Goal: Task Accomplishment & Management: Complete application form

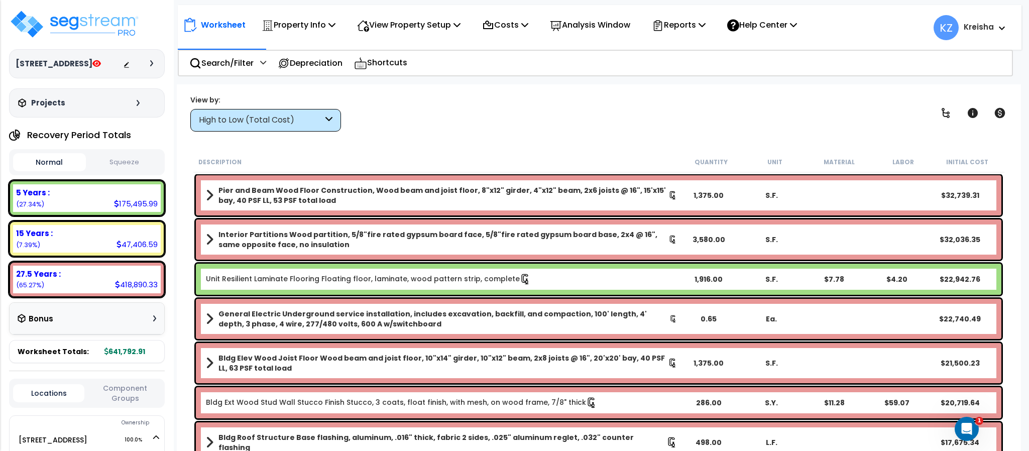
click at [294, 121] on div "High to Low (Total Cost)" at bounding box center [261, 121] width 124 height 12
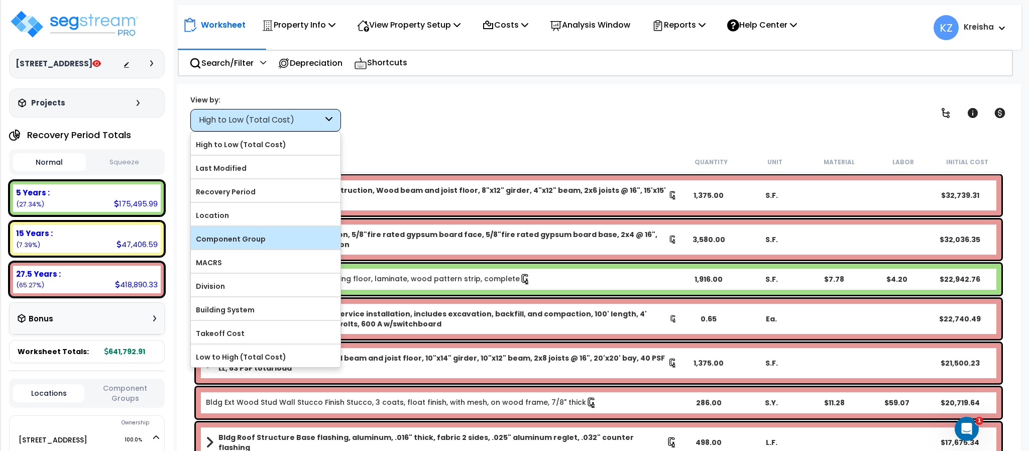
click at [267, 240] on label "Component Group" at bounding box center [266, 239] width 150 height 15
click at [0, 0] on input "Component Group" at bounding box center [0, 0] width 0 height 0
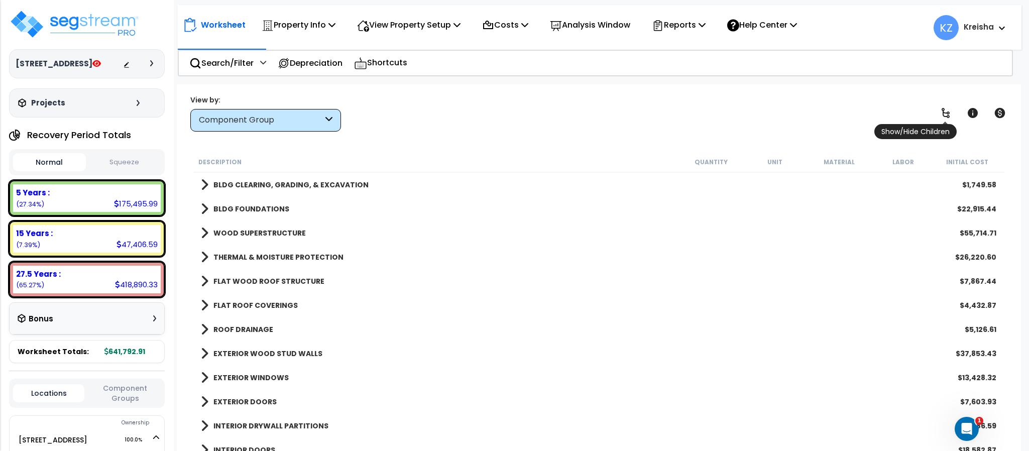
click at [942, 109] on icon at bounding box center [946, 113] width 12 height 12
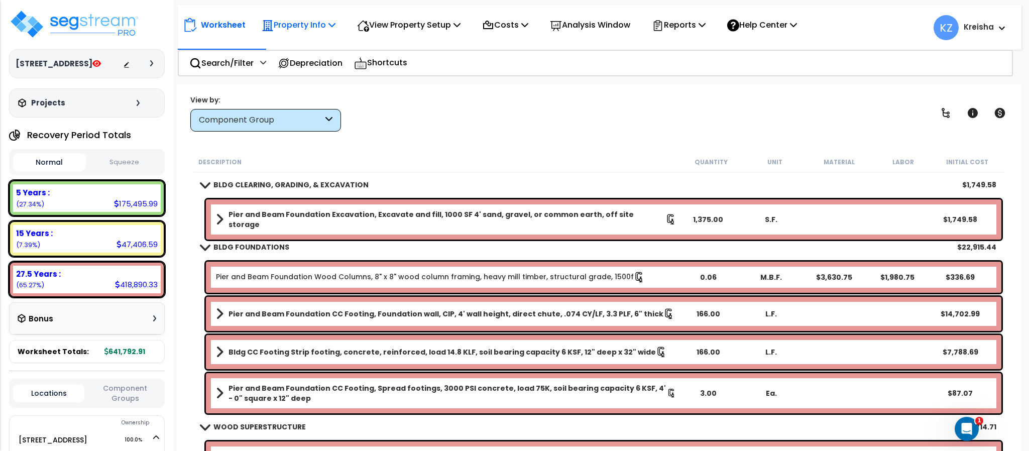
click at [333, 24] on icon at bounding box center [332, 25] width 7 height 8
click at [320, 50] on link "Property Setup" at bounding box center [306, 48] width 99 height 20
click at [306, 35] on div "Property Info" at bounding box center [299, 25] width 74 height 24
click at [300, 118] on link "Clone property" at bounding box center [306, 111] width 99 height 20
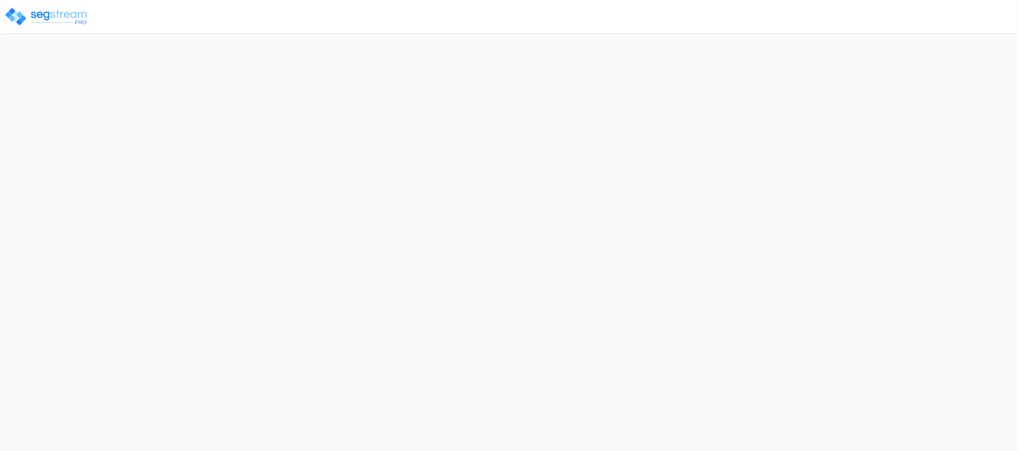
select select "2021"
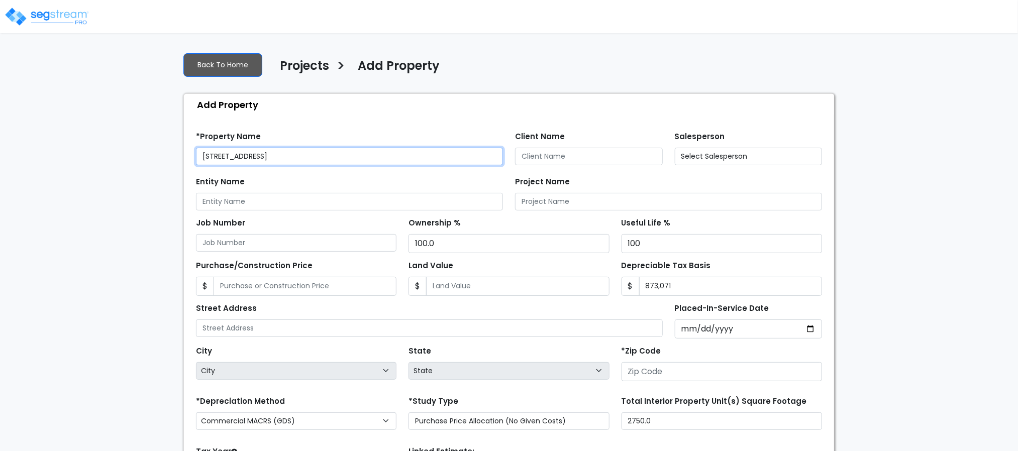
type input "None"
type input "2107 27th Street"
type input "95811"
select select "CRM(_5"
select select "2021"
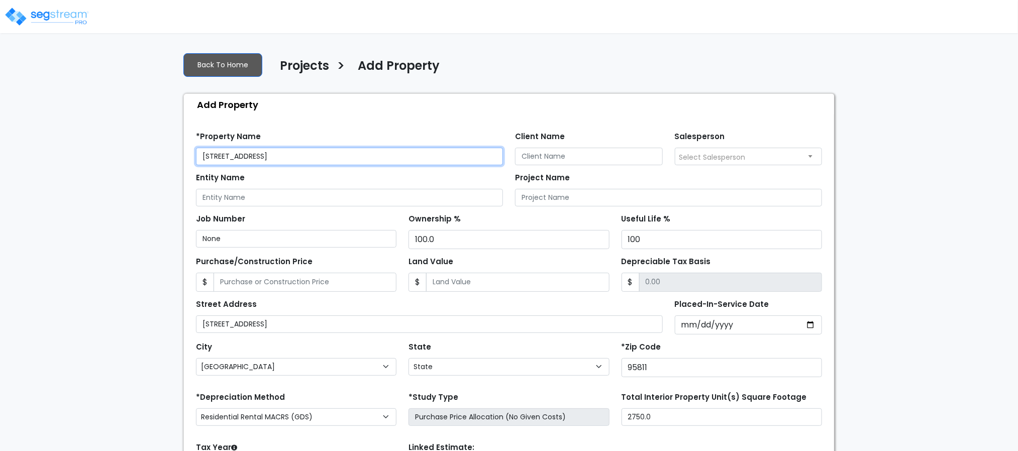
select select "CA"
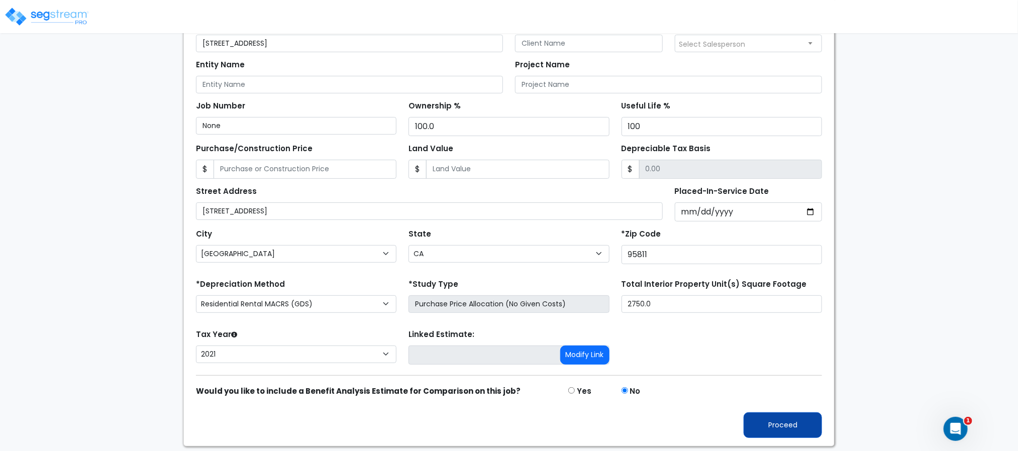
drag, startPoint x: 788, startPoint y: 446, endPoint x: 790, endPoint y: 433, distance: 13.7
click at [790, 433] on div "Find these errors below in the Property Setup: *Property Name 2107 27th Street_…" at bounding box center [509, 225] width 650 height 444
click at [790, 433] on button "Proceed" at bounding box center [783, 425] width 78 height 26
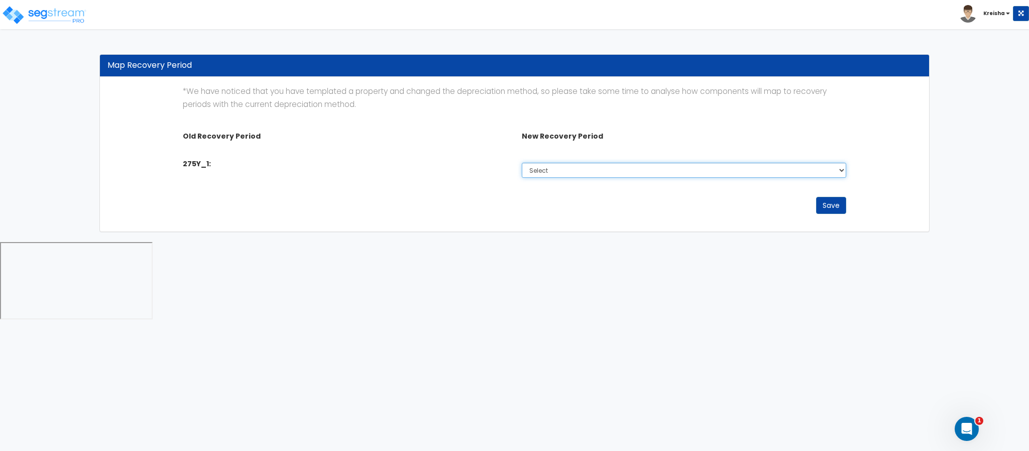
click at [541, 166] on select "Select Non-Depreciable Land 5 Years 7 Years 15 Years 27.5 Years" at bounding box center [684, 170] width 324 height 15
select select "275Y"
click at [522, 163] on select "Select Non-Depreciable Land 5 Years 7 Years 15 Years 27.5 Years" at bounding box center [684, 170] width 324 height 15
click at [829, 208] on button "Save" at bounding box center [831, 205] width 30 height 17
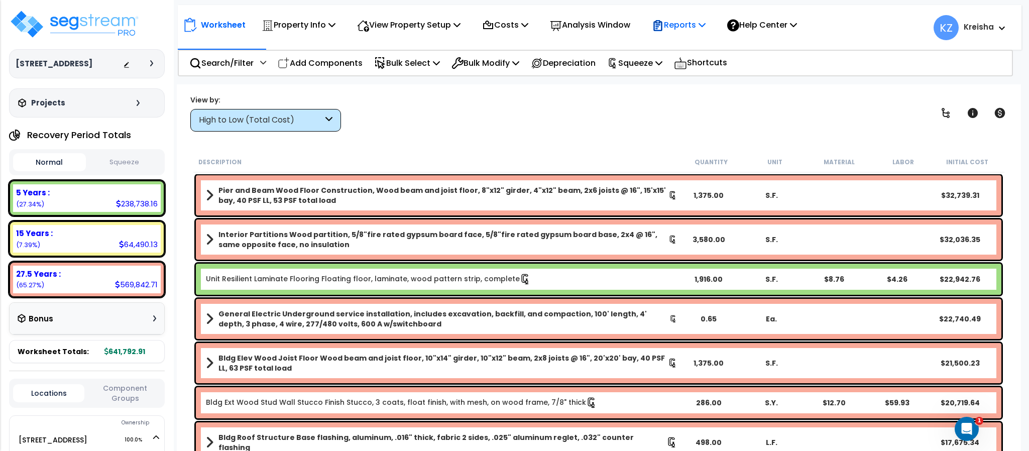
click at [695, 19] on p "Reports" at bounding box center [679, 25] width 54 height 14
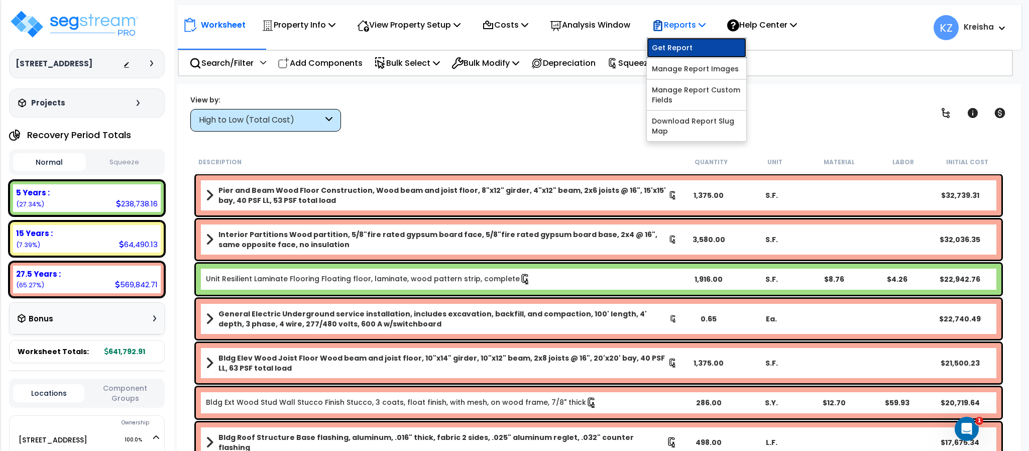
click at [696, 48] on link "Get Report" at bounding box center [696, 48] width 99 height 20
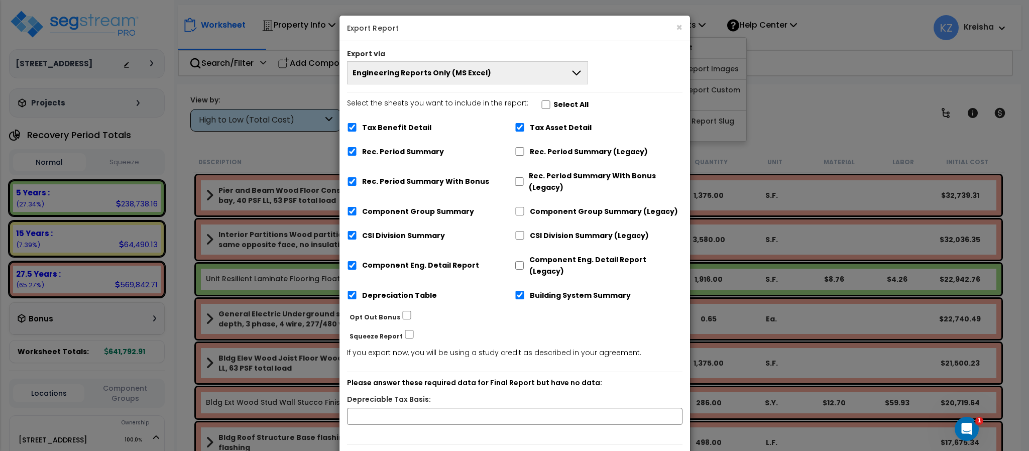
click at [553, 73] on button "Engineering Reports Only (MS Excel)" at bounding box center [468, 72] width 242 height 23
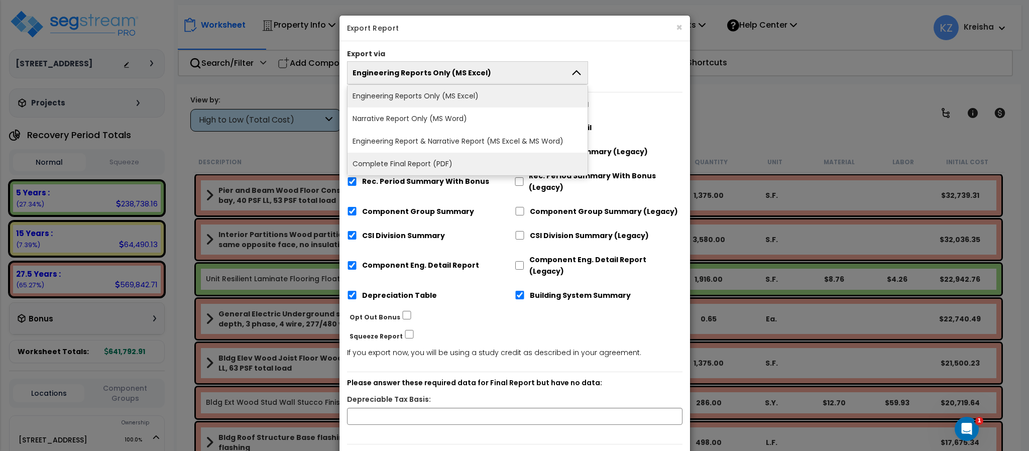
click at [437, 163] on li "Complete Final Report (PDF)" at bounding box center [468, 164] width 241 height 23
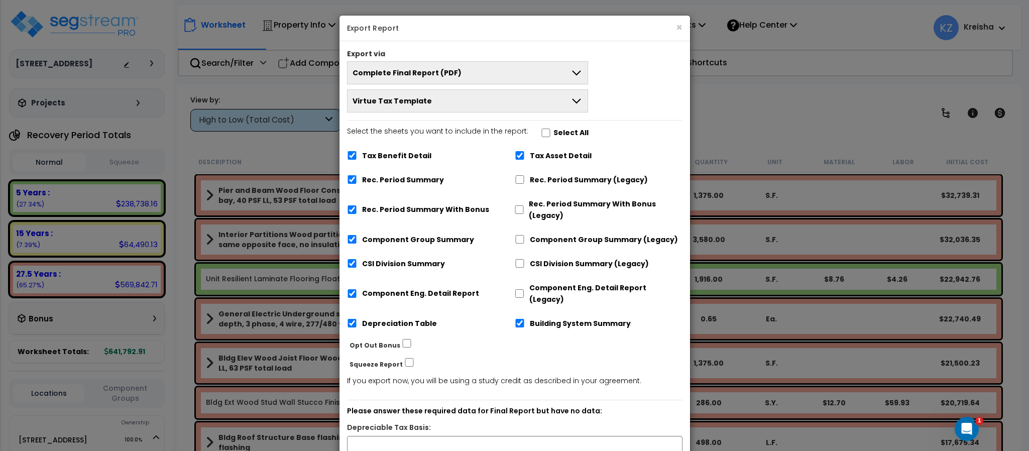
click at [538, 129] on label "Select the sheets you want to include in the report: Select All" at bounding box center [468, 134] width 242 height 17
click at [541, 129] on input "Select the sheets you want to include in the report: Select All" at bounding box center [546, 133] width 10 height 9
checkbox input "true"
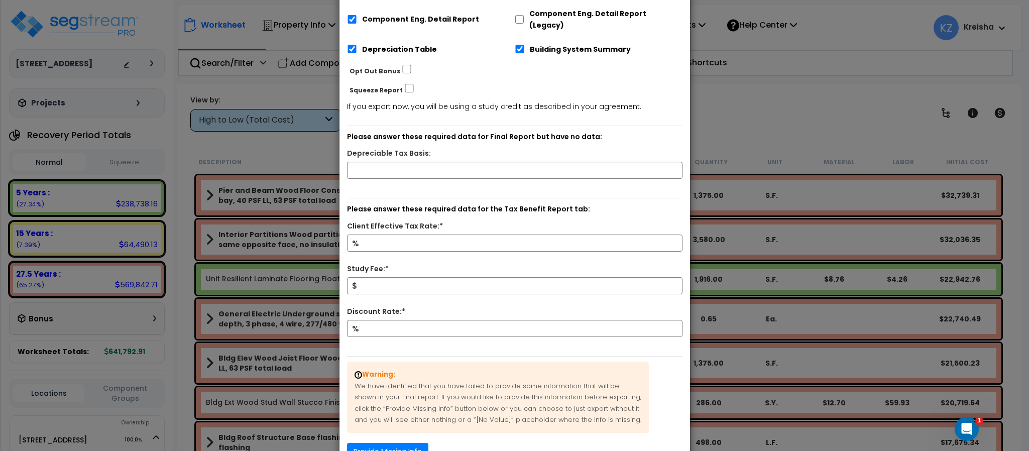
scroll to position [332, 0]
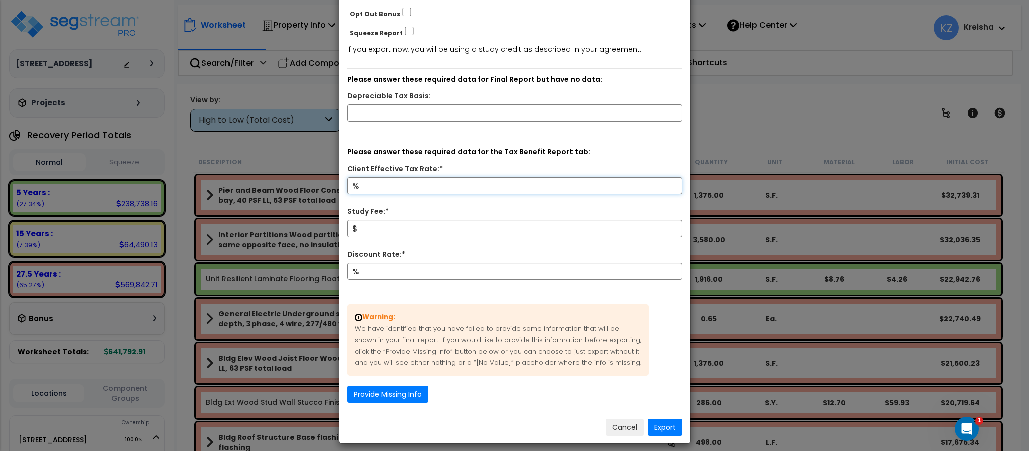
click at [526, 180] on input "Client Effective Tax Rate:*" at bounding box center [515, 185] width 336 height 17
type input "12"
type input "800"
type input "4"
click at [662, 419] on button "Export" at bounding box center [665, 427] width 35 height 17
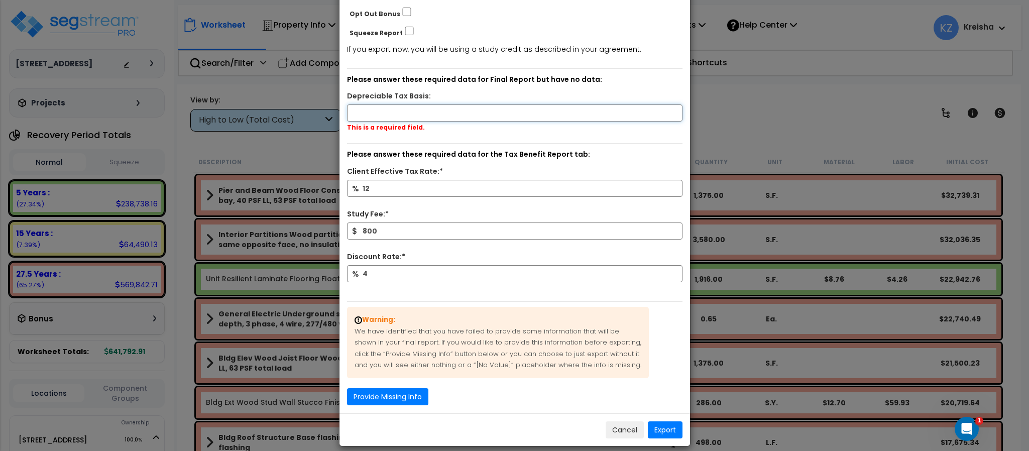
click at [480, 104] on input "text" at bounding box center [515, 112] width 336 height 17
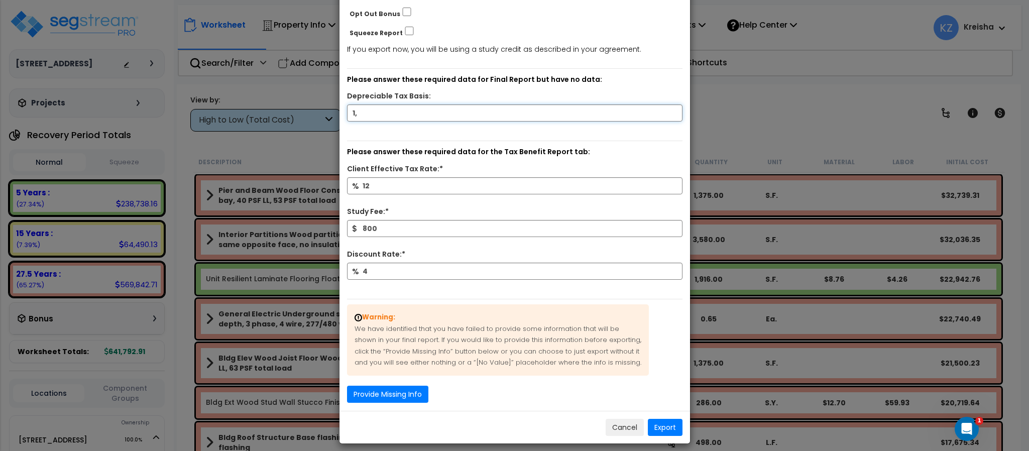
type input "1"
type input "514,422"
click at [661, 420] on button "Export" at bounding box center [665, 427] width 35 height 17
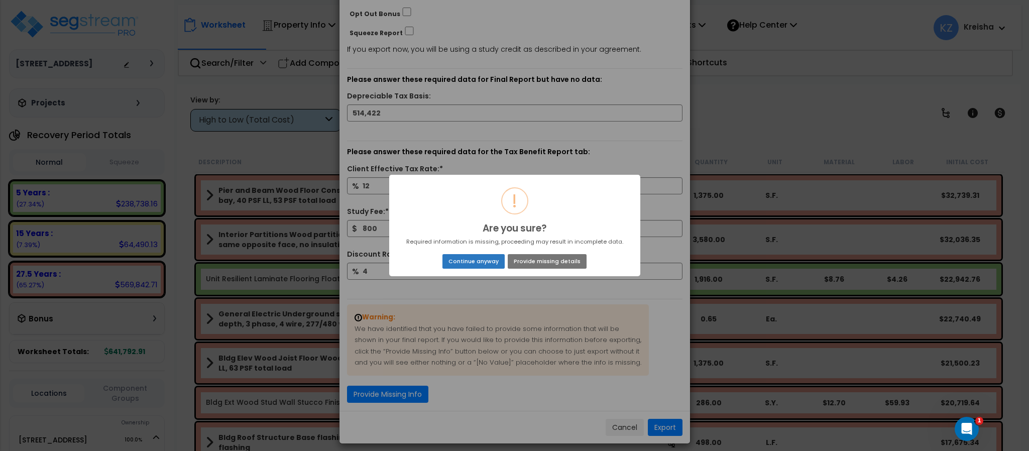
click at [483, 258] on button "Continue anyway" at bounding box center [474, 261] width 62 height 14
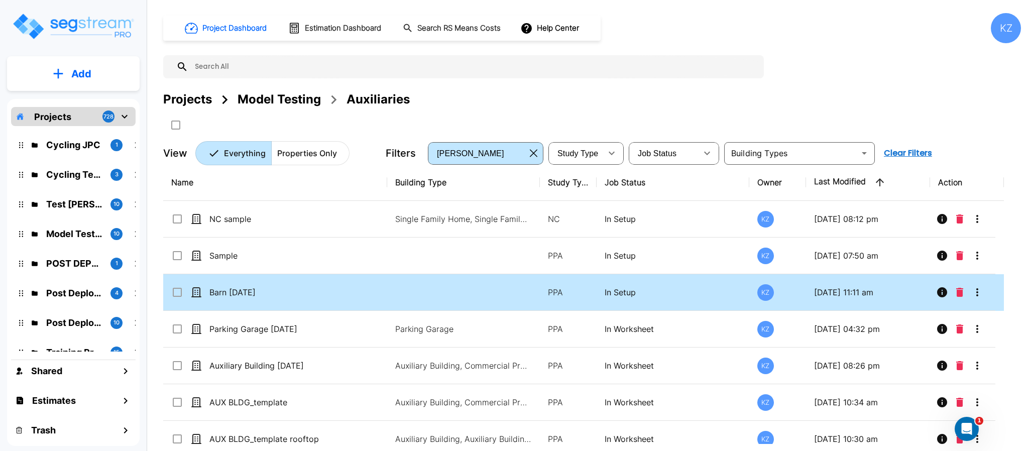
click at [537, 284] on td at bounding box center [463, 292] width 153 height 37
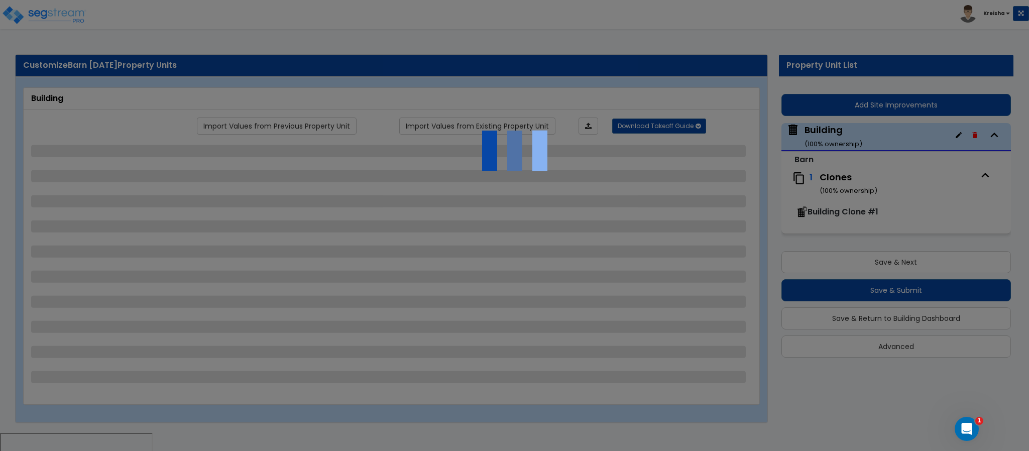
select select "0"
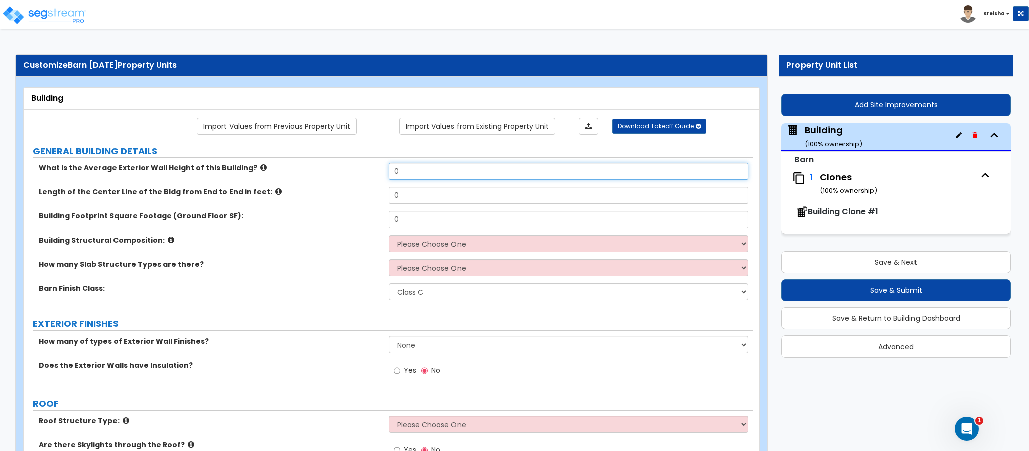
click at [430, 180] on input "0" at bounding box center [569, 171] width 360 height 17
type input "15"
type input "60"
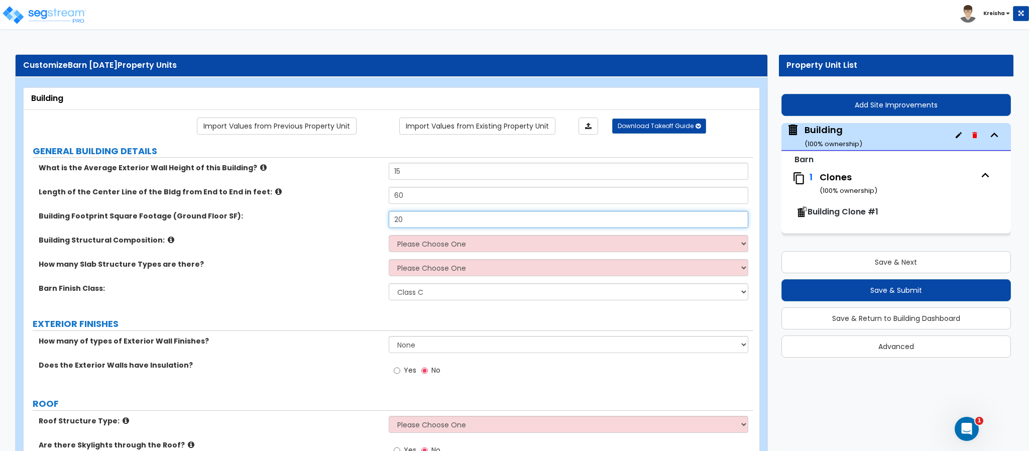
type input "2"
type input "1,540"
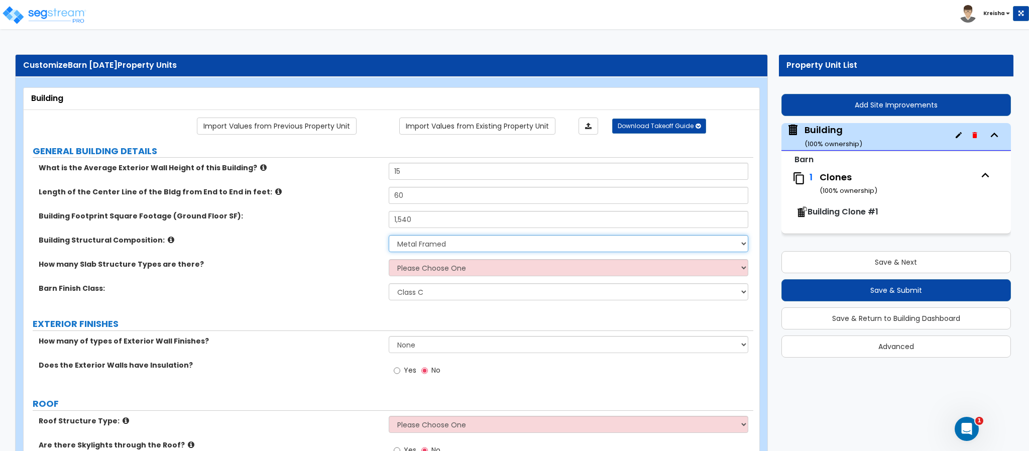
select select "7"
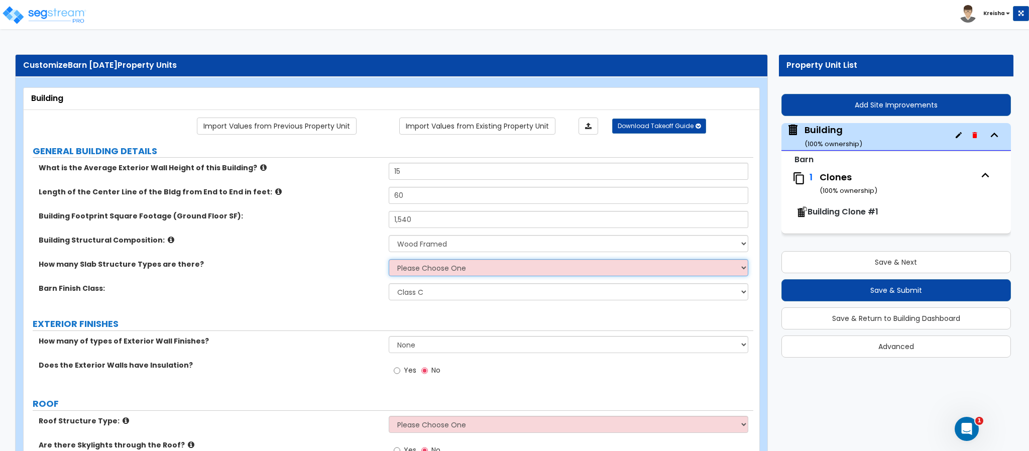
select select "1"
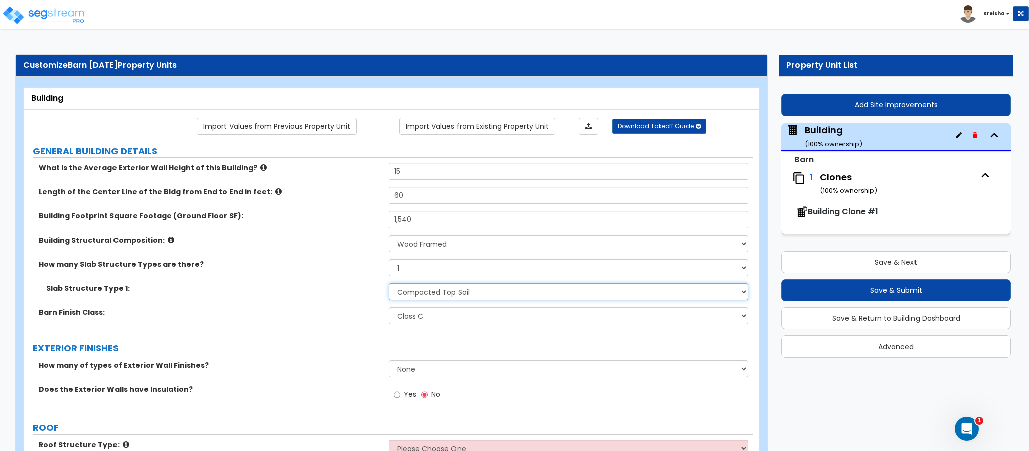
select select "2"
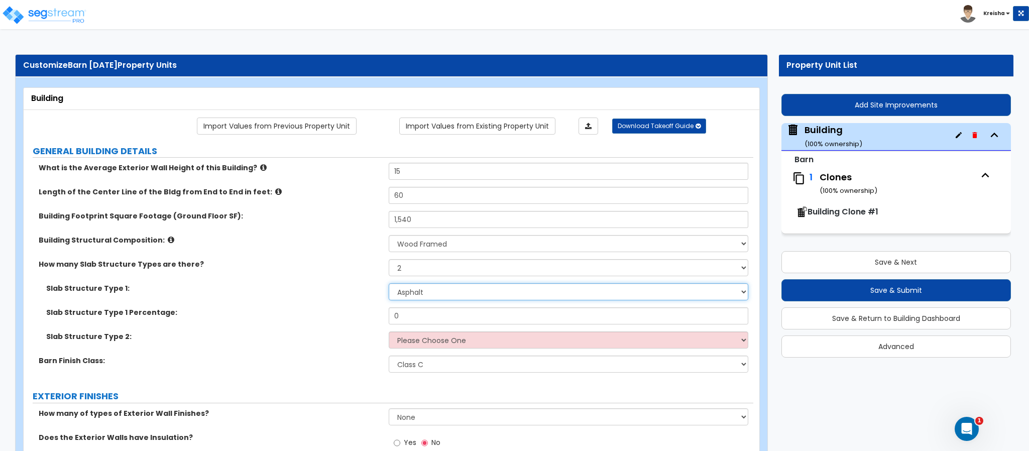
select select "1"
type input "6"
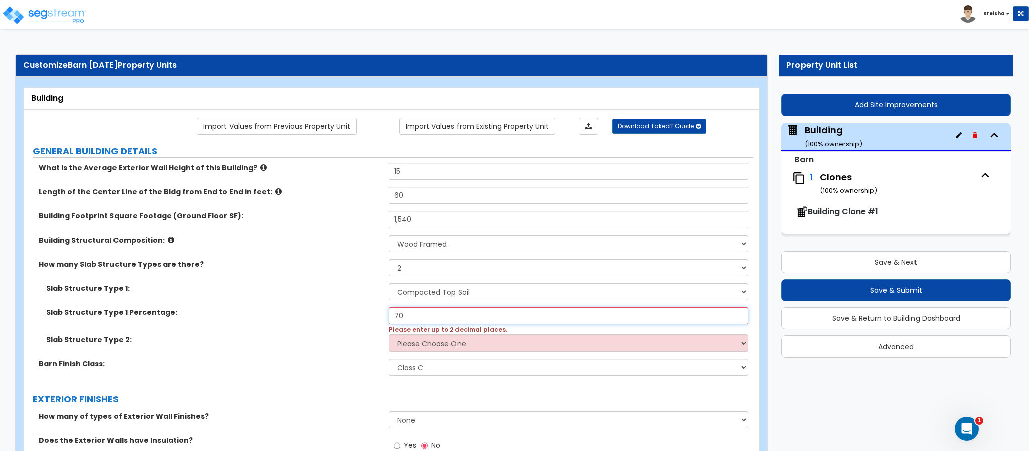
type input "70"
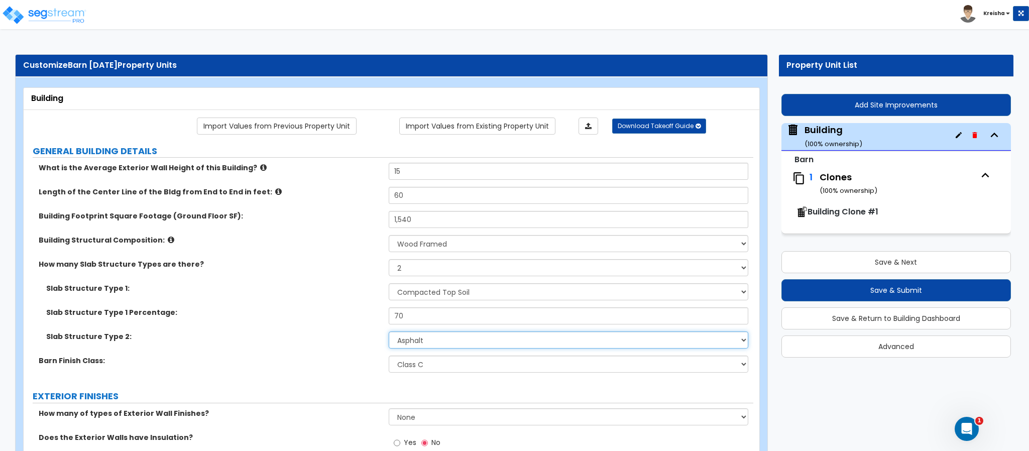
select select "3"
select select "1"
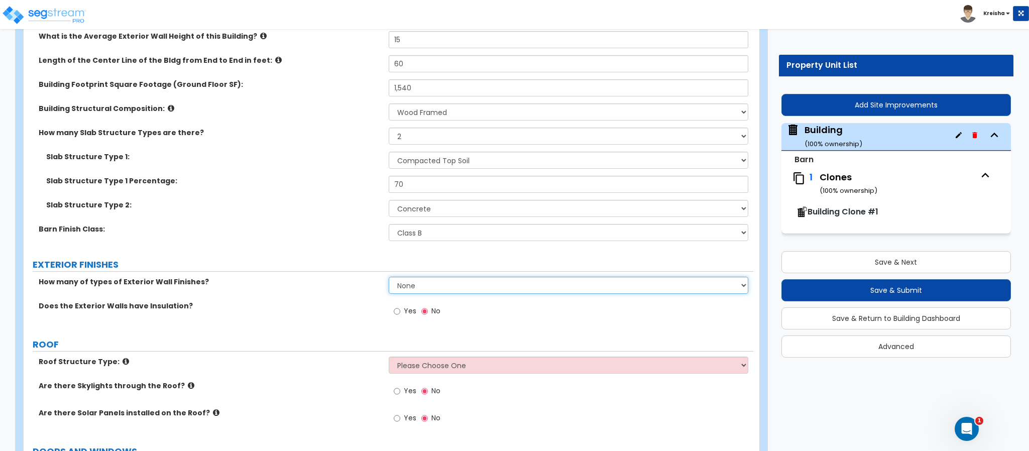
select select "1"
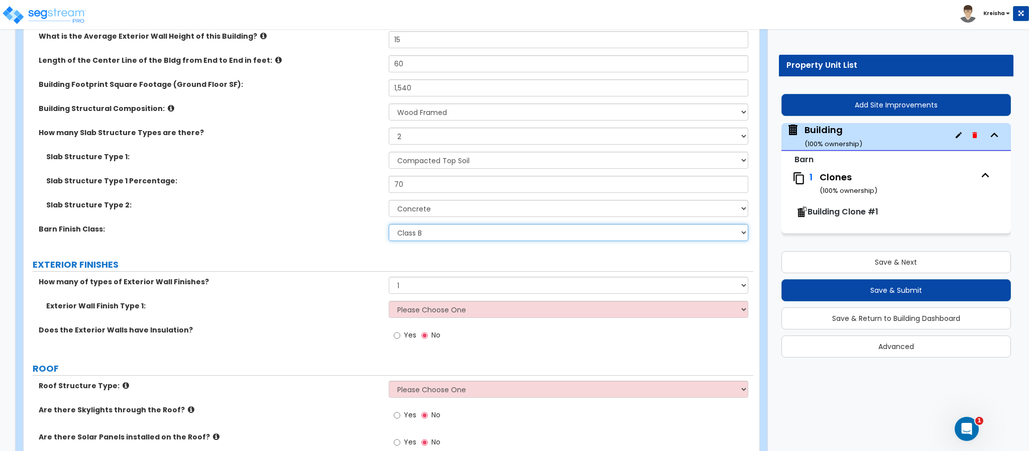
click at [439, 227] on select "Class A Class B Class C" at bounding box center [569, 232] width 360 height 17
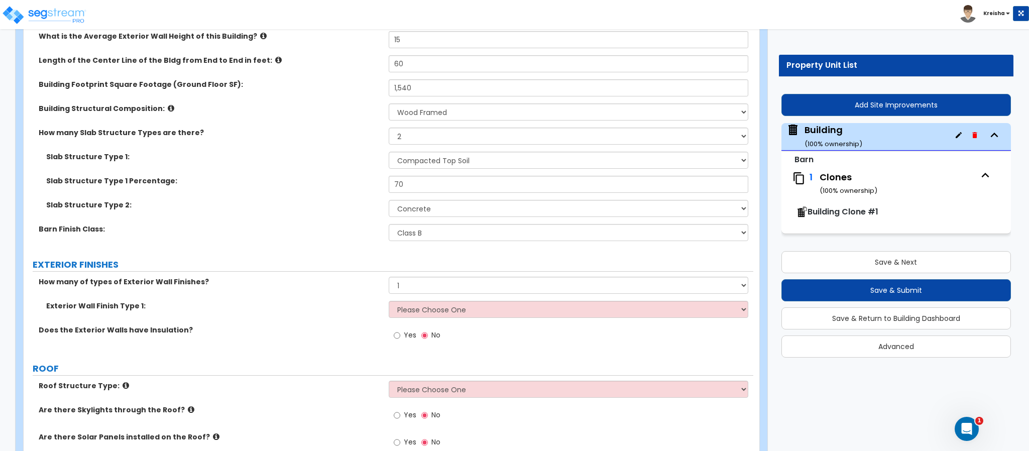
click at [406, 320] on div "Exterior Wall Finish Type 1: Please Choose One No Finish/Shared Wall Brick Vene…" at bounding box center [389, 313] width 730 height 24
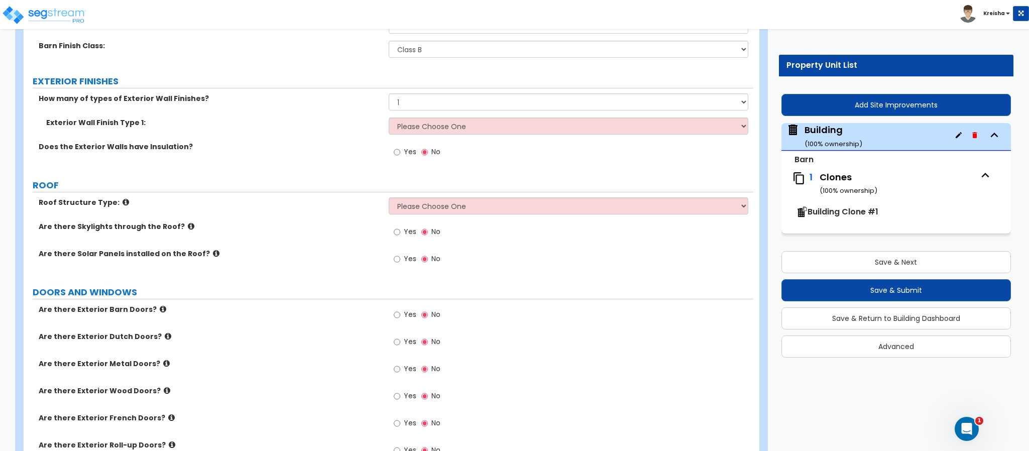
scroll to position [315, 0]
click at [512, 131] on select "Please Choose One No Finish/Shared Wall Brick Veneer Stone Veneer Wood Siding V…" at bounding box center [569, 125] width 360 height 17
select select "11"
click at [389, 118] on select "Please Choose One No Finish/Shared Wall Brick Veneer Stone Veneer Wood Siding V…" at bounding box center [569, 125] width 360 height 17
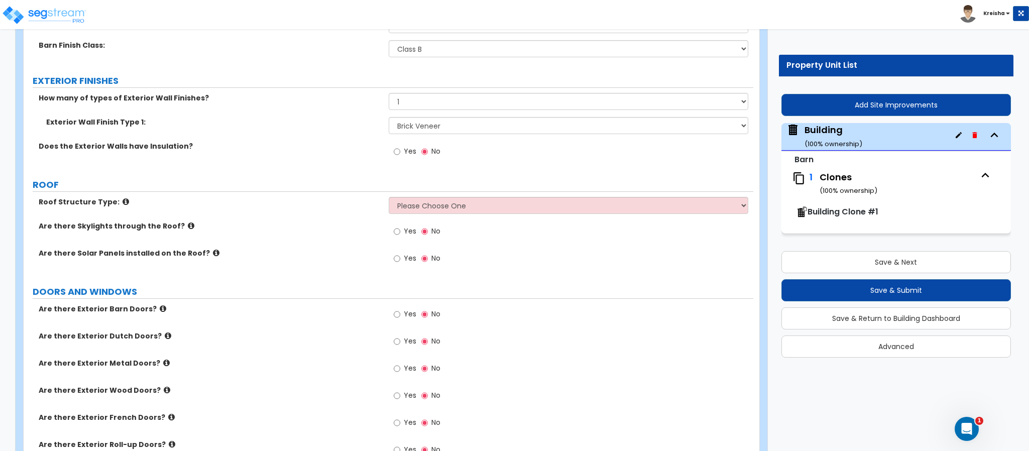
click at [468, 181] on label "ROOF" at bounding box center [393, 184] width 721 height 13
click at [390, 152] on div "Yes No" at bounding box center [417, 152] width 57 height 23
click at [407, 148] on span "Yes" at bounding box center [410, 151] width 13 height 10
click at [400, 148] on input "Yes" at bounding box center [397, 151] width 7 height 11
radio input "true"
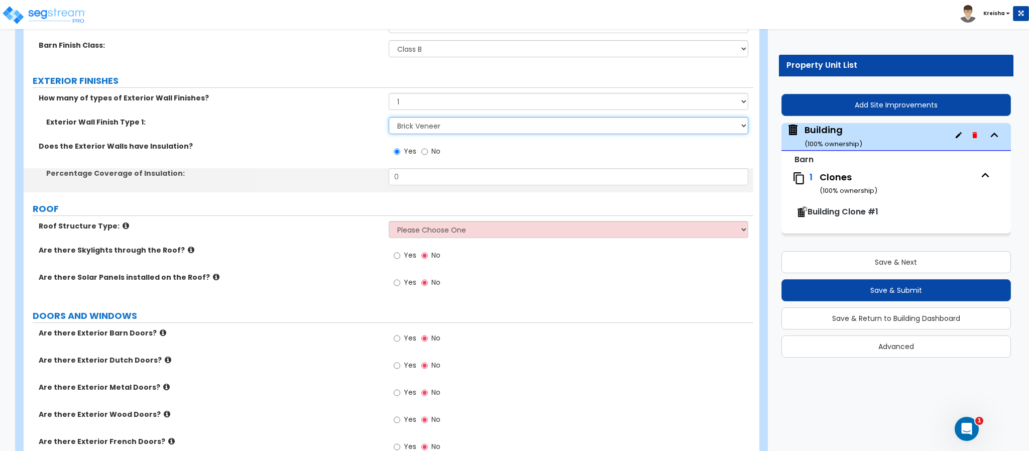
click at [448, 131] on select "Please Choose One No Finish/Shared Wall Brick Veneer Stone Veneer Wood Siding V…" at bounding box center [569, 125] width 360 height 17
select select "12"
click at [389, 118] on select "Please Choose One No Finish/Shared Wall Brick Veneer Stone Veneer Wood Siding V…" at bounding box center [569, 125] width 360 height 17
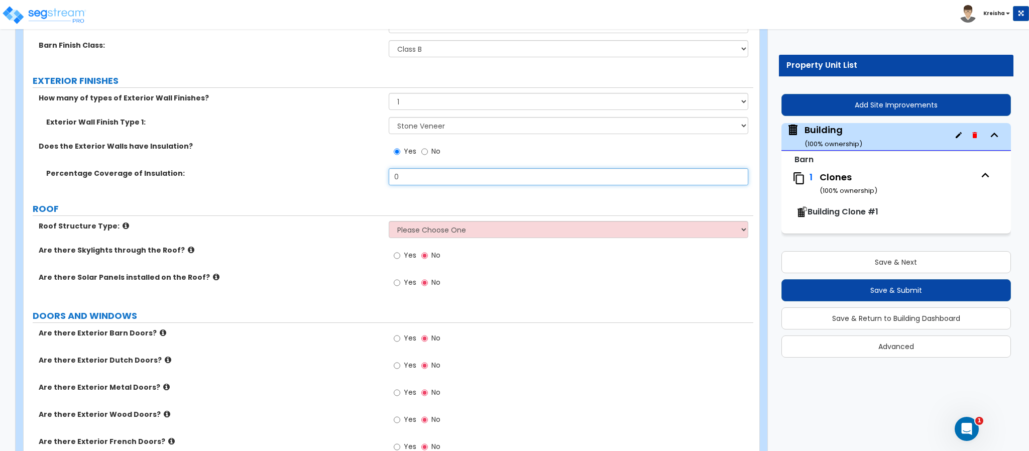
click at [419, 179] on input "0" at bounding box center [569, 176] width 360 height 17
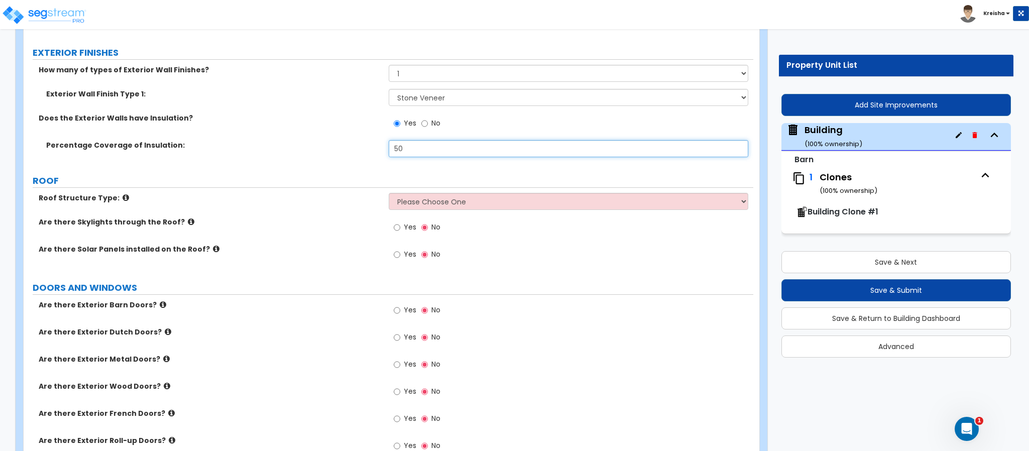
scroll to position [344, 0]
type input "50"
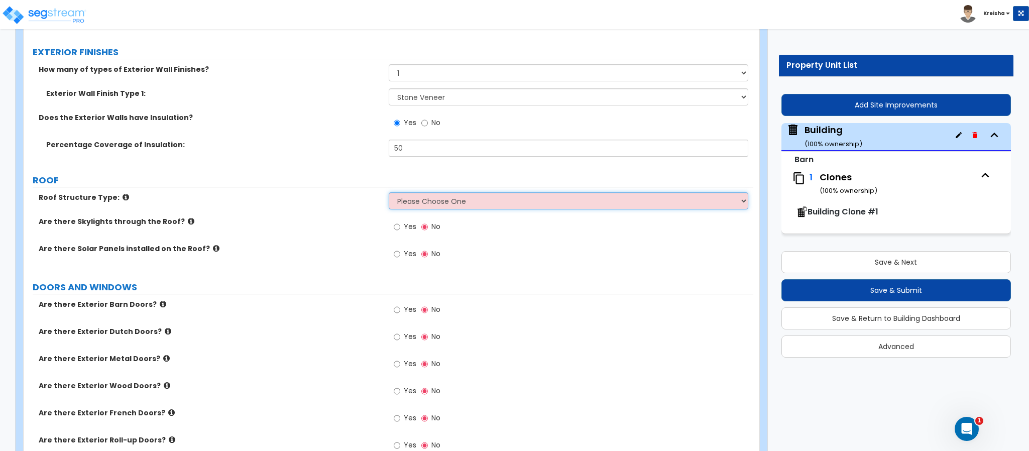
click at [425, 203] on select "Please Choose One Gabled Roof Flat Roof Hybrid Gabled & Flat Roof" at bounding box center [569, 200] width 360 height 17
click at [389, 194] on select "Please Choose One Gabled Roof Flat Roof Hybrid Gabled & Flat Roof" at bounding box center [569, 200] width 360 height 17
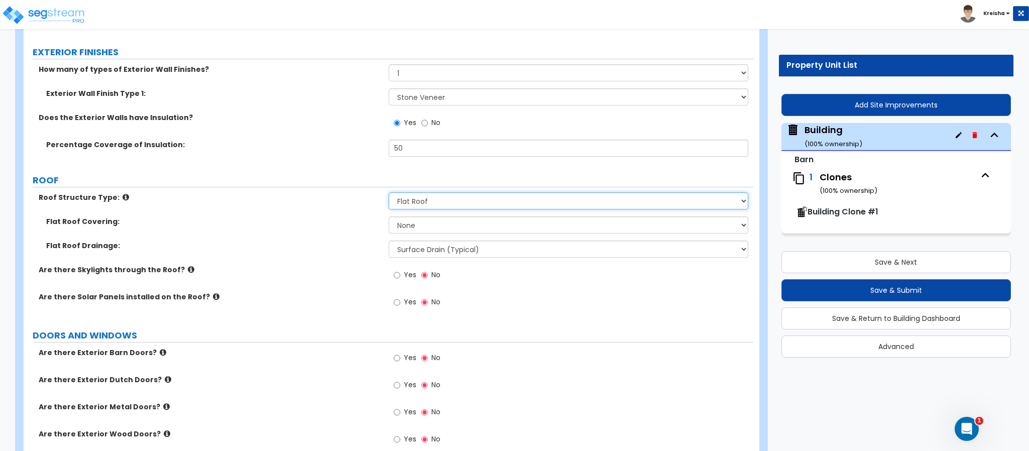
select select "1"
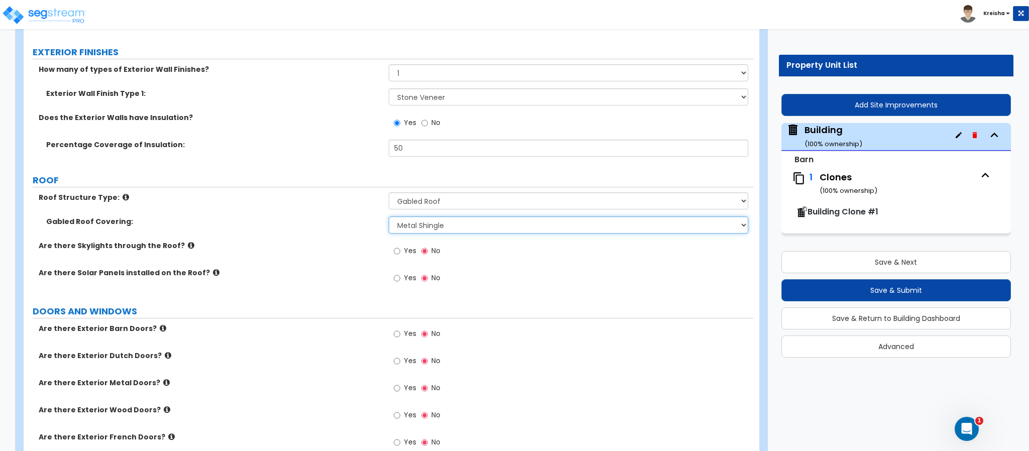
select select "3"
click at [394, 246] on input "Yes" at bounding box center [397, 251] width 7 height 11
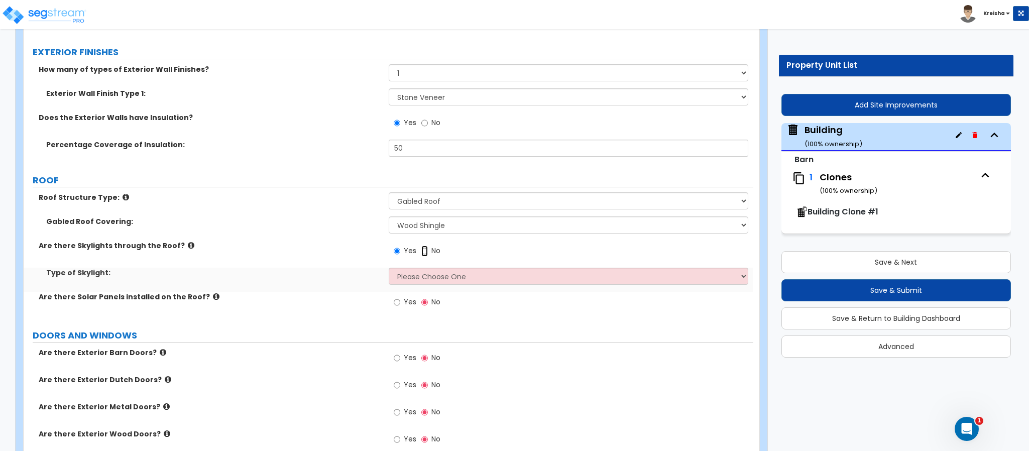
click at [421, 246] on input "No" at bounding box center [424, 251] width 7 height 11
radio input "false"
radio input "true"
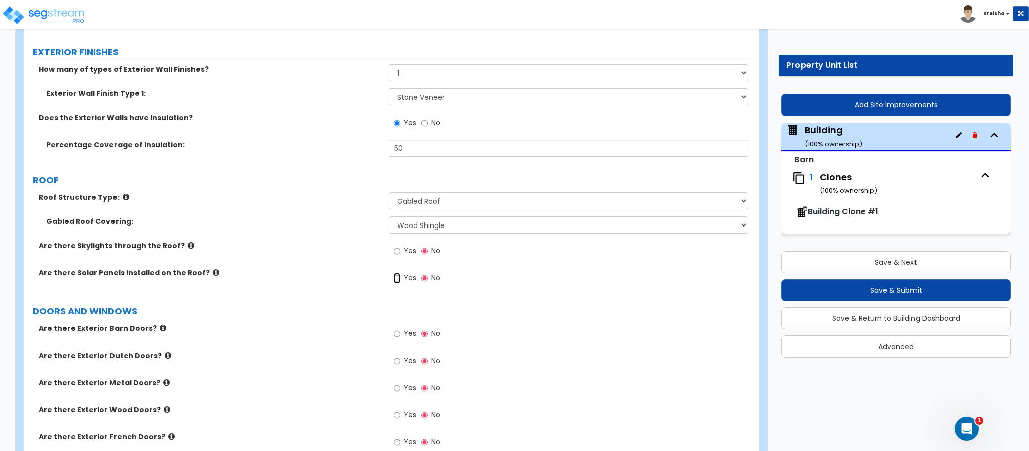
click at [394, 273] on input "Yes" at bounding box center [397, 278] width 7 height 11
radio input "true"
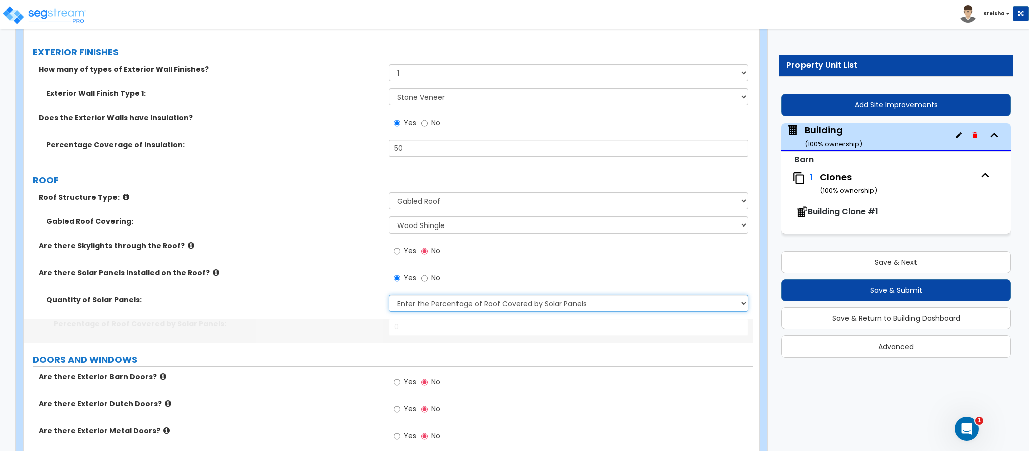
select select "2"
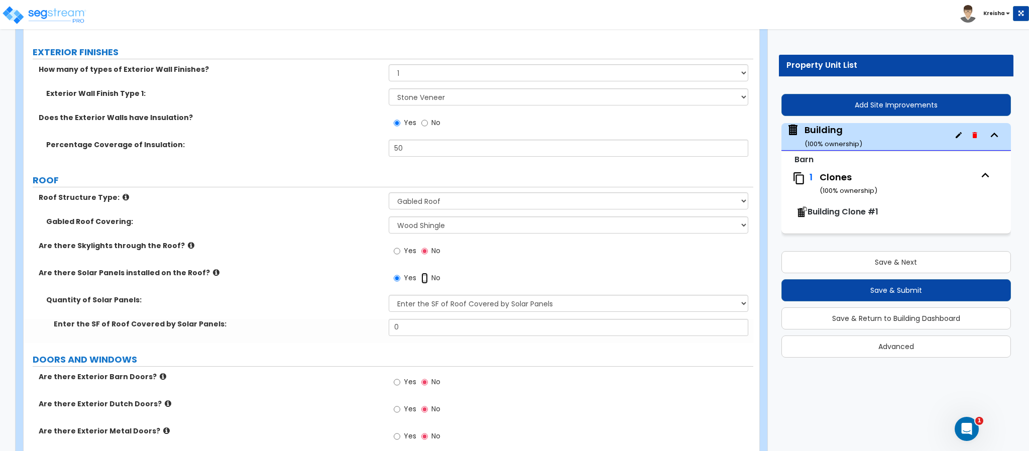
click at [421, 273] on input "No" at bounding box center [424, 278] width 7 height 11
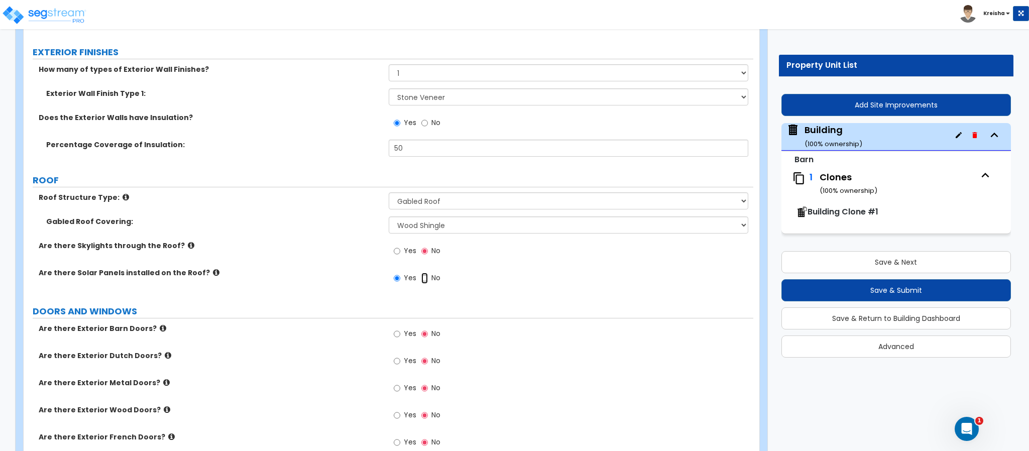
radio input "false"
radio input "true"
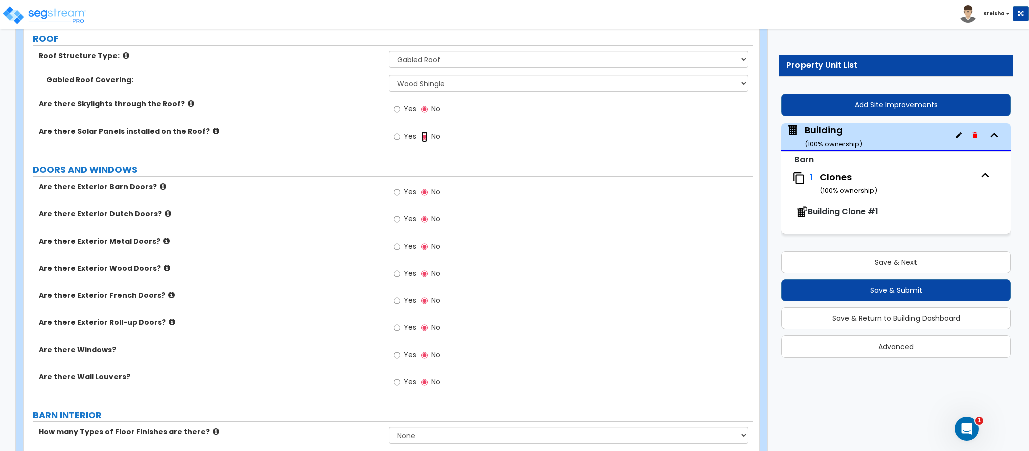
scroll to position [487, 0]
click at [394, 103] on input "Yes" at bounding box center [397, 108] width 7 height 11
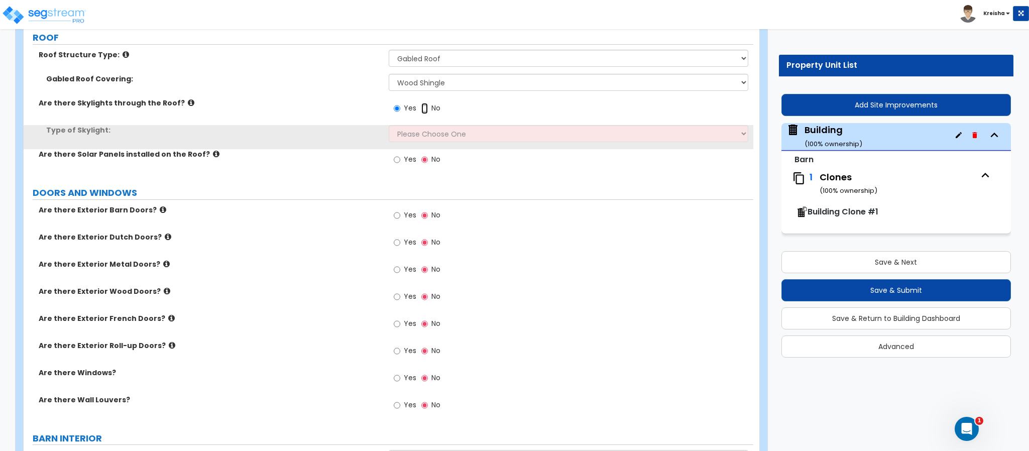
click at [421, 103] on input "No" at bounding box center [424, 108] width 7 height 11
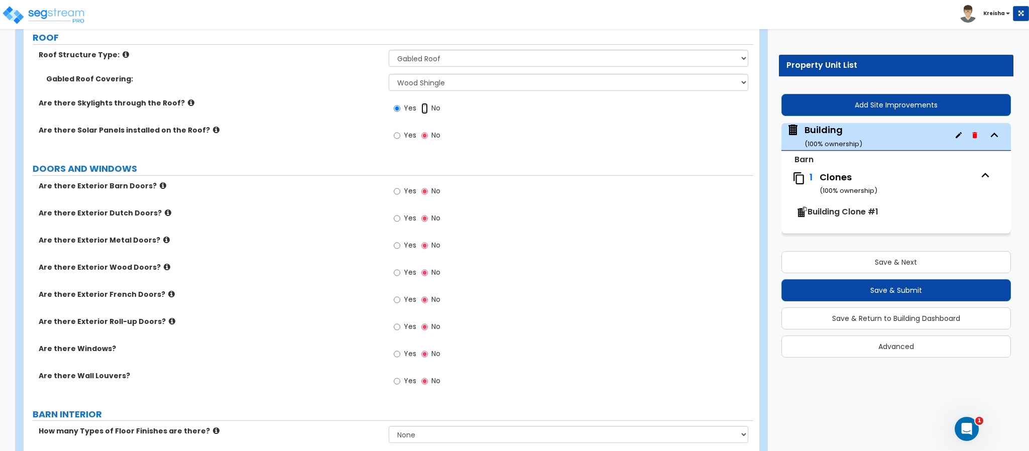
radio input "false"
radio input "true"
click at [394, 130] on input "Yes" at bounding box center [397, 135] width 7 height 11
radio input "true"
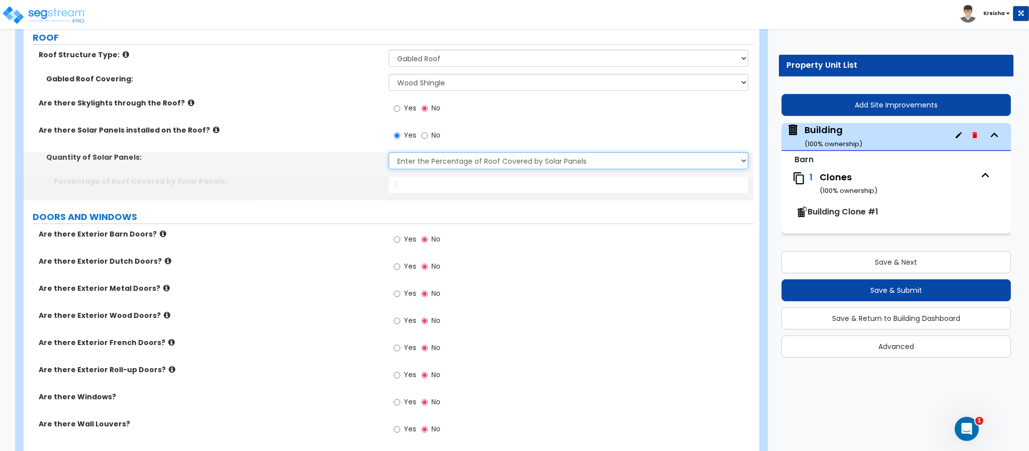
select select "2"
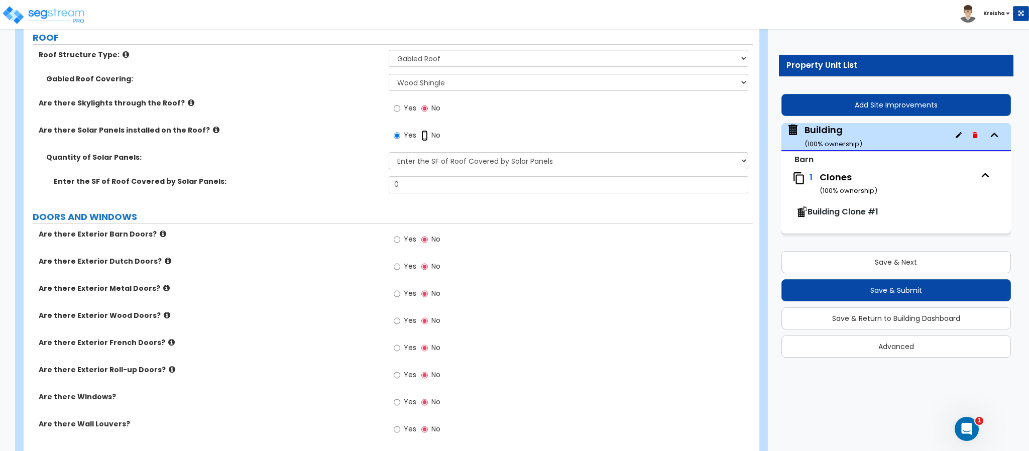
click at [421, 130] on input "No" at bounding box center [424, 135] width 7 height 11
radio input "false"
radio input "true"
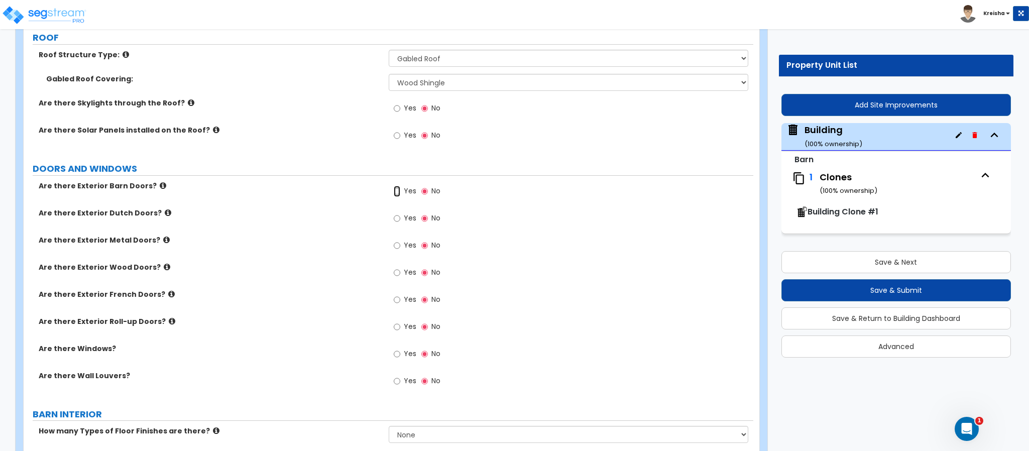
click at [394, 186] on input "Yes" at bounding box center [397, 191] width 7 height 11
radio input "true"
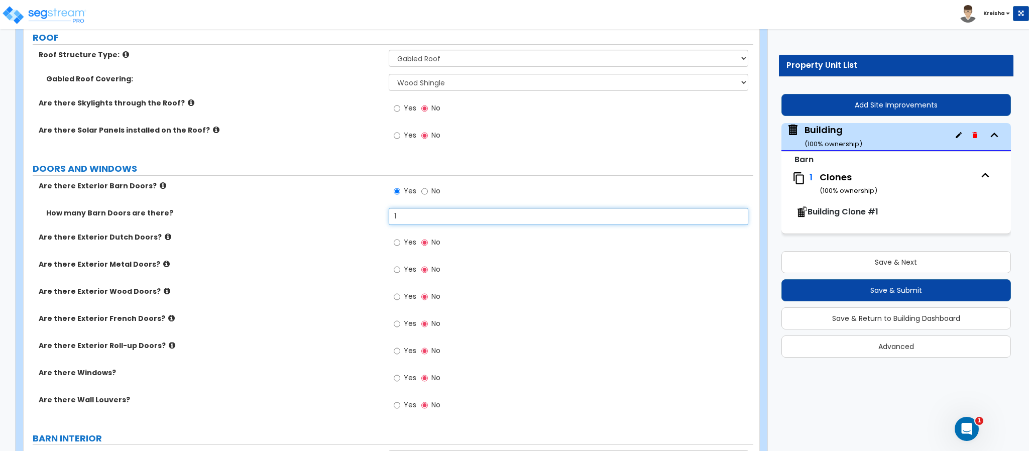
type input "1"
click at [394, 237] on input "Yes" at bounding box center [397, 242] width 7 height 11
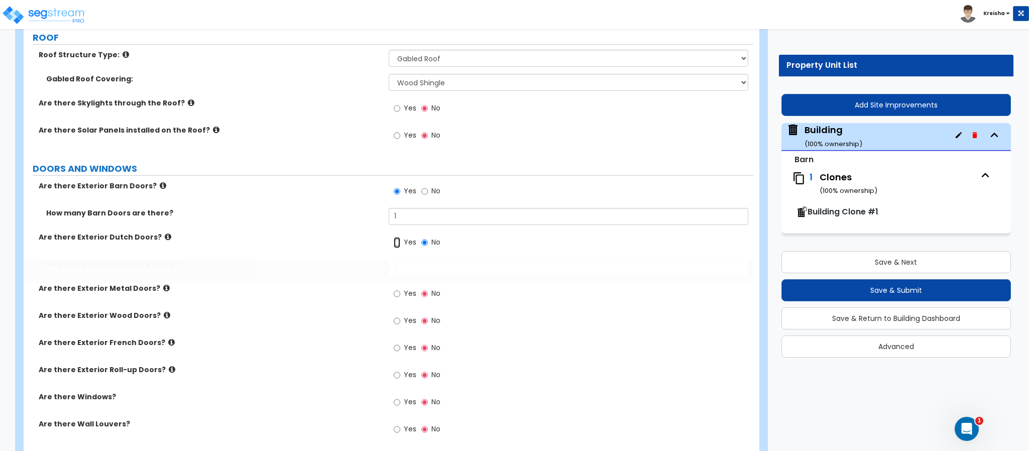
radio input "true"
click at [165, 237] on icon at bounding box center [168, 237] width 7 height 8
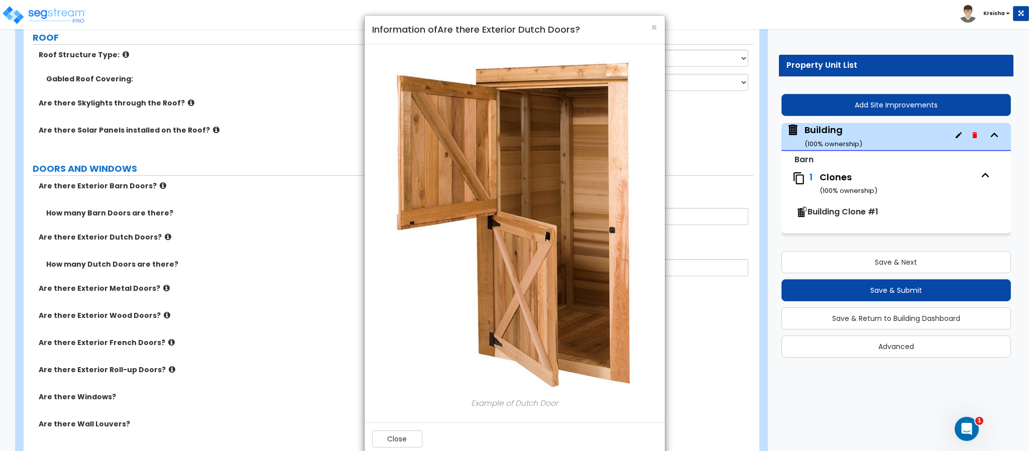
scroll to position [20, 0]
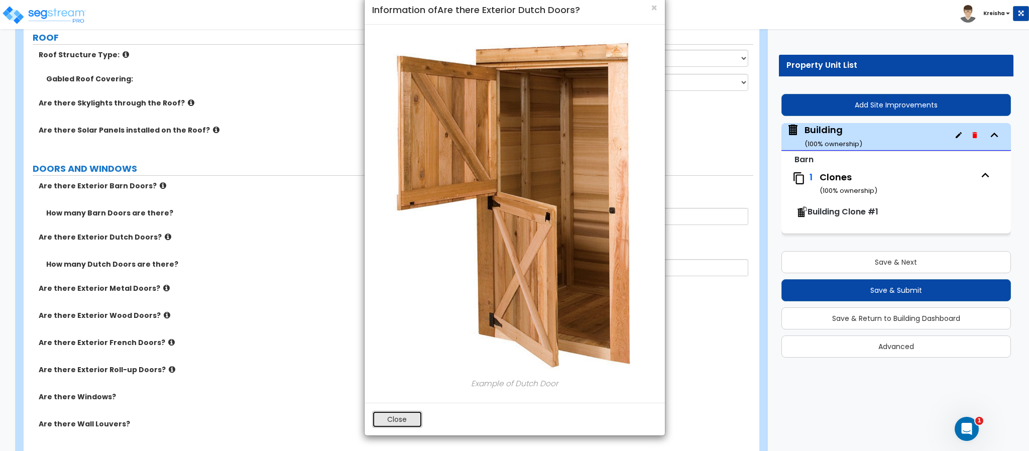
click at [395, 416] on button "Close" at bounding box center [397, 419] width 50 height 17
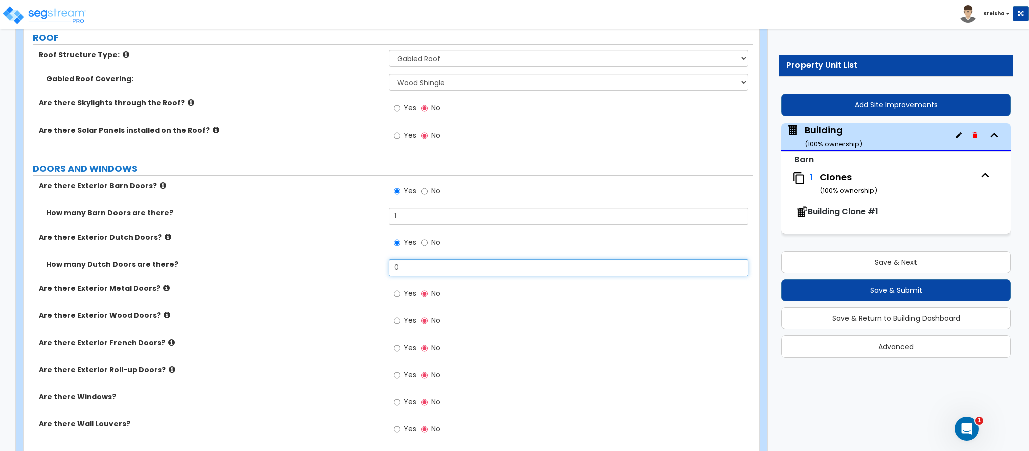
click at [398, 276] on input "0" at bounding box center [569, 267] width 360 height 17
type input "3"
click at [394, 288] on input "Yes" at bounding box center [397, 293] width 7 height 11
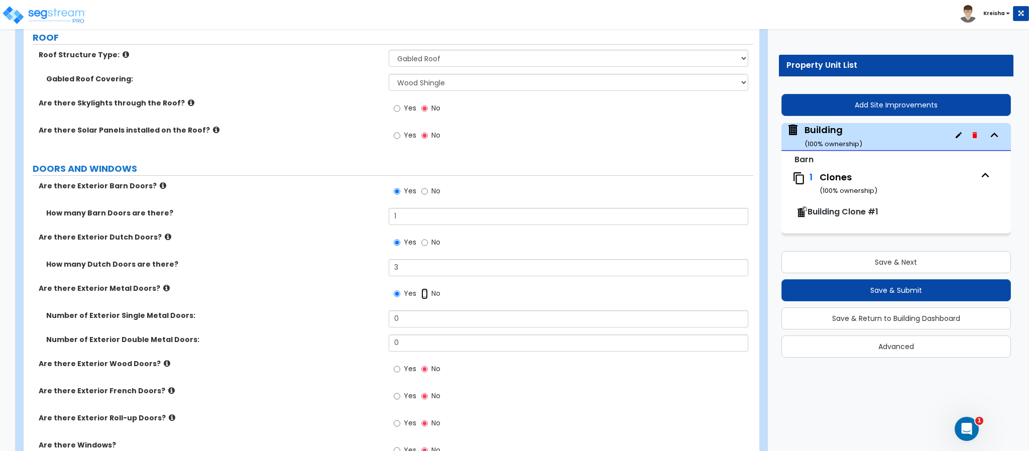
click at [421, 288] on input "No" at bounding box center [424, 293] width 7 height 11
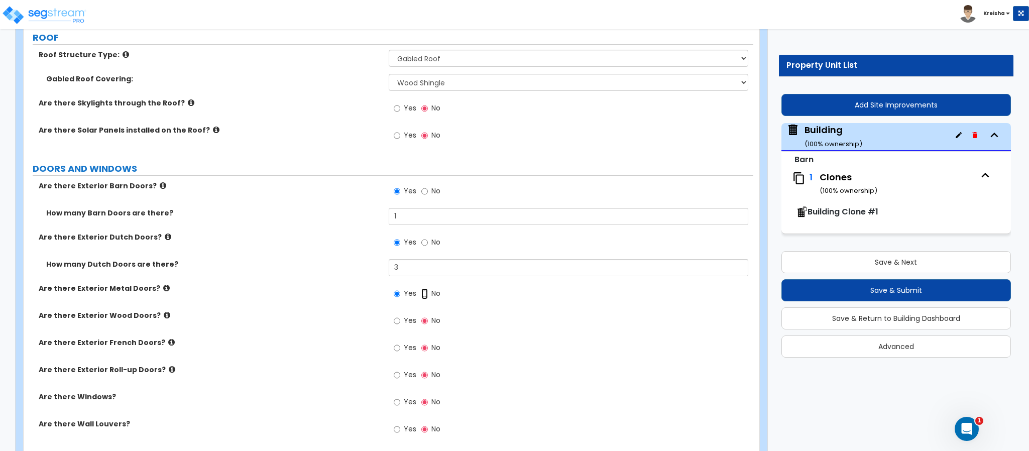
radio input "false"
radio input "true"
click at [394, 315] on input "Yes" at bounding box center [397, 320] width 7 height 11
radio input "true"
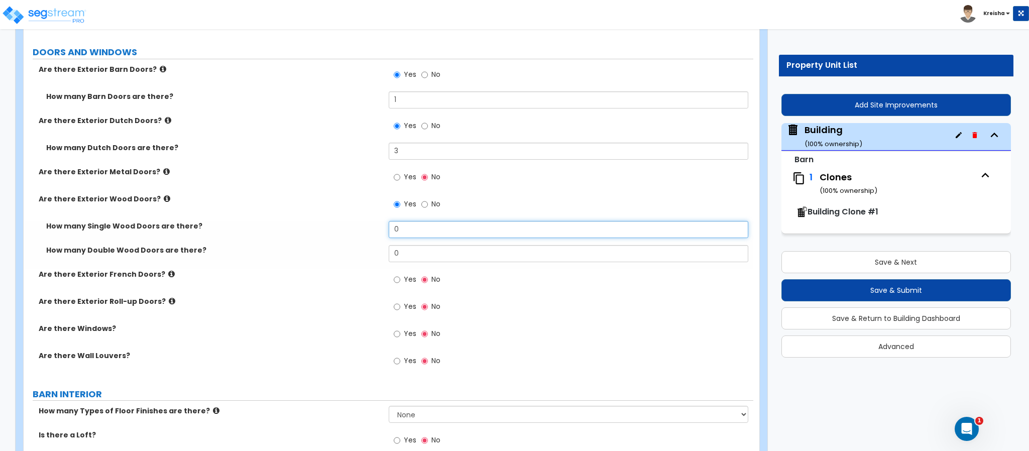
scroll to position [604, 0]
type input "1"
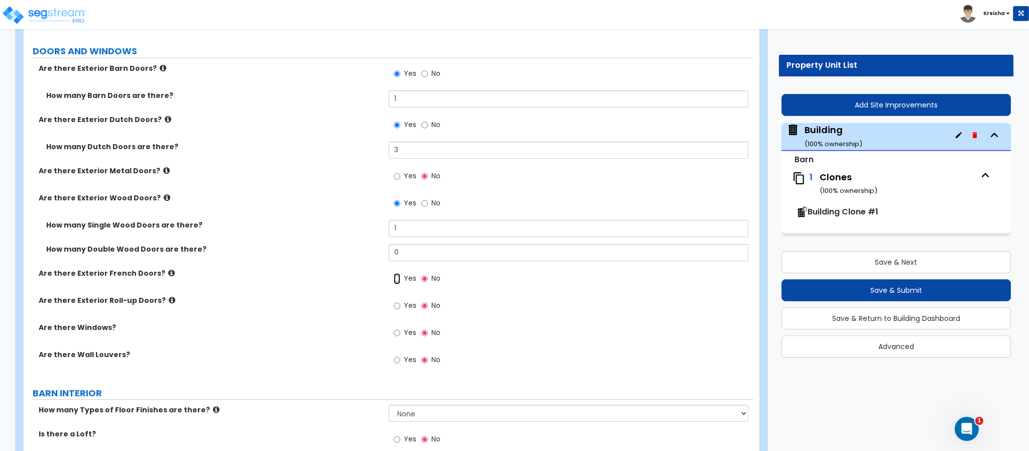
click at [394, 273] on input "Yes" at bounding box center [397, 278] width 7 height 11
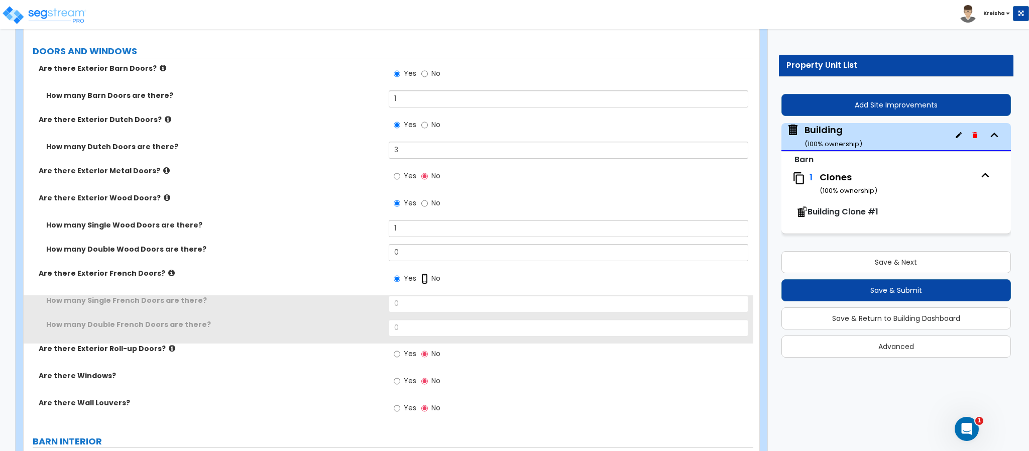
click at [421, 273] on input "No" at bounding box center [424, 278] width 7 height 11
radio input "false"
radio input "true"
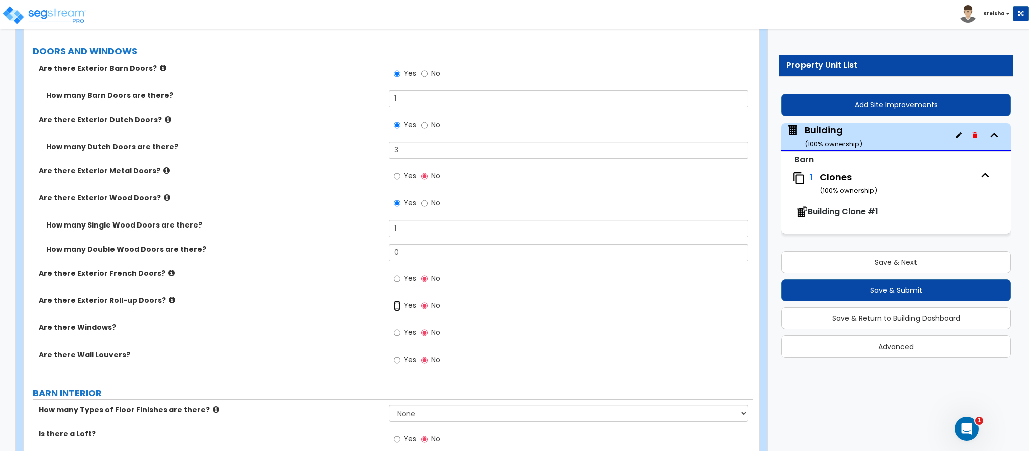
click at [394, 300] on input "Yes" at bounding box center [397, 305] width 7 height 11
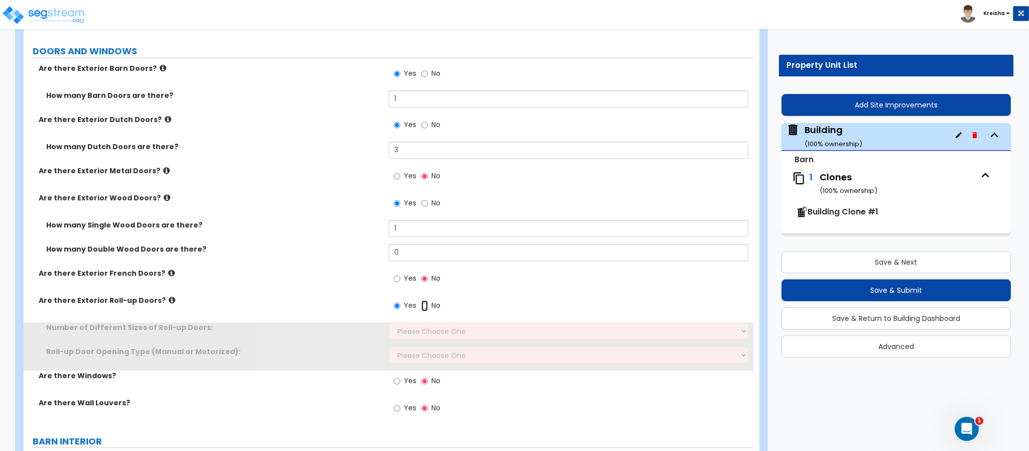
click at [421, 300] on input "No" at bounding box center [424, 305] width 7 height 11
radio input "false"
radio input "true"
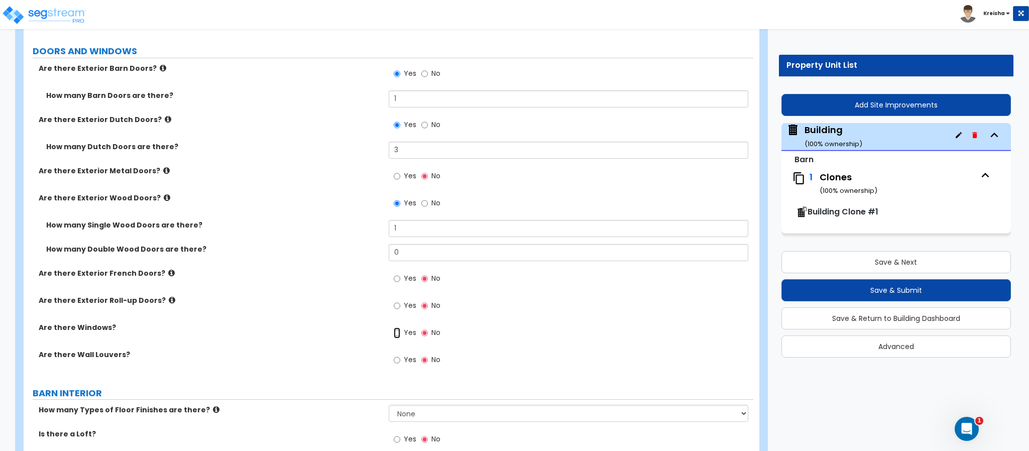
click at [394, 328] on input "Yes" at bounding box center [397, 333] width 7 height 11
radio input "true"
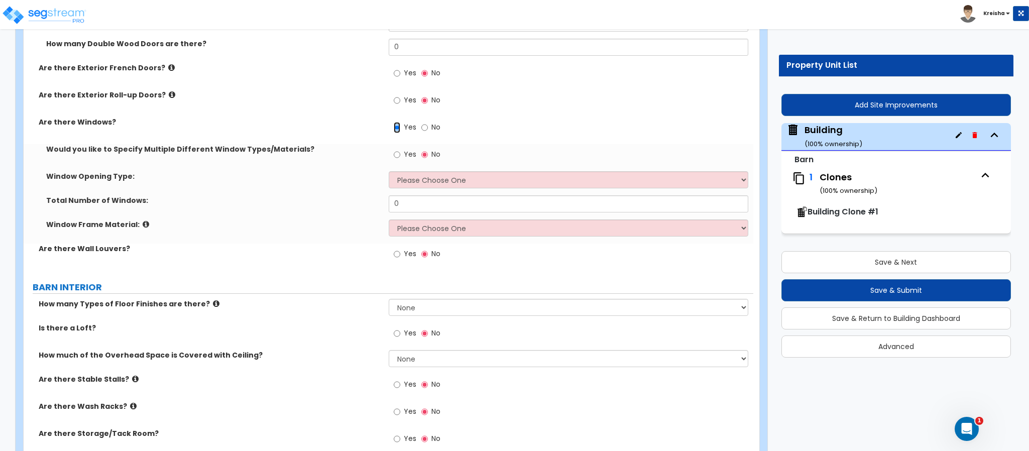
scroll to position [811, 0]
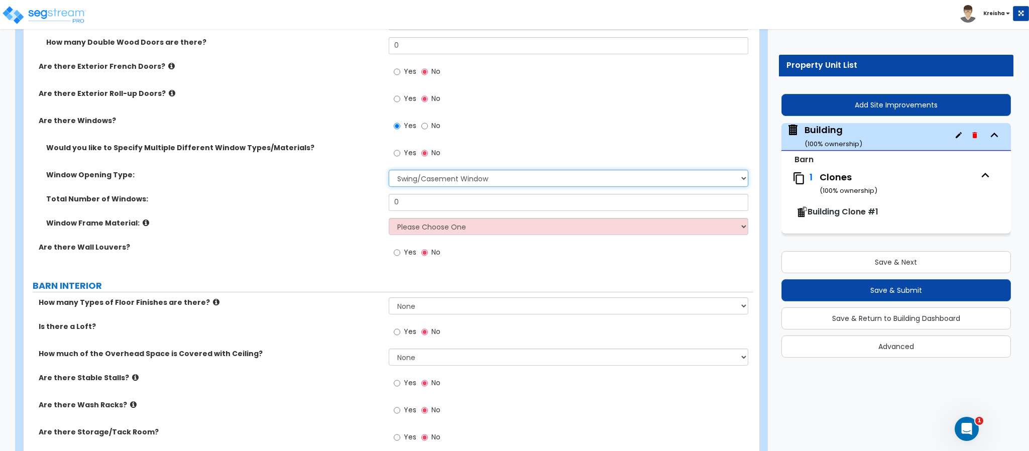
select select "3"
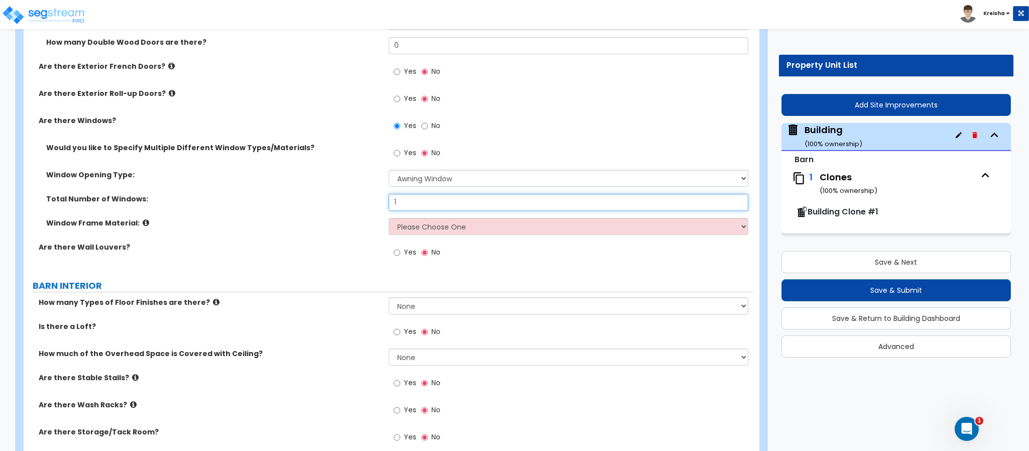
type input "1"
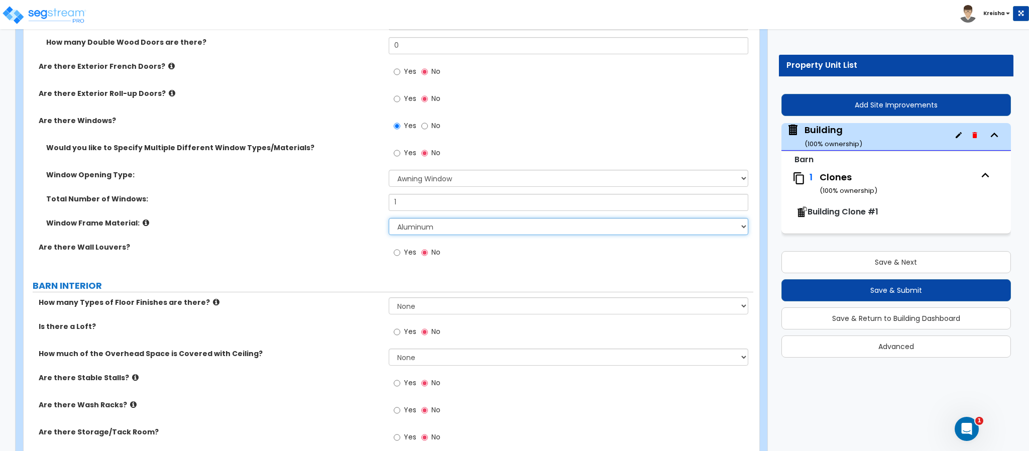
select select "3"
click at [394, 247] on input "Yes" at bounding box center [397, 252] width 7 height 11
radio input "true"
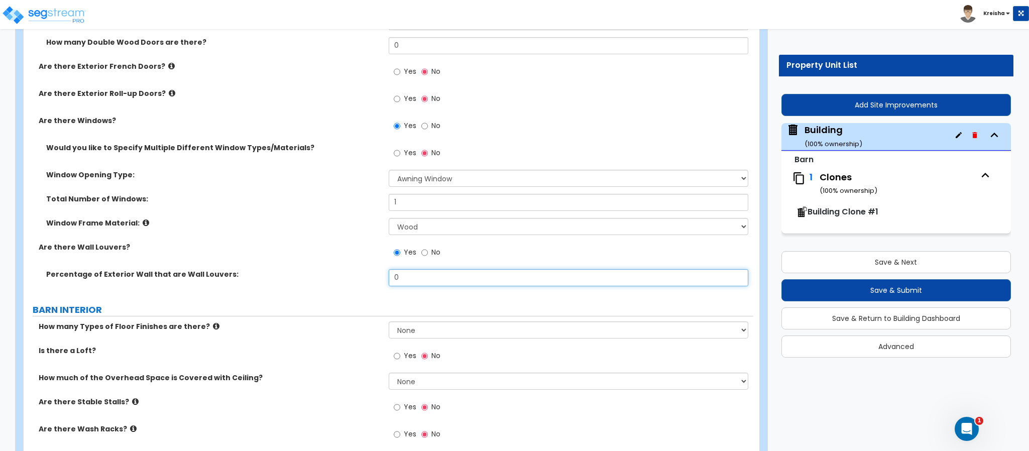
click at [398, 277] on input "0" at bounding box center [569, 277] width 360 height 17
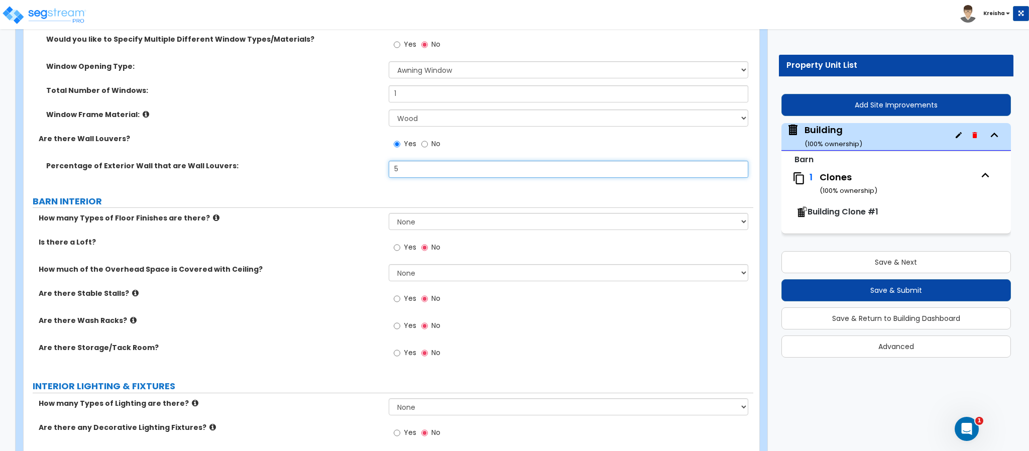
type input "5"
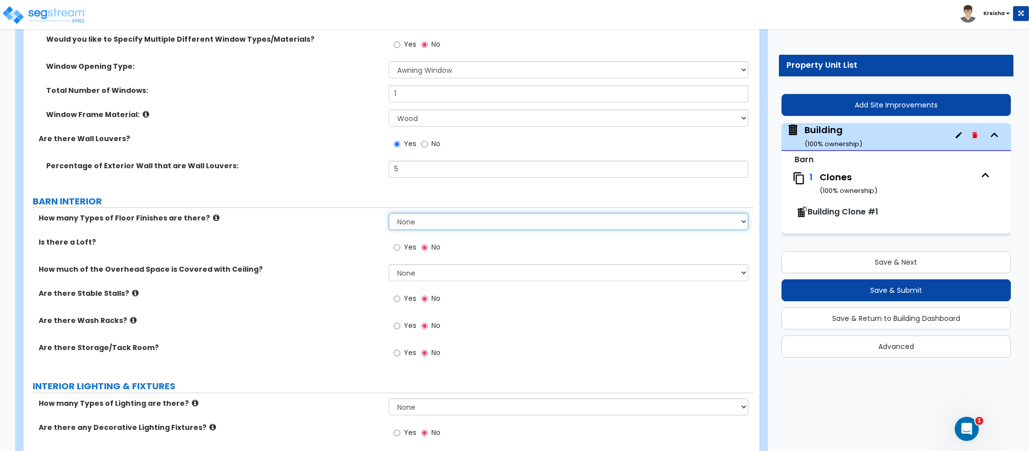
click at [421, 221] on select "None 1 2 3 4" at bounding box center [569, 221] width 360 height 17
click at [389, 215] on select "None 1 2 3 4" at bounding box center [569, 221] width 360 height 17
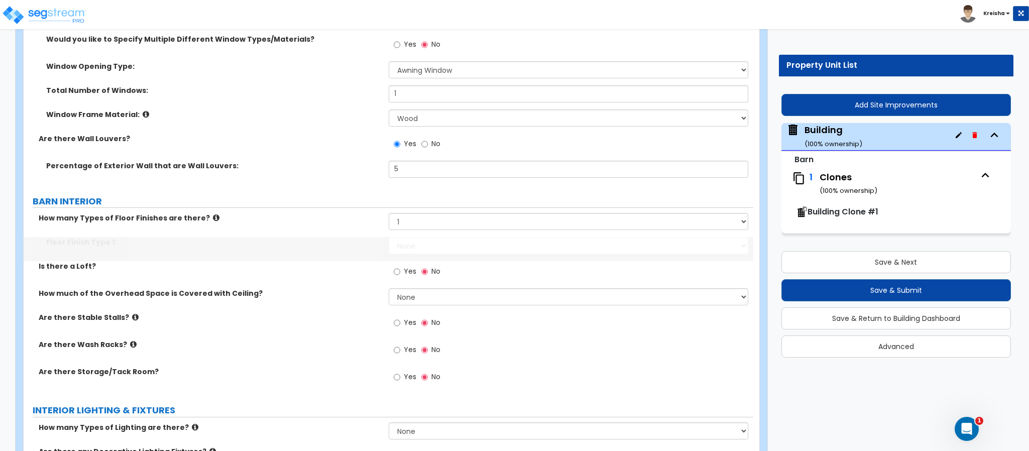
click at [416, 251] on select "None Tile Flooring Hardwood Flooring Composite PVC Flooring Rubber Tile Floorin…" at bounding box center [569, 245] width 360 height 17
click at [442, 220] on select "None 1 2 3 4" at bounding box center [569, 221] width 360 height 17
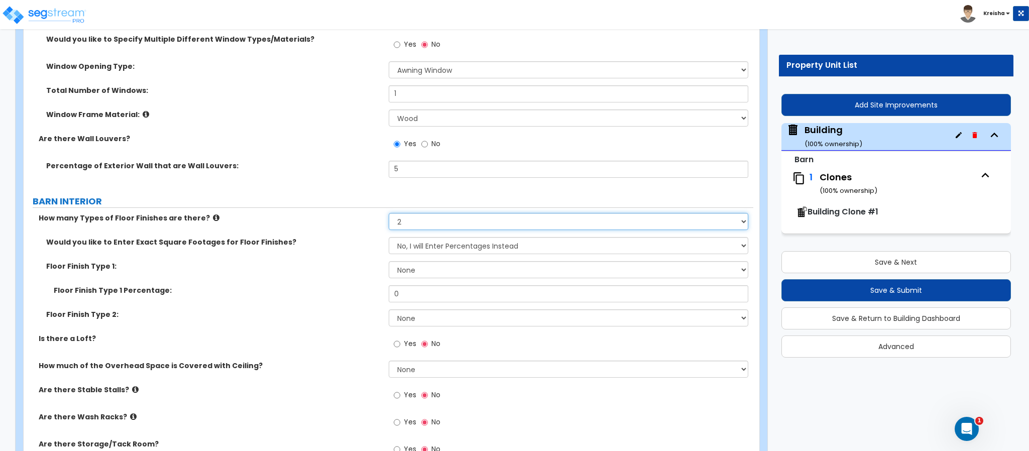
select select "1"
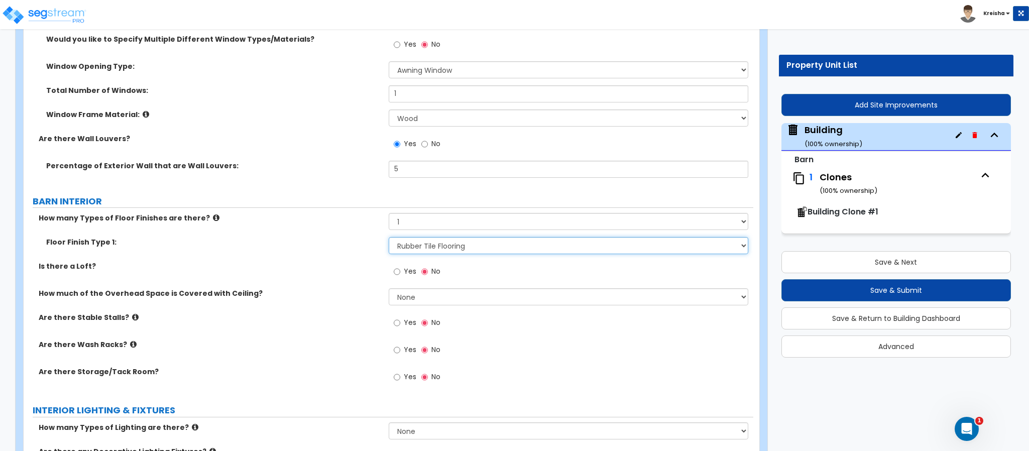
click at [452, 246] on select "None Tile Flooring Hardwood Flooring Composite PVC Flooring Rubber Tile Floorin…" at bounding box center [569, 245] width 360 height 17
select select "6"
click at [389, 239] on select "None Tile Flooring Hardwood Flooring Composite PVC Flooring Rubber Tile Floorin…" at bounding box center [569, 245] width 360 height 17
click at [406, 276] on span "Yes" at bounding box center [410, 271] width 13 height 10
click at [400, 276] on input "Yes" at bounding box center [397, 271] width 7 height 11
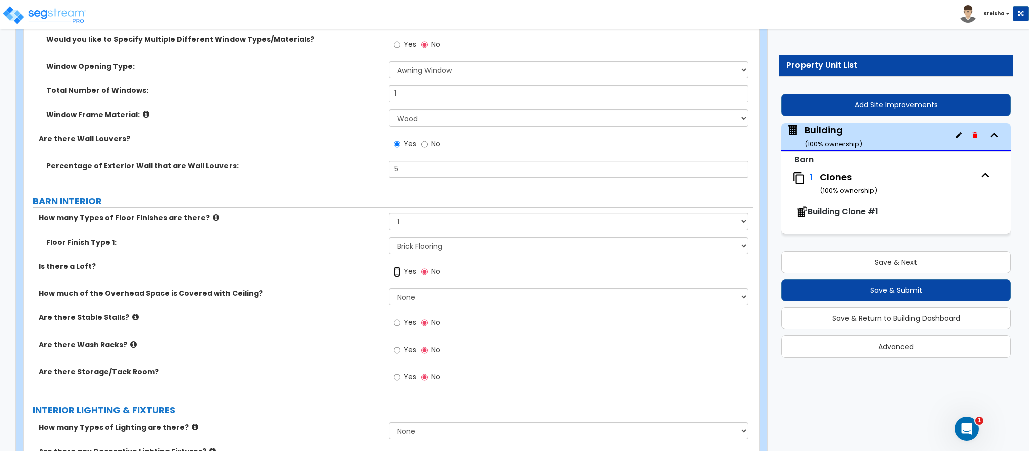
radio input "true"
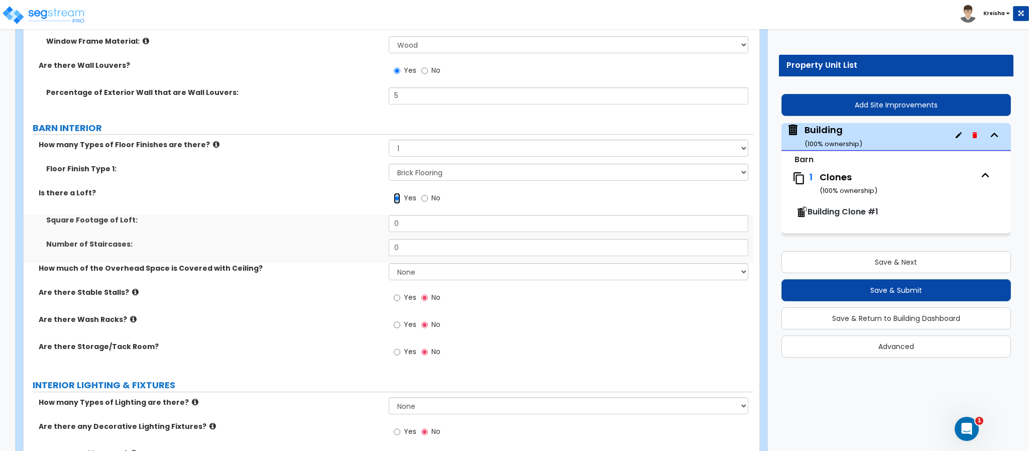
scroll to position [995, 0]
click at [403, 231] on input "0" at bounding box center [569, 222] width 360 height 17
type input "200"
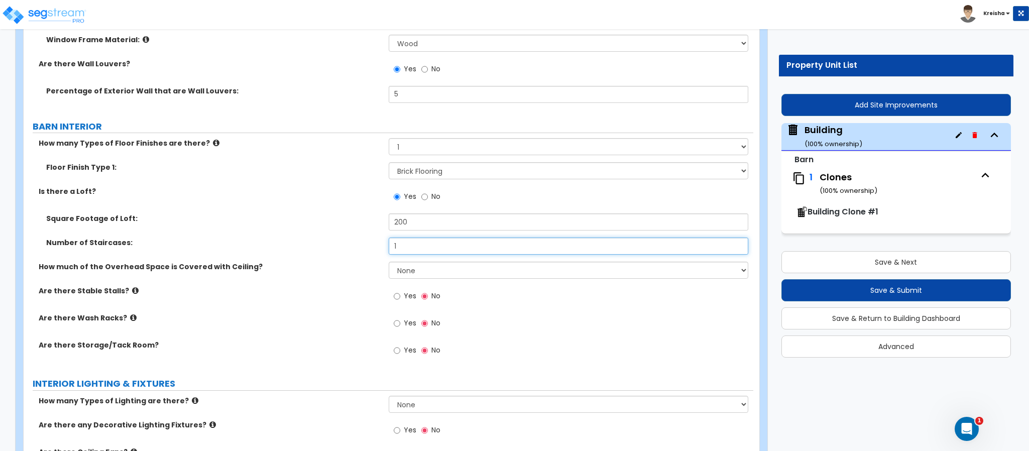
type input "1"
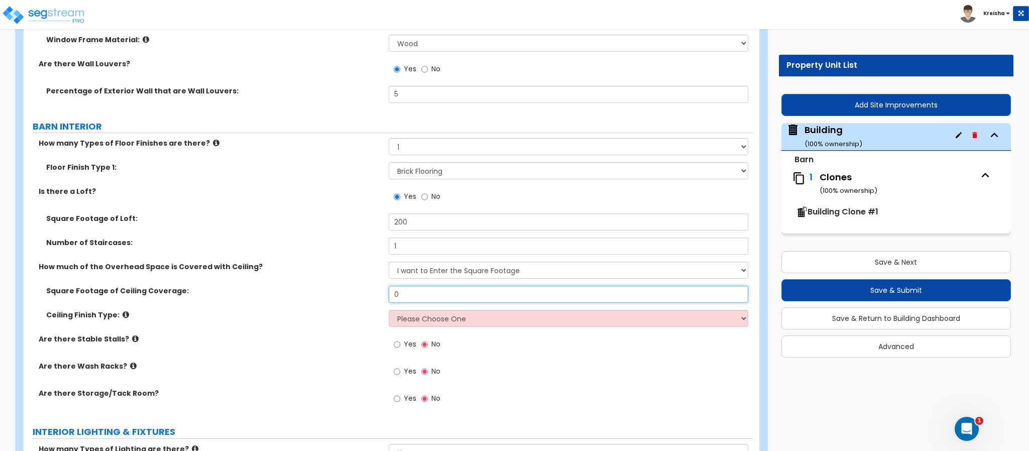
click at [407, 299] on input "0" at bounding box center [569, 294] width 360 height 17
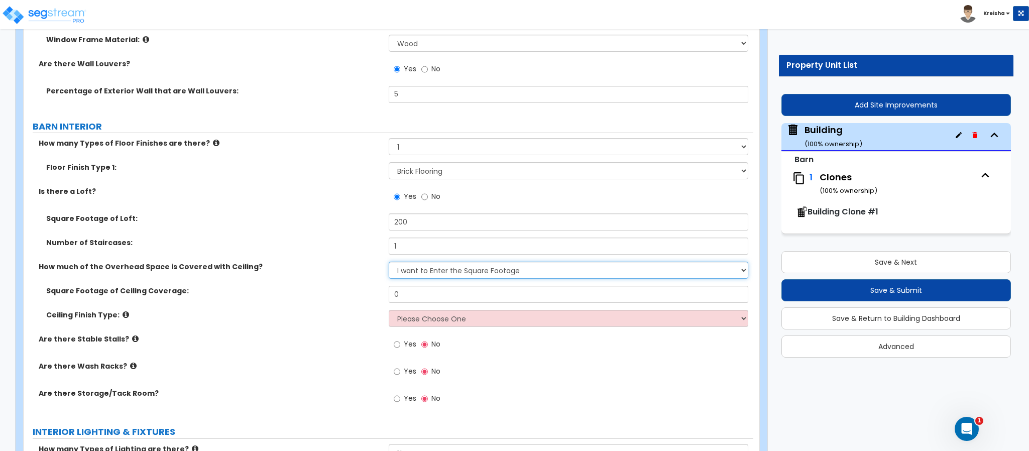
click at [422, 270] on select "None I want to Enter and Approximate Percentage I want to Enter the Square Foot…" at bounding box center [569, 270] width 360 height 17
select select "1"
click at [389, 263] on select "None I want to Enter and Approximate Percentage I want to Enter the Square Foot…" at bounding box center [569, 270] width 360 height 17
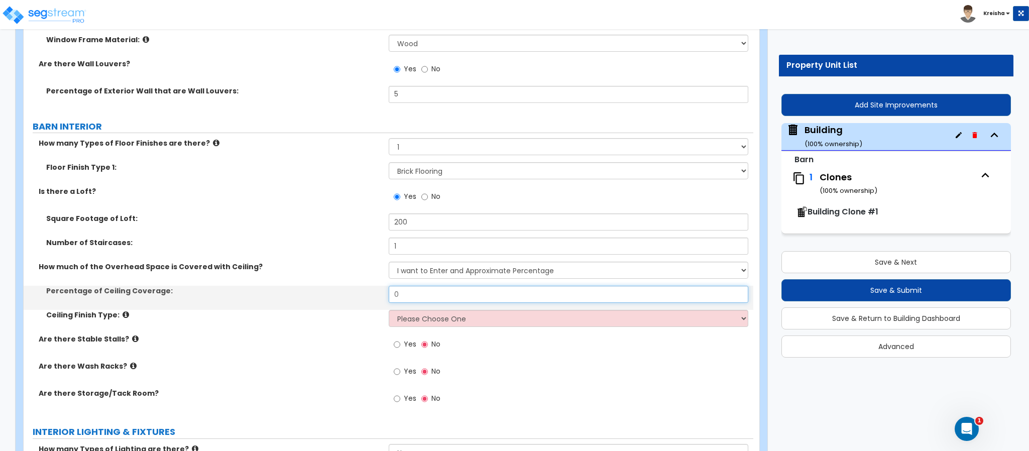
click at [422, 300] on input "0" at bounding box center [569, 294] width 360 height 17
type input "50"
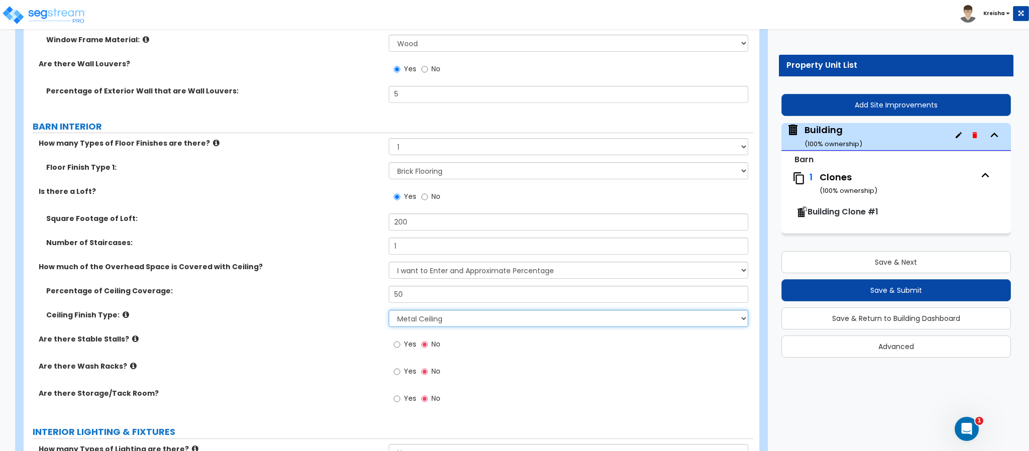
select select "1"
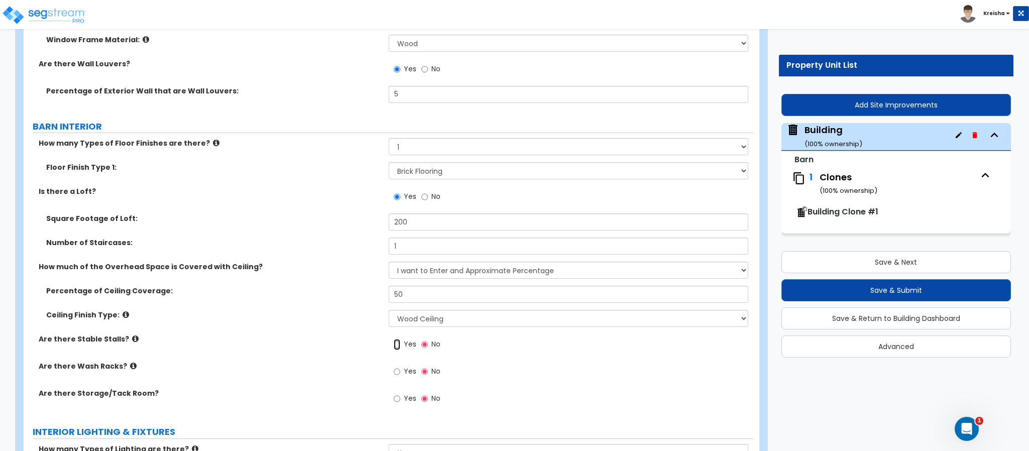
click at [394, 339] on input "Yes" at bounding box center [397, 344] width 7 height 11
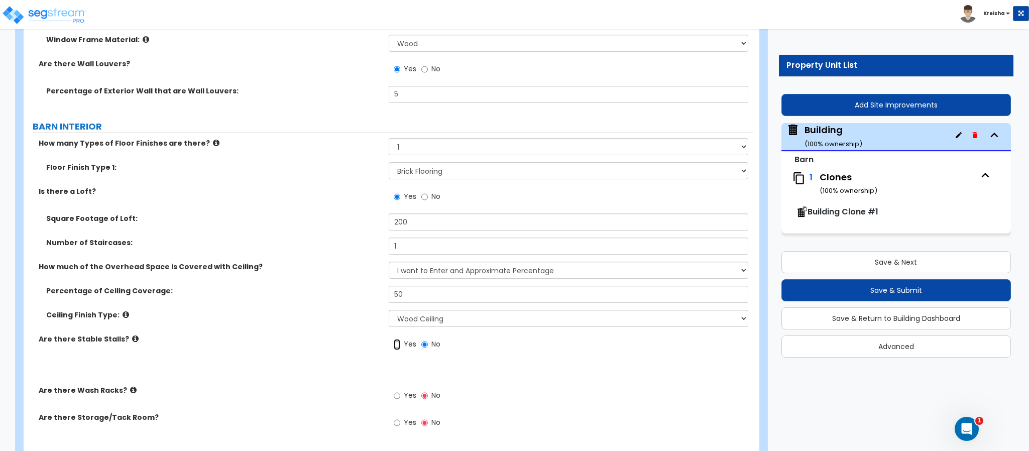
radio input "true"
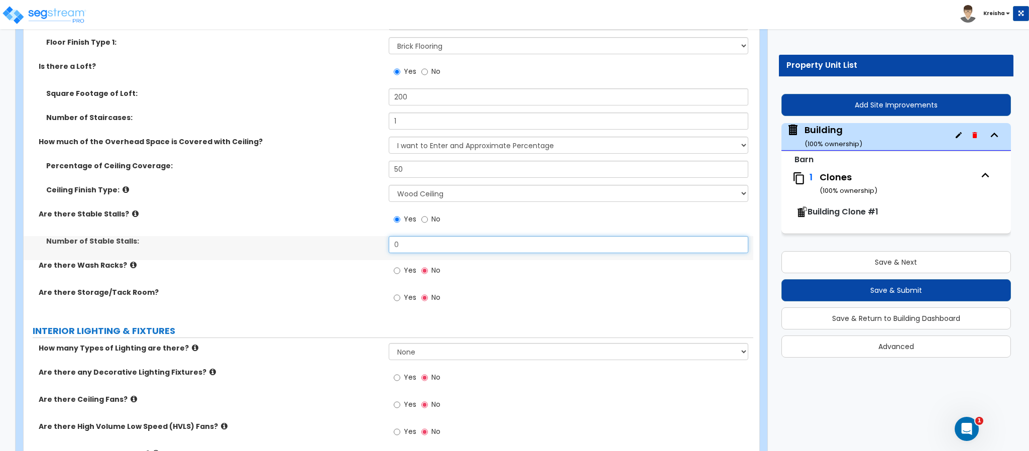
scroll to position [1130, 0]
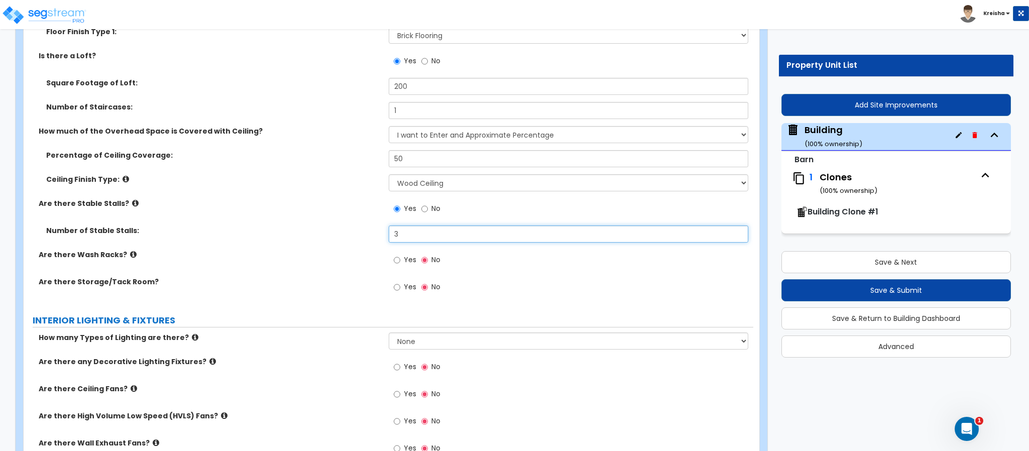
type input "3"
click at [394, 255] on input "Yes" at bounding box center [397, 260] width 7 height 11
radio input "true"
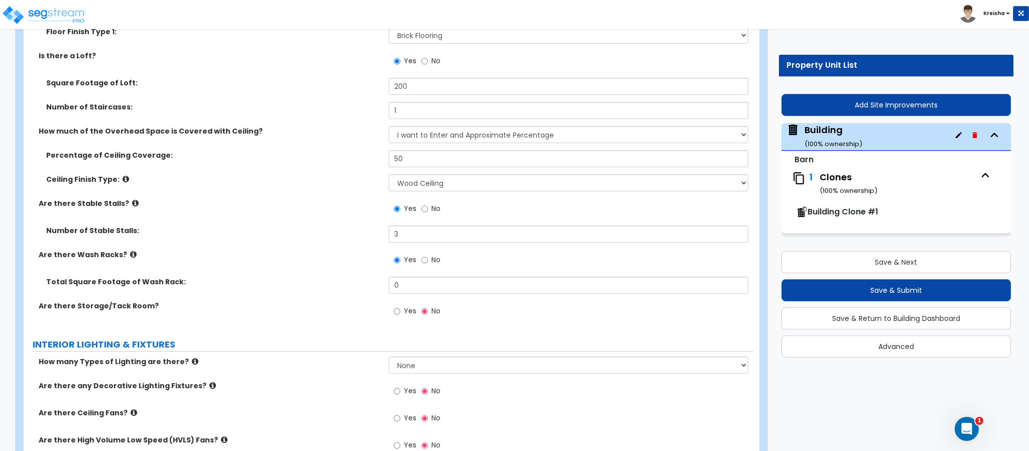
click at [130, 258] on icon at bounding box center [133, 255] width 7 height 8
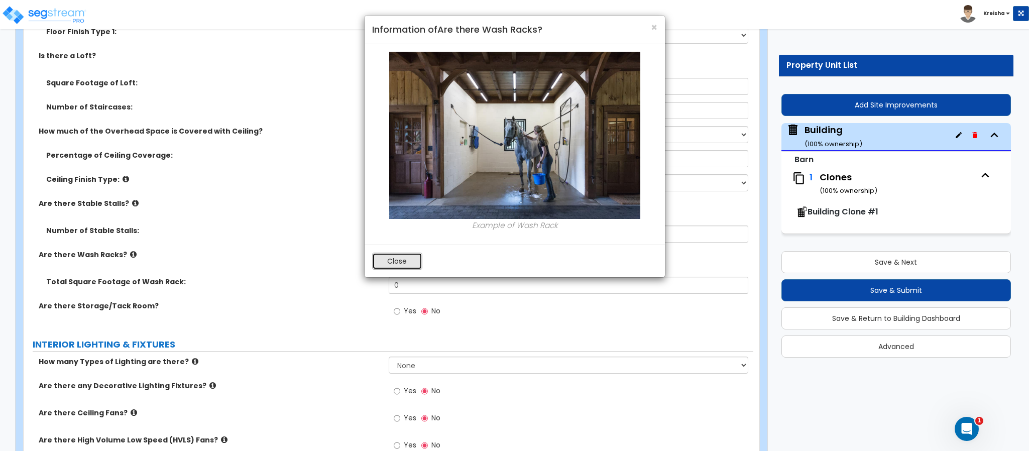
click at [397, 263] on button "Close" at bounding box center [397, 261] width 50 height 17
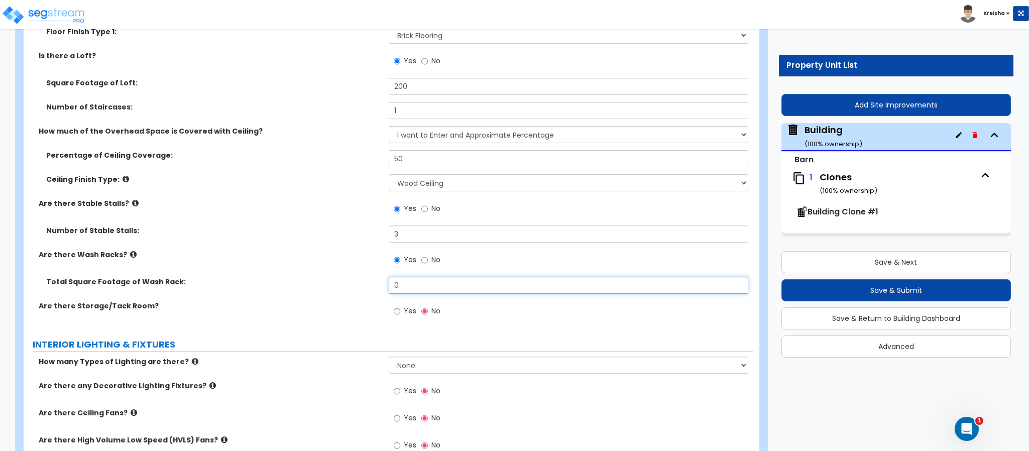
click at [397, 279] on input "0" at bounding box center [569, 285] width 360 height 17
type input "80"
click at [397, 308] on input "Yes" at bounding box center [397, 311] width 7 height 11
radio input "true"
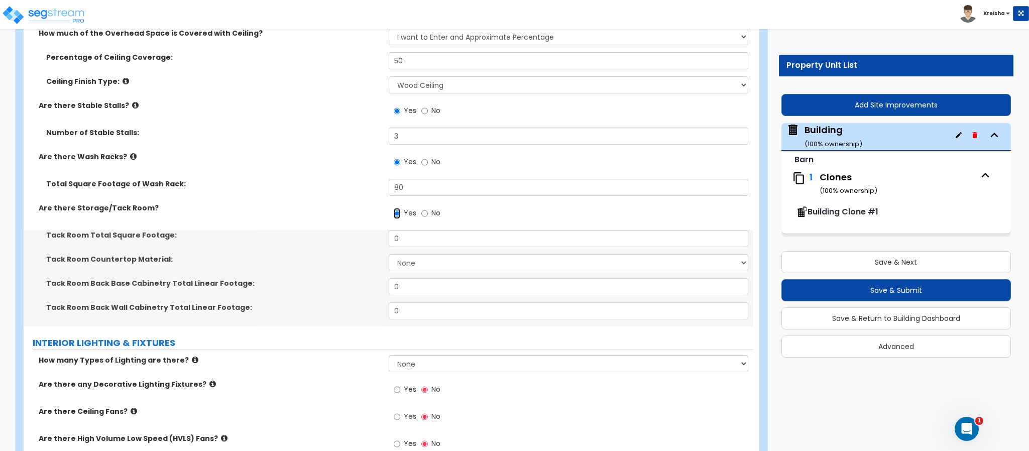
scroll to position [1229, 0]
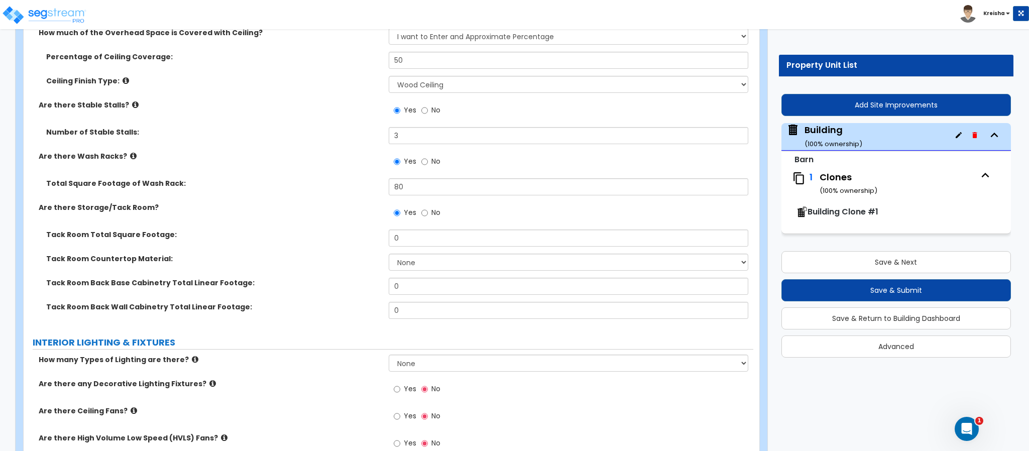
drag, startPoint x: 406, startPoint y: 250, endPoint x: 401, endPoint y: 230, distance: 21.2
click at [401, 230] on div "How many Types of Floor Finishes are there? None 1 2 3 4 Floor Finish Type 1: N…" at bounding box center [388, 115] width 715 height 422
click at [401, 230] on div "Yes No" at bounding box center [571, 215] width 365 height 27
click at [398, 231] on div "How many Types of Floor Finishes are there? None 1 2 3 4 Floor Finish Type 1: N…" at bounding box center [388, 115] width 715 height 422
click at [398, 231] on input "0" at bounding box center [569, 238] width 360 height 17
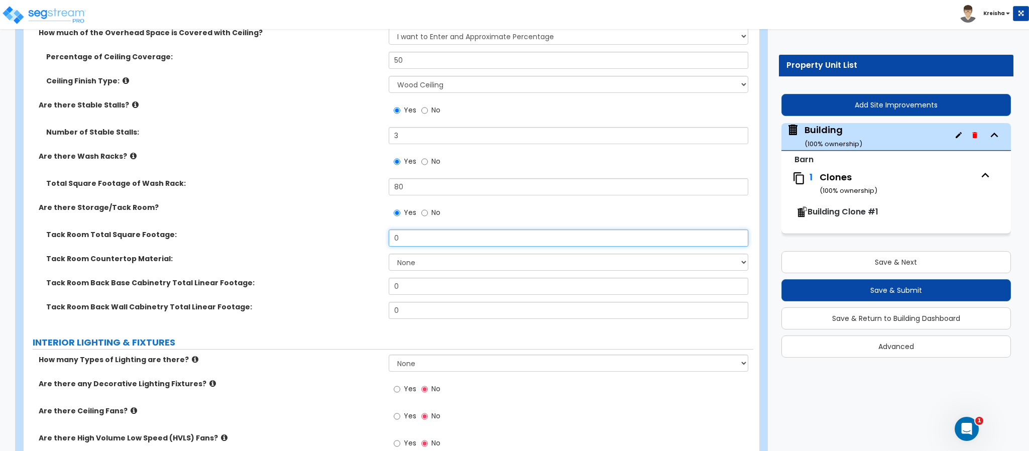
click at [398, 231] on input "0" at bounding box center [569, 238] width 360 height 17
type input "130"
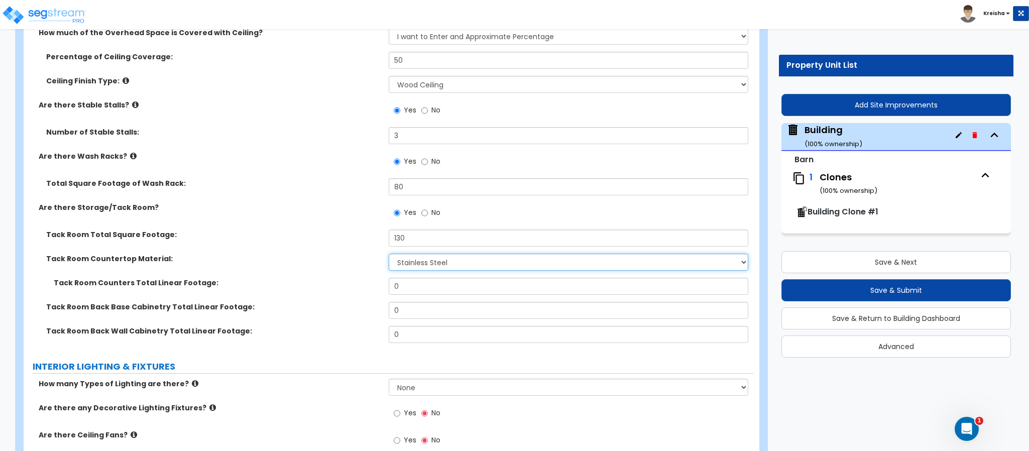
select select "7"
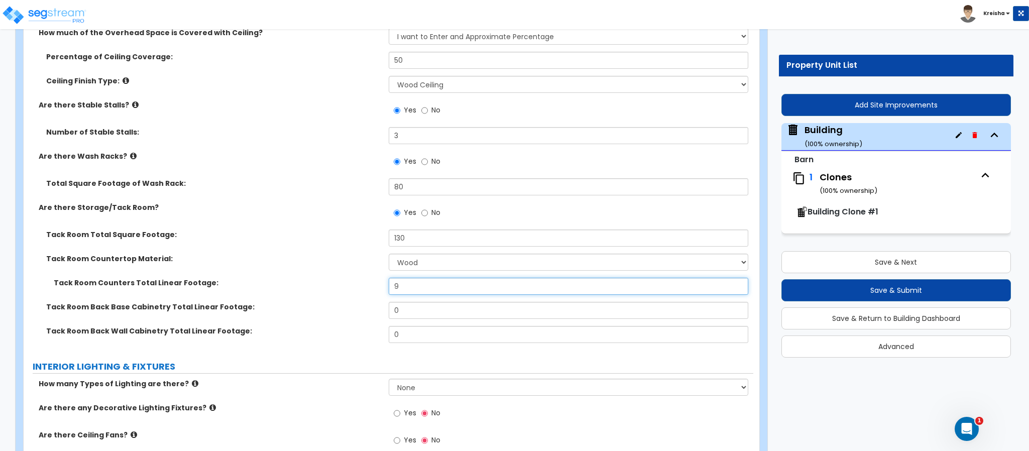
type input "9"
type input "3"
type input "6"
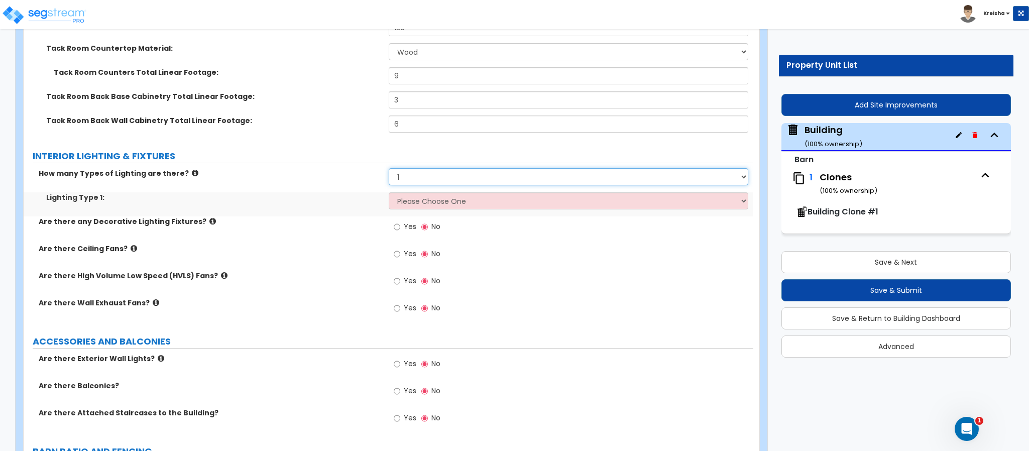
scroll to position [1452, 0]
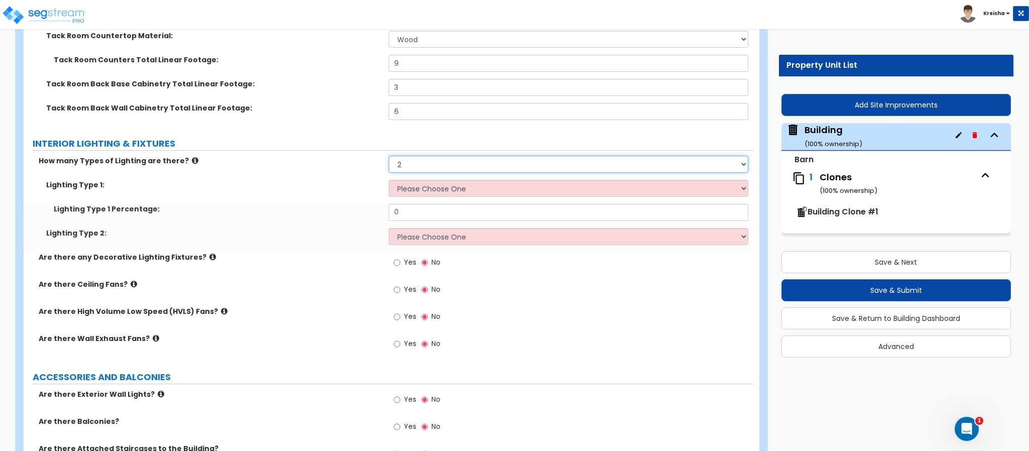
select select "1"
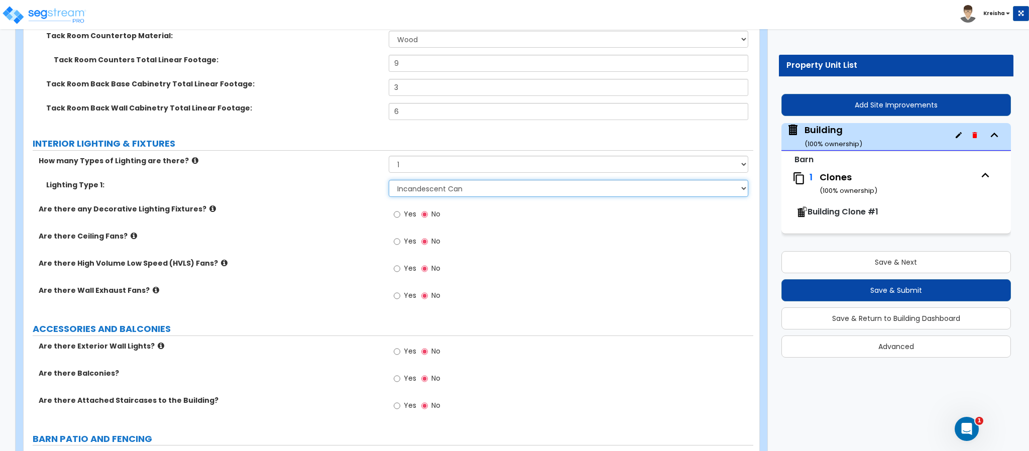
select select "6"
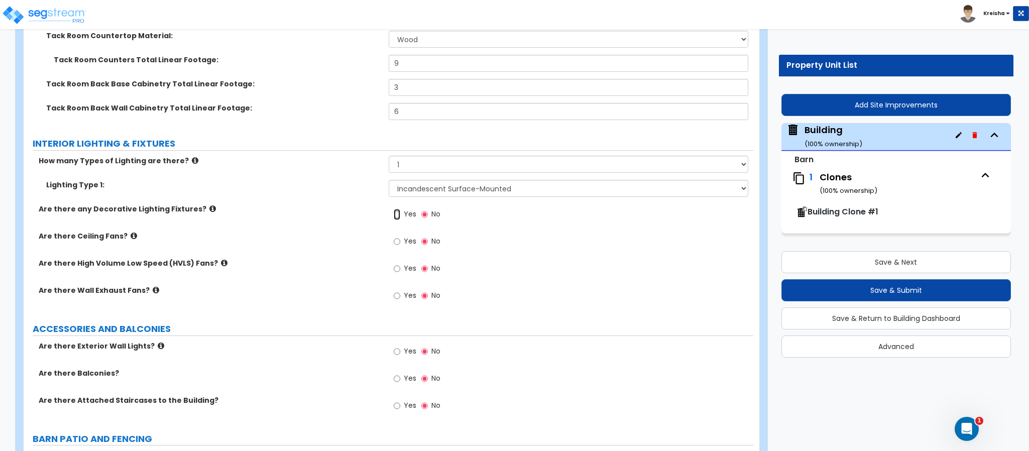
click at [394, 209] on input "Yes" at bounding box center [397, 214] width 7 height 11
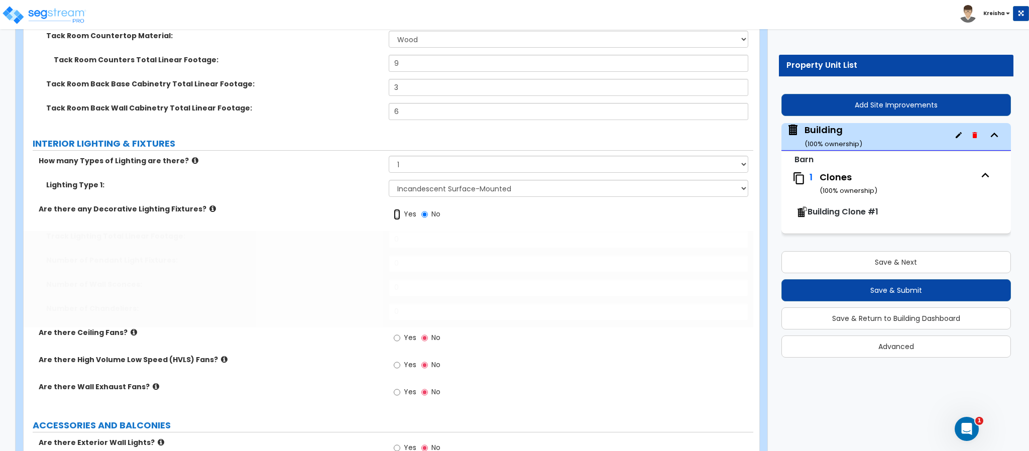
radio input "true"
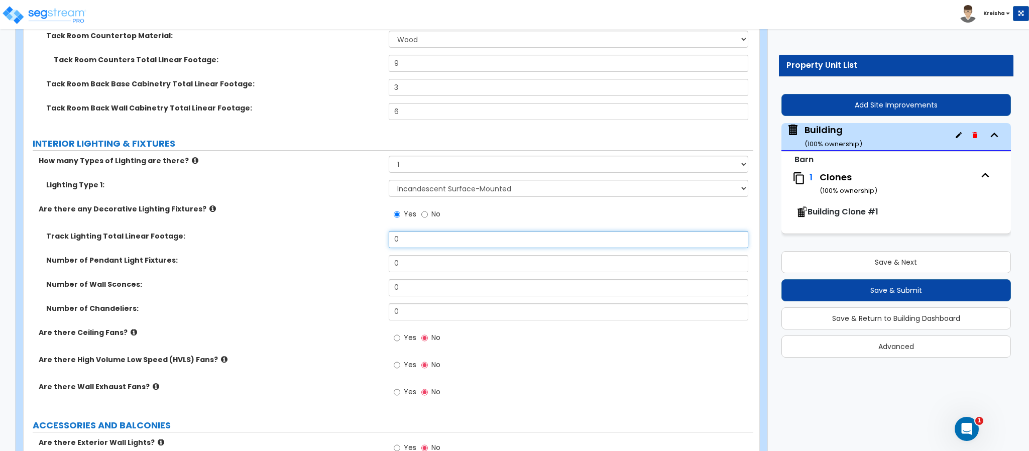
type input "5"
type input "4"
click at [394, 333] on input "Yes" at bounding box center [397, 338] width 7 height 11
radio input "true"
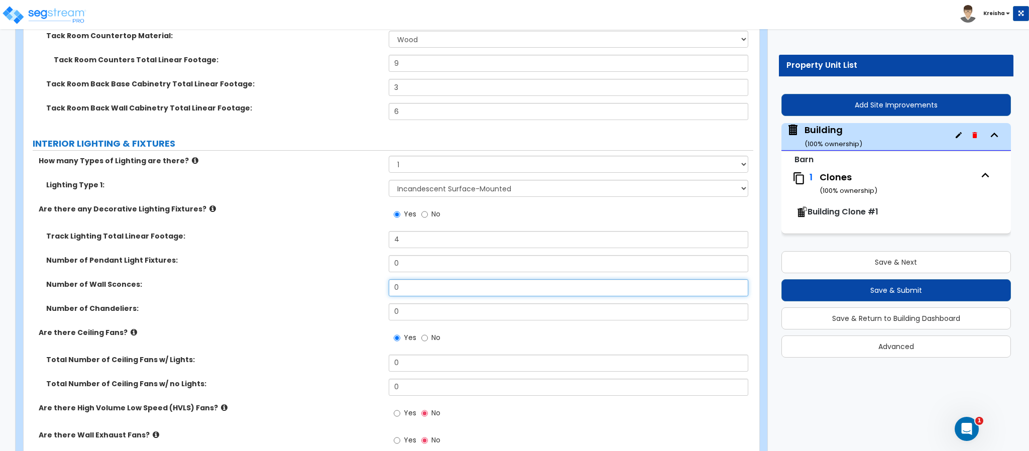
click at [398, 293] on input "0" at bounding box center [569, 287] width 360 height 17
click at [398, 293] on input "2" at bounding box center [569, 287] width 360 height 17
type input "2"
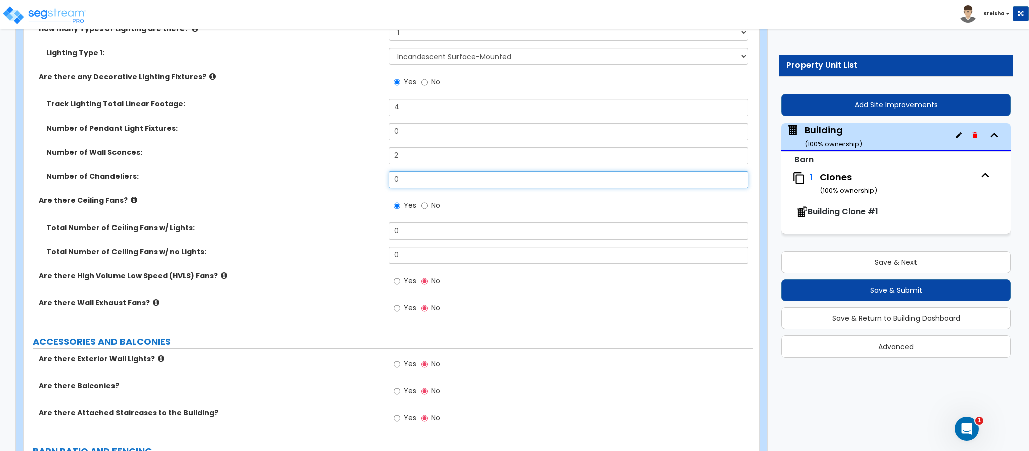
scroll to position [1585, 0]
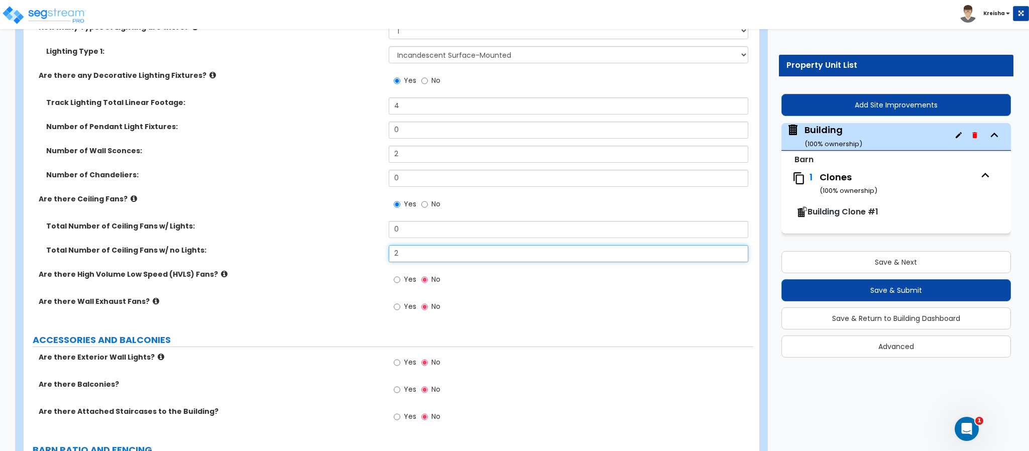
type input "2"
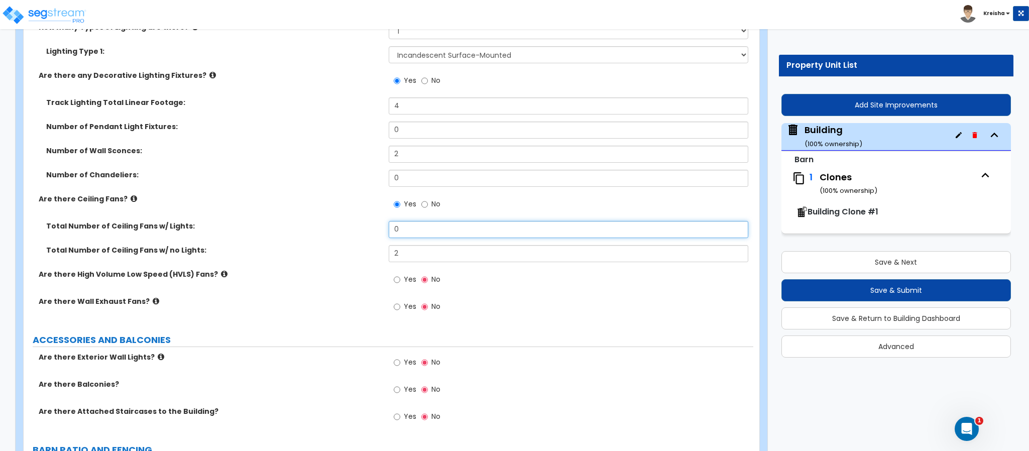
type input "0"
type input "1"
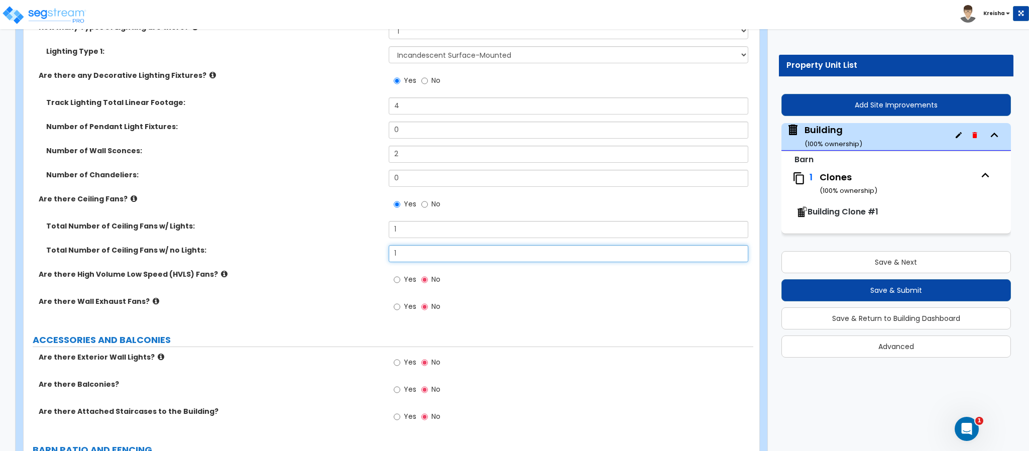
type input "1"
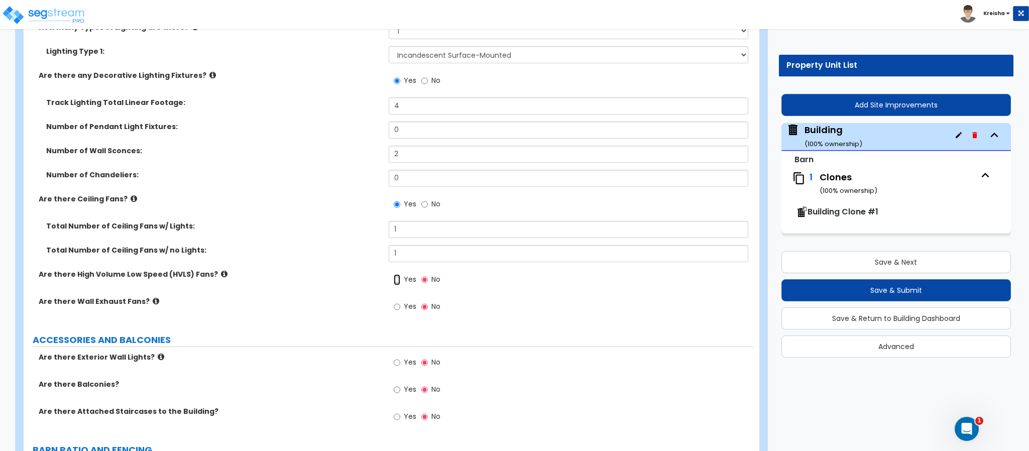
click at [394, 274] on input "Yes" at bounding box center [397, 279] width 7 height 11
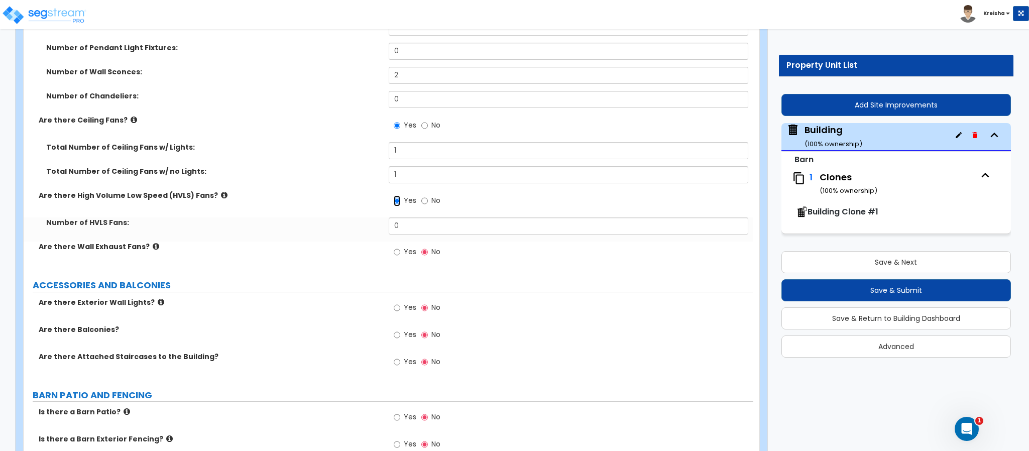
scroll to position [1665, 0]
click at [421, 194] on input "No" at bounding box center [424, 199] width 7 height 11
radio input "false"
radio input "true"
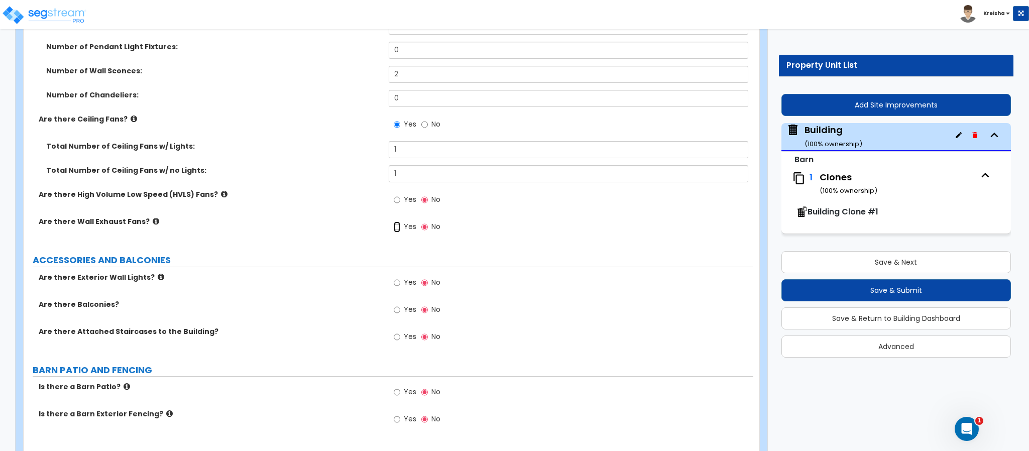
click at [394, 222] on input "Yes" at bounding box center [397, 227] width 7 height 11
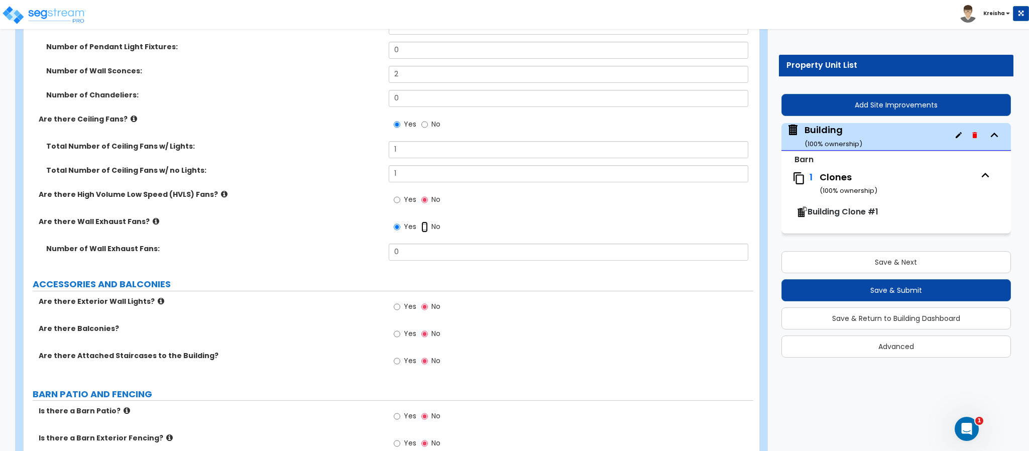
click at [421, 222] on input "No" at bounding box center [424, 227] width 7 height 11
radio input "false"
radio input "true"
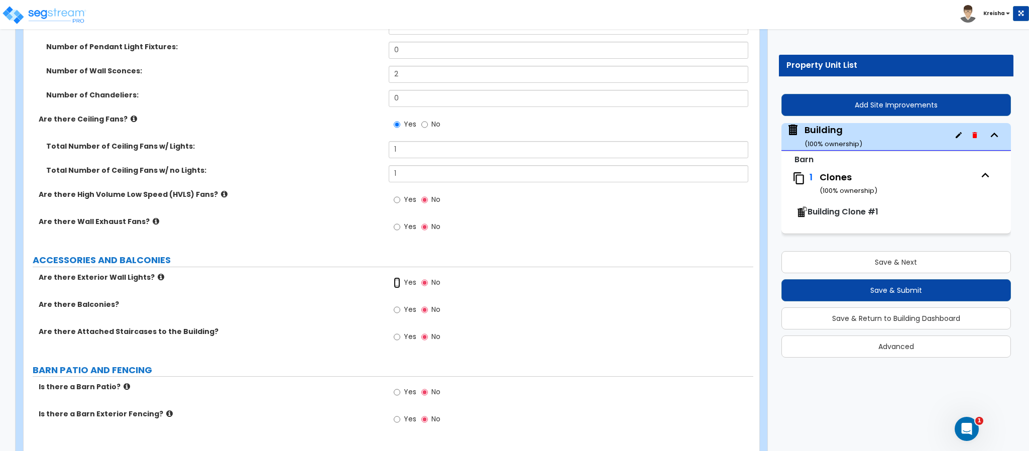
click at [394, 277] on input "Yes" at bounding box center [397, 282] width 7 height 11
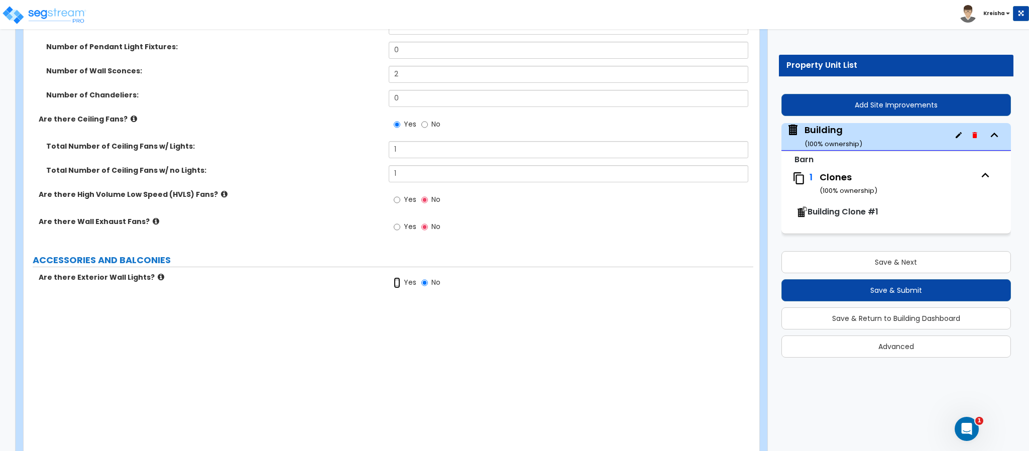
radio input "true"
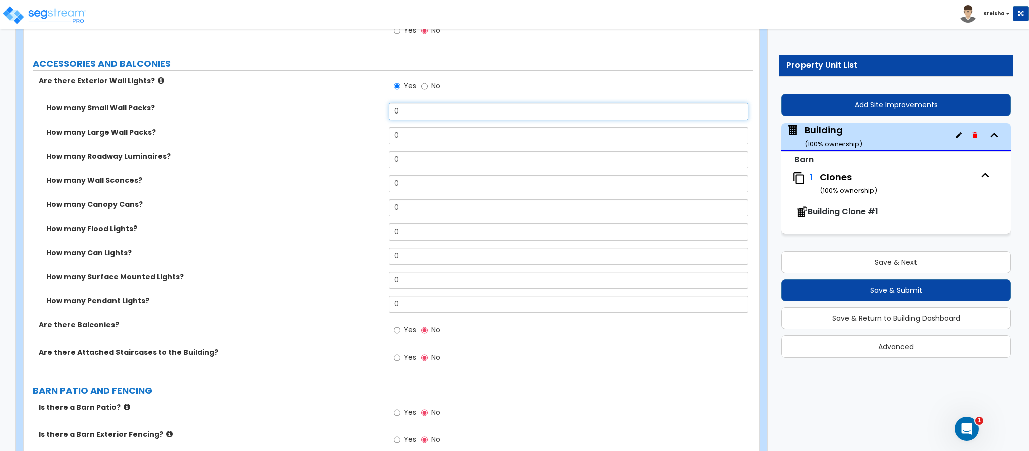
scroll to position [1863, 0]
type input "2"
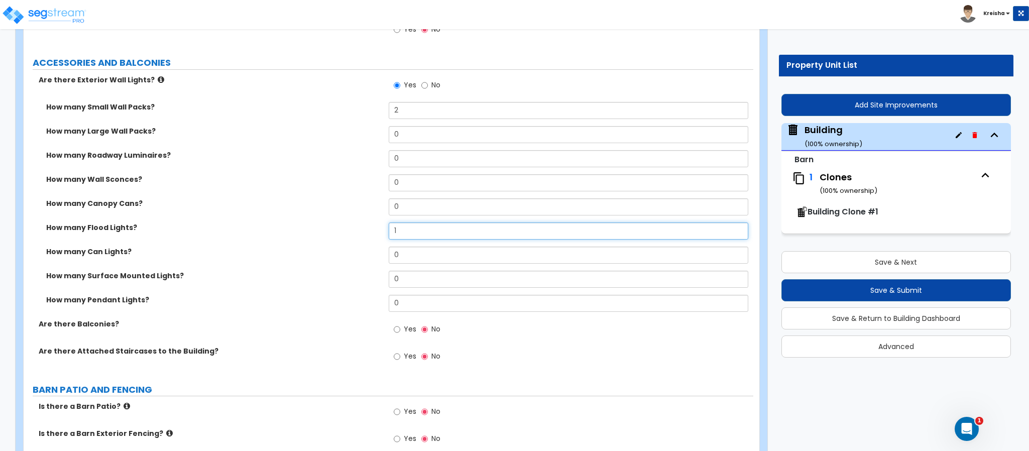
type input "1"
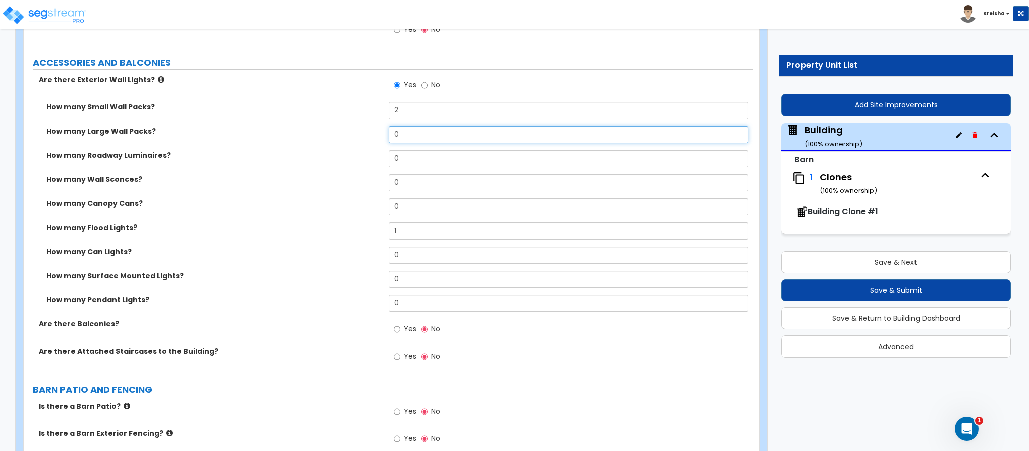
click at [404, 143] on input "0" at bounding box center [569, 134] width 360 height 17
click at [404, 143] on input "1" at bounding box center [569, 134] width 360 height 17
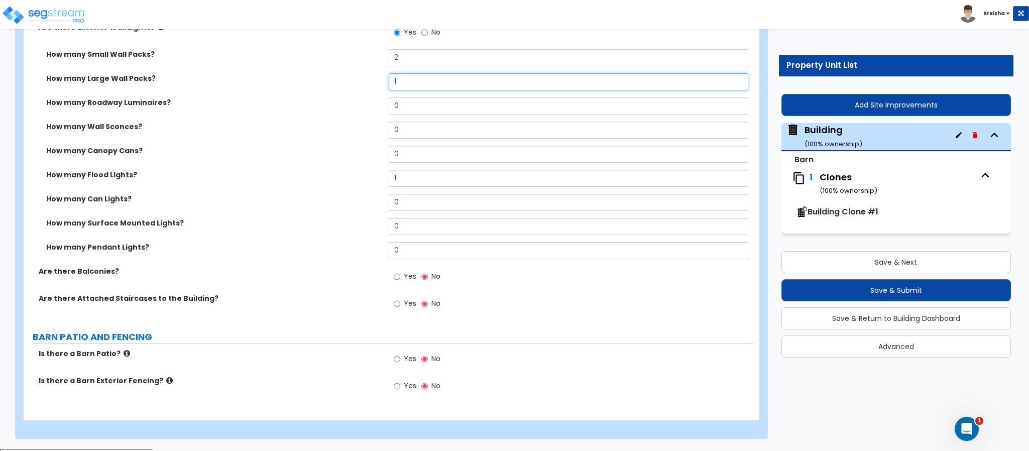
type input "1"
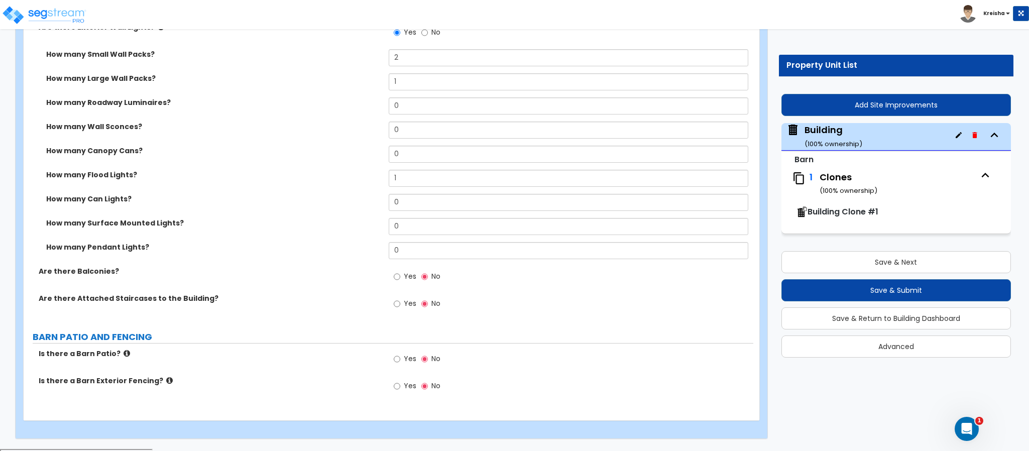
click at [401, 275] on label "Yes" at bounding box center [405, 277] width 23 height 17
click at [400, 275] on input "Yes" at bounding box center [397, 276] width 7 height 11
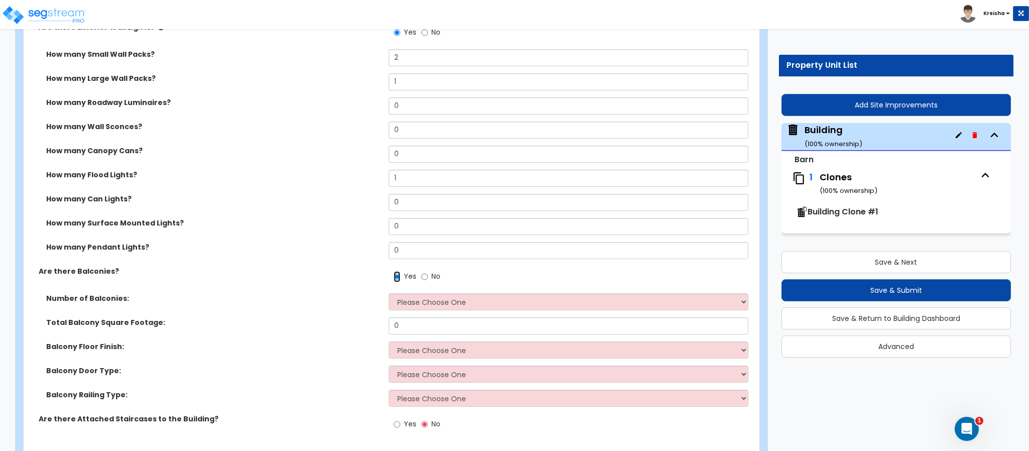
scroll to position [2036, 0]
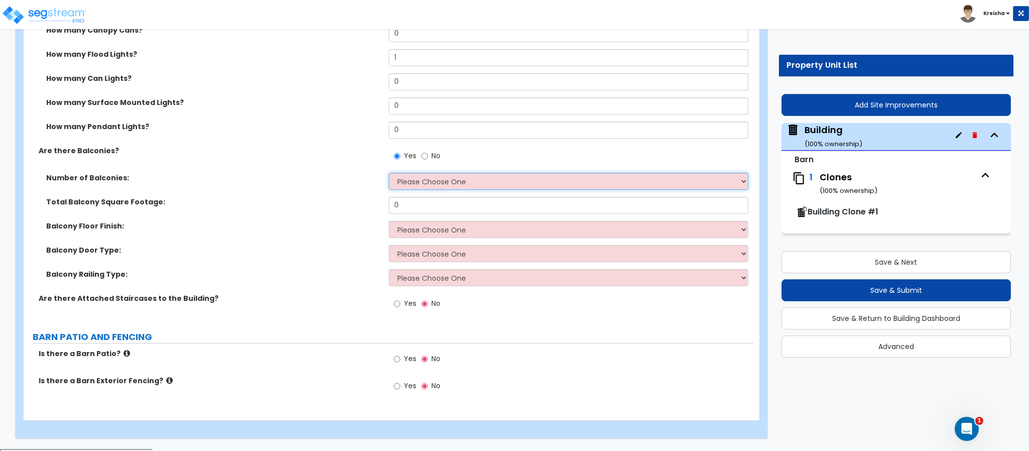
click at [449, 179] on select "Please Choose One 1 2 3 4 5" at bounding box center [569, 181] width 360 height 17
click at [432, 157] on span "No" at bounding box center [436, 156] width 9 height 10
click at [428, 157] on input "No" at bounding box center [424, 156] width 7 height 11
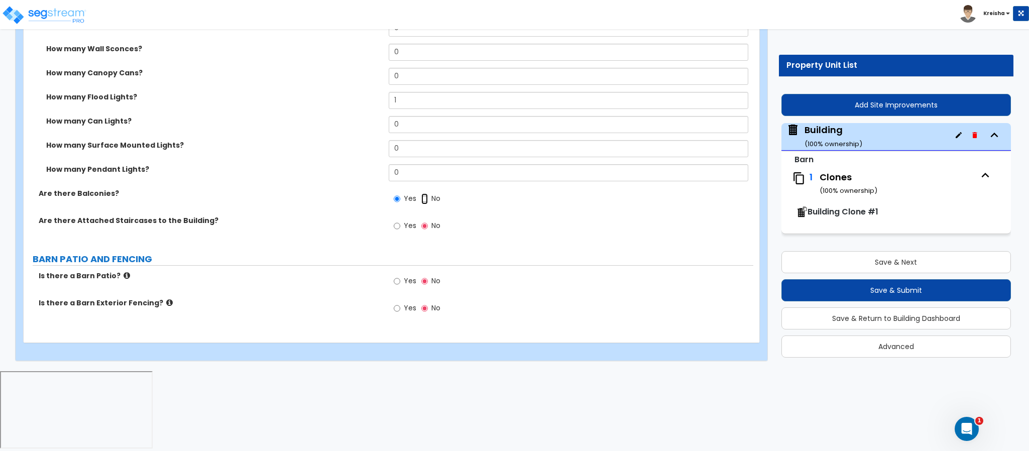
radio input "false"
radio input "true"
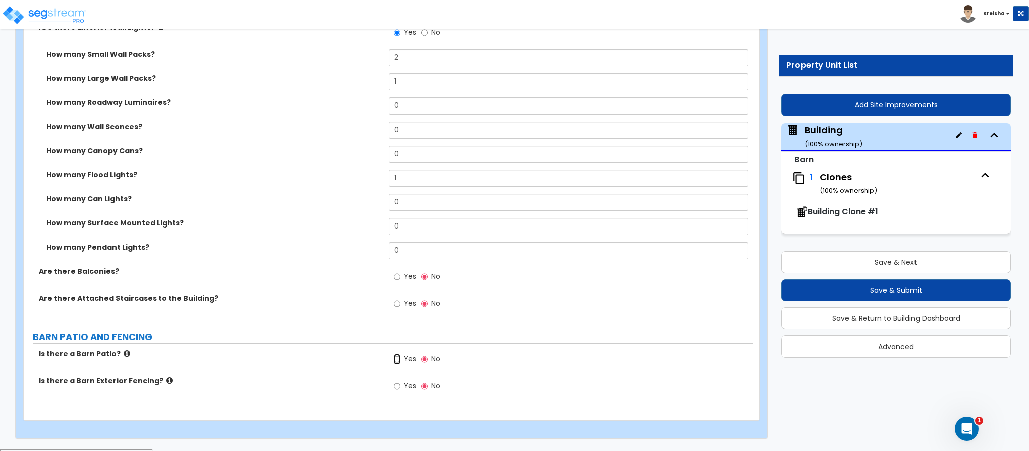
click at [398, 365] on input "Yes" at bounding box center [397, 359] width 7 height 11
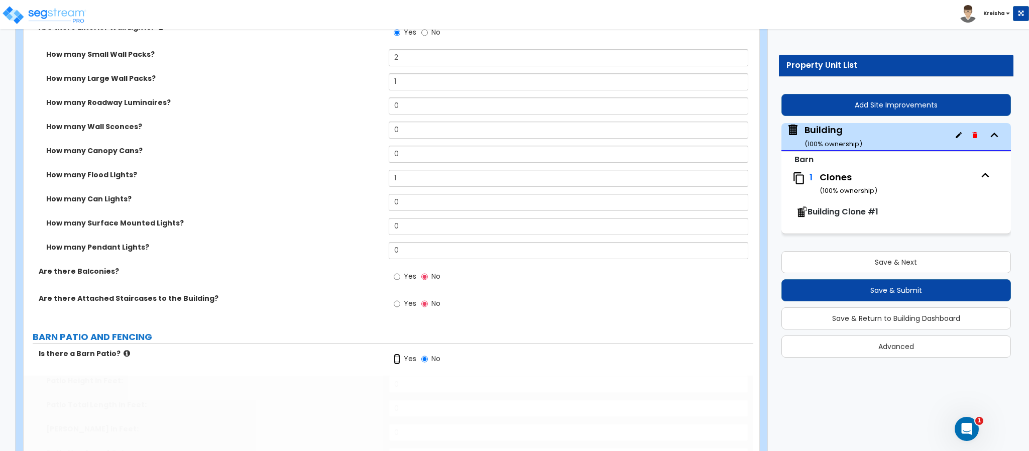
radio input "true"
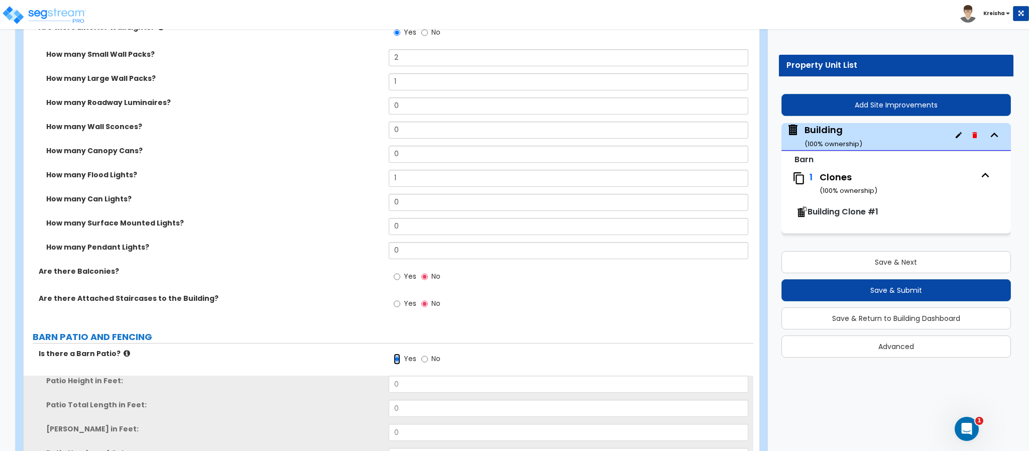
scroll to position [2084, 0]
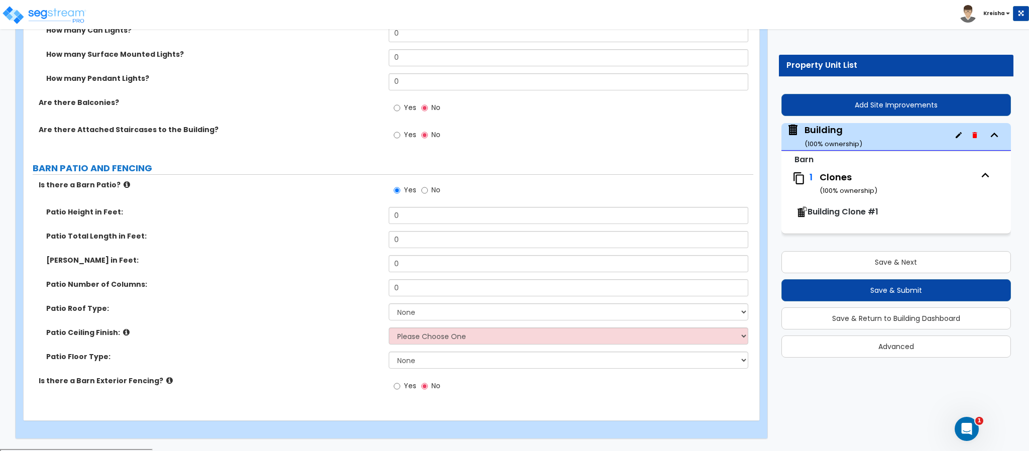
click at [399, 394] on label "Yes" at bounding box center [405, 387] width 23 height 17
click at [399, 392] on input "Yes" at bounding box center [397, 386] width 7 height 11
radio input "true"
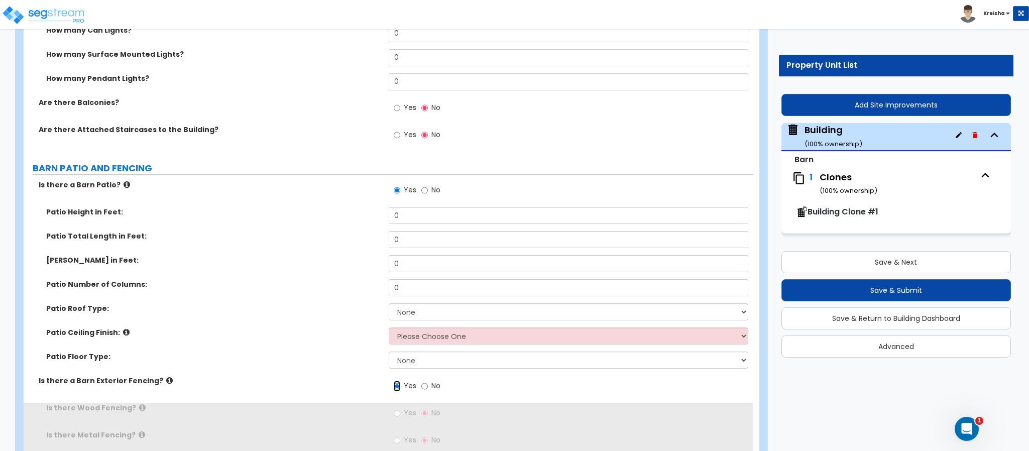
scroll to position [2139, 0]
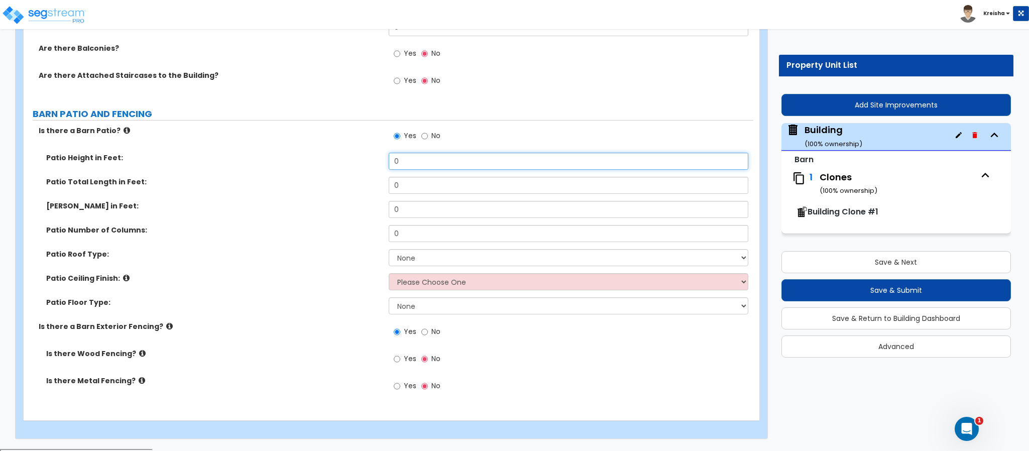
click at [389, 155] on input "0" at bounding box center [569, 161] width 360 height 17
type input "10"
type input "20"
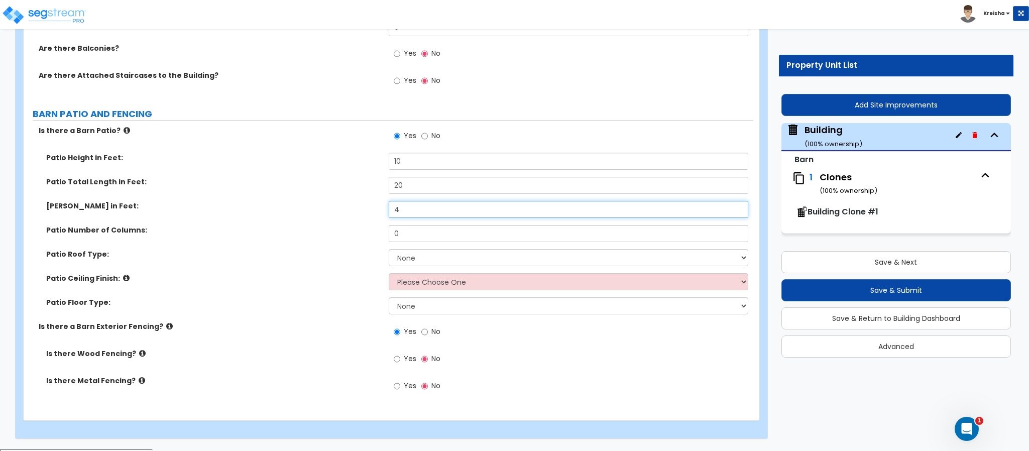
type input "4"
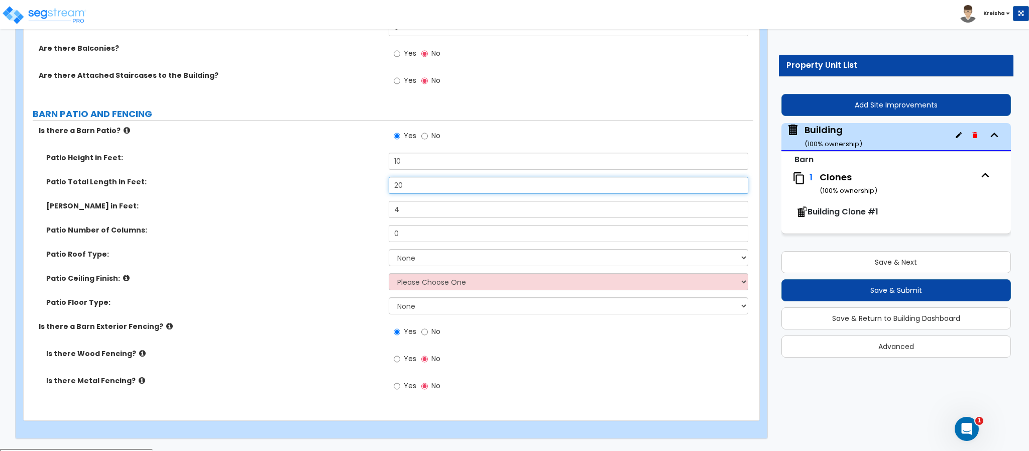
click at [397, 178] on input "20" at bounding box center [569, 185] width 360 height 17
type input "40"
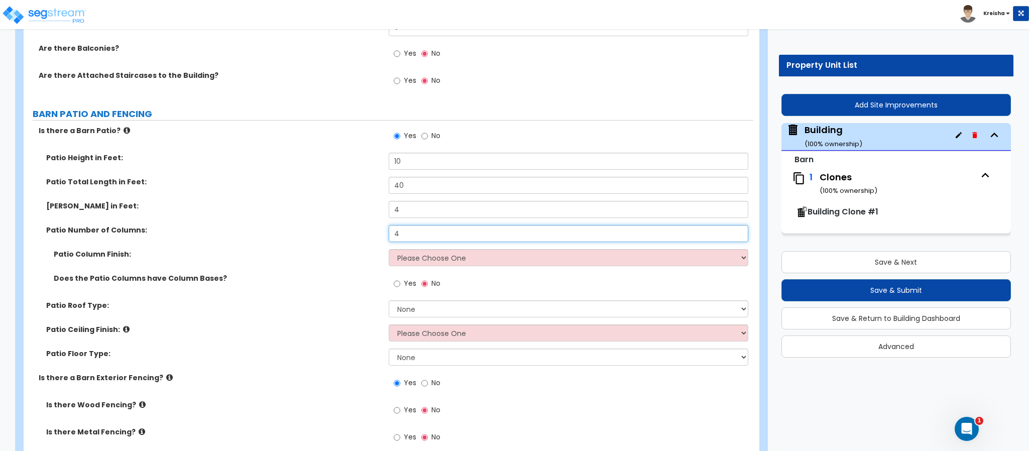
type input "4"
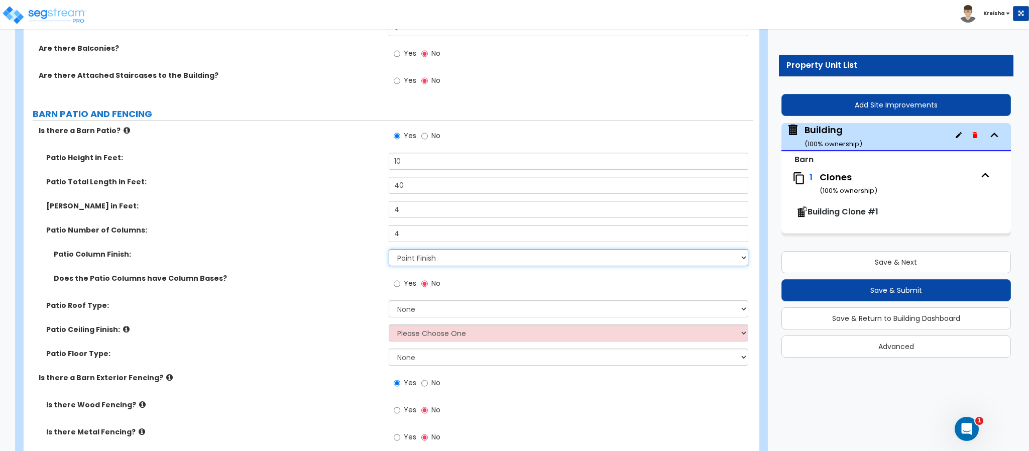
select select "0"
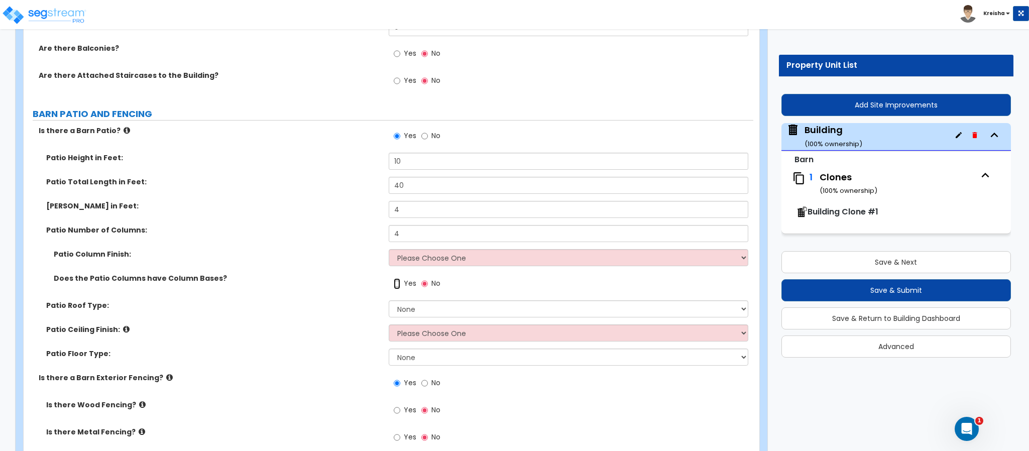
click at [394, 278] on input "Yes" at bounding box center [397, 283] width 7 height 11
radio input "true"
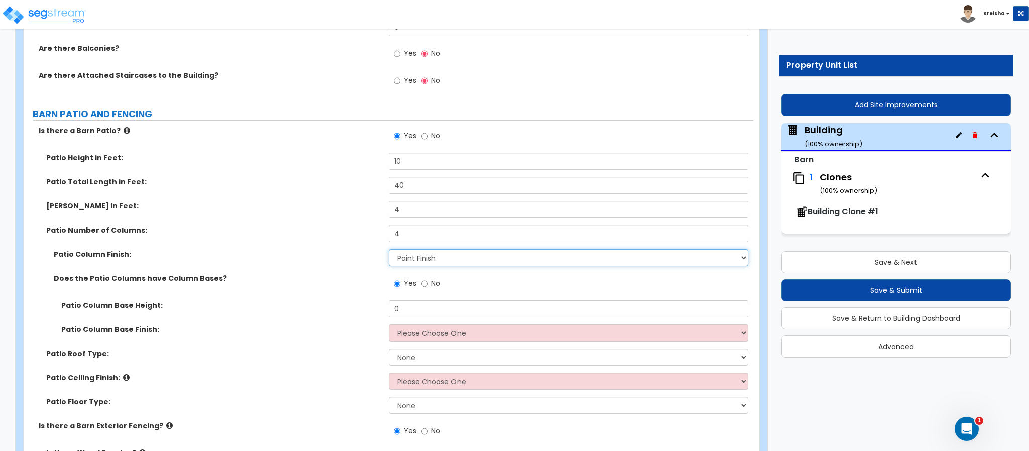
select select "0"
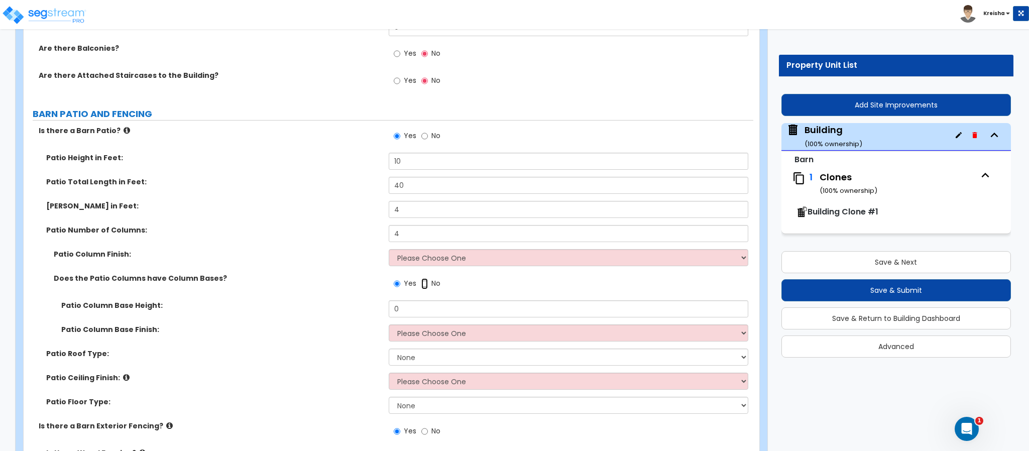
click at [421, 278] on input "No" at bounding box center [424, 283] width 7 height 11
radio input "false"
radio input "true"
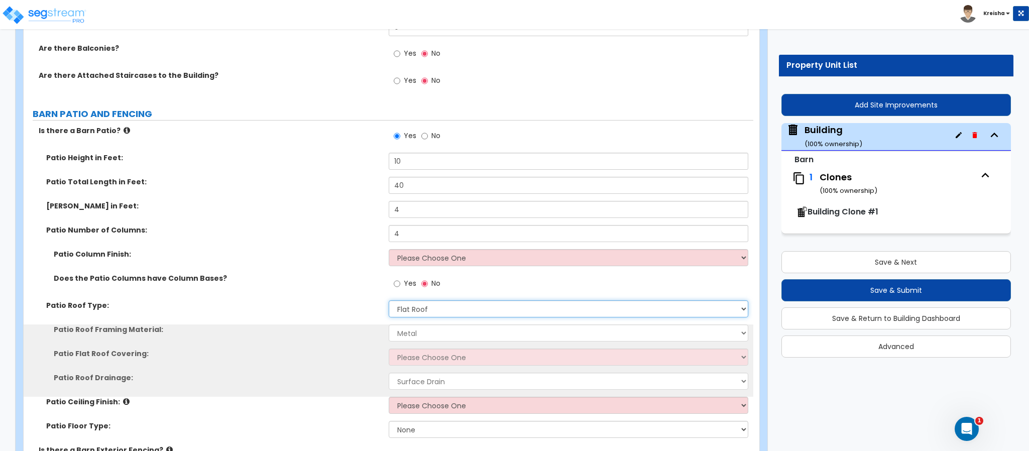
select select "2"
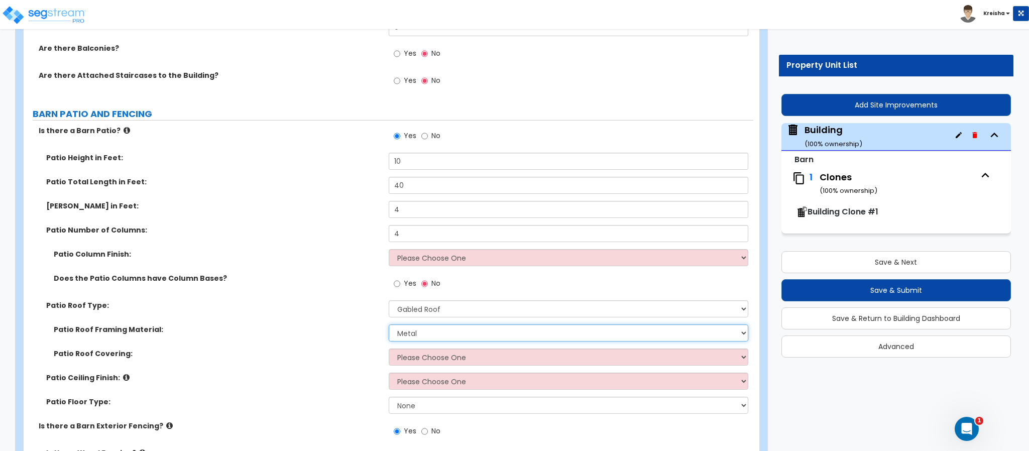
select select "1"
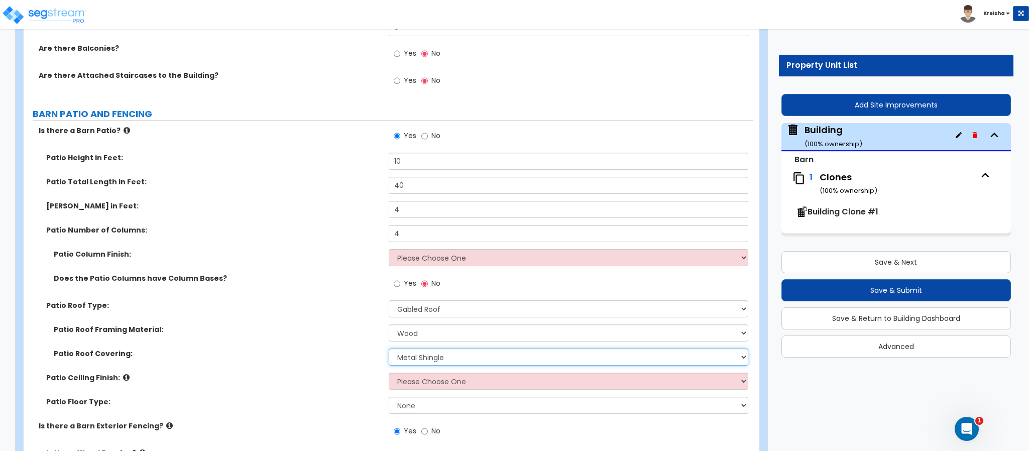
select select "3"
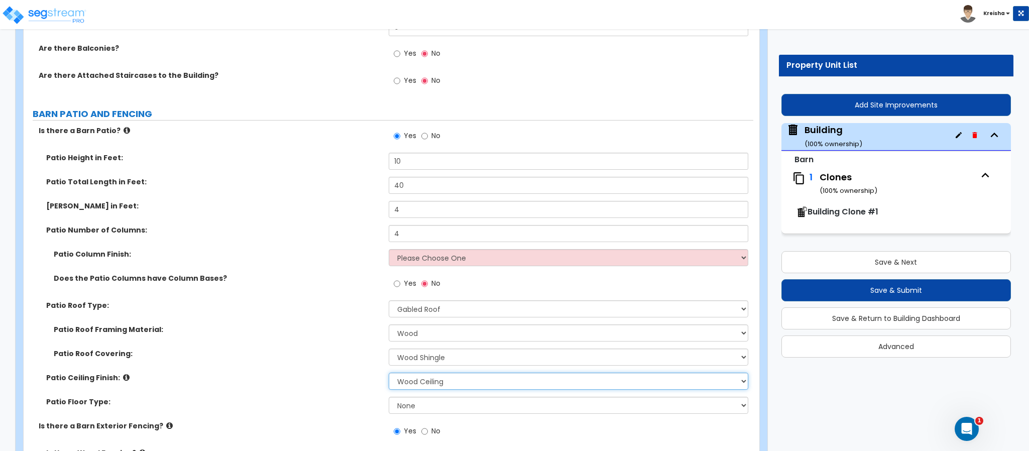
select select "0"
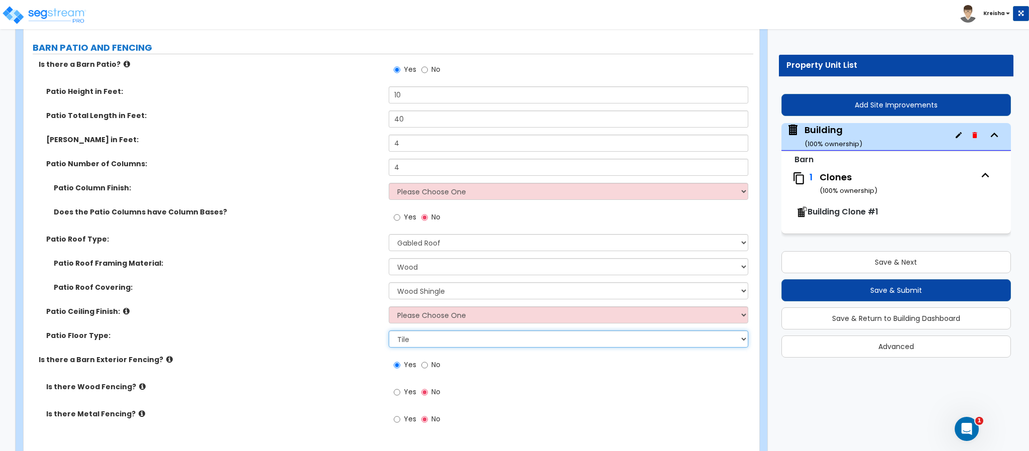
scroll to position [2205, 0]
select select "1"
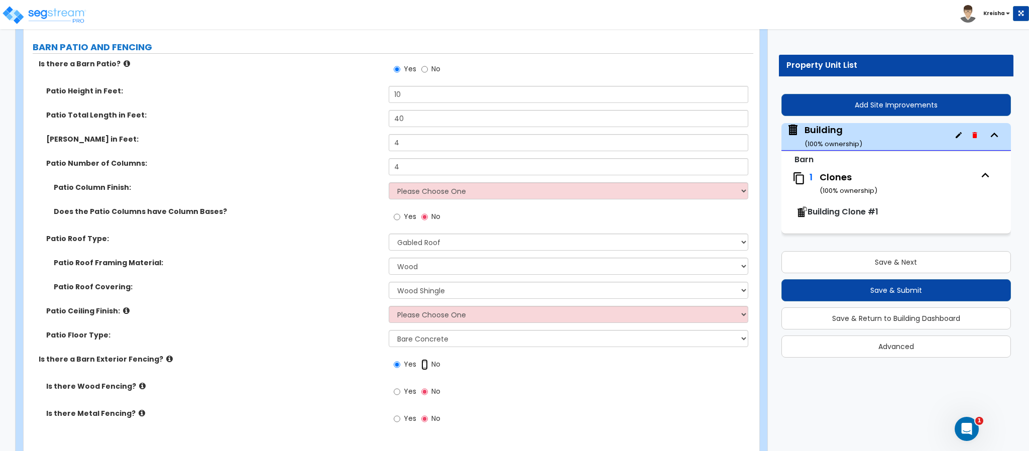
click at [421, 359] on input "No" at bounding box center [424, 364] width 7 height 11
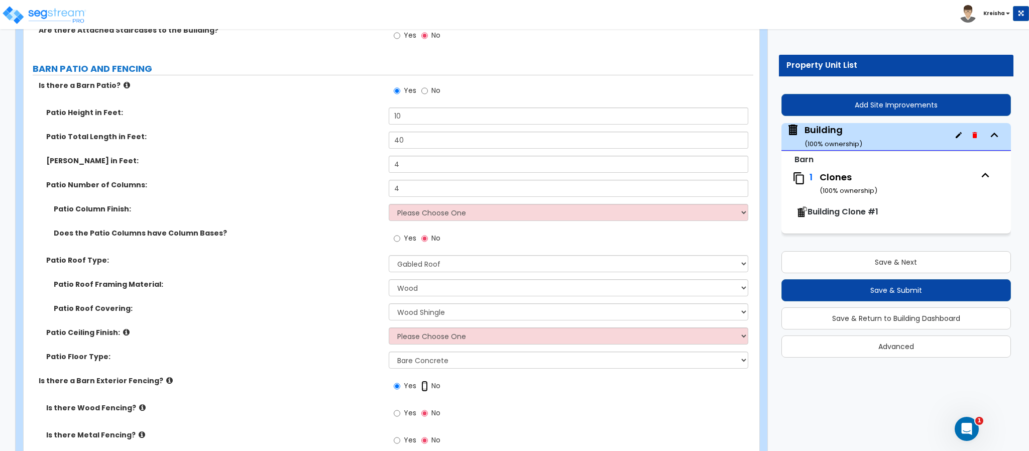
radio input "false"
radio input "true"
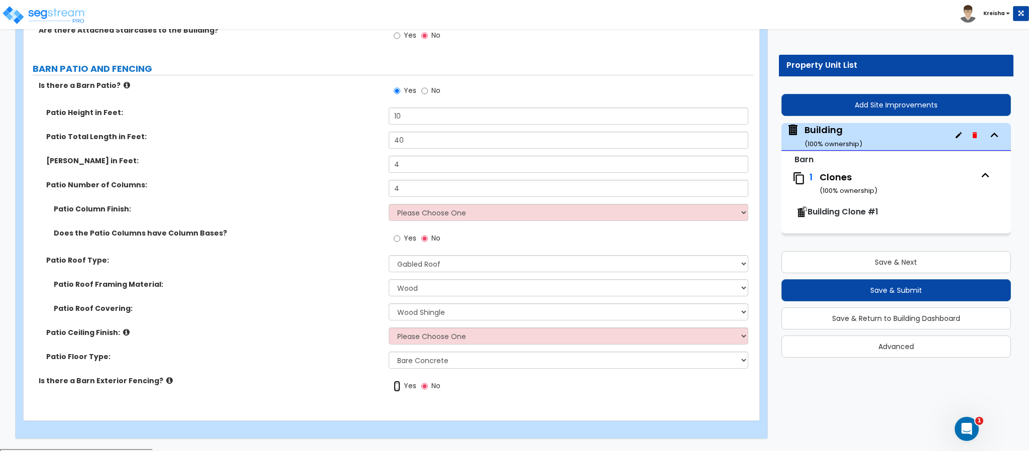
click at [394, 381] on input "Yes" at bounding box center [397, 386] width 7 height 11
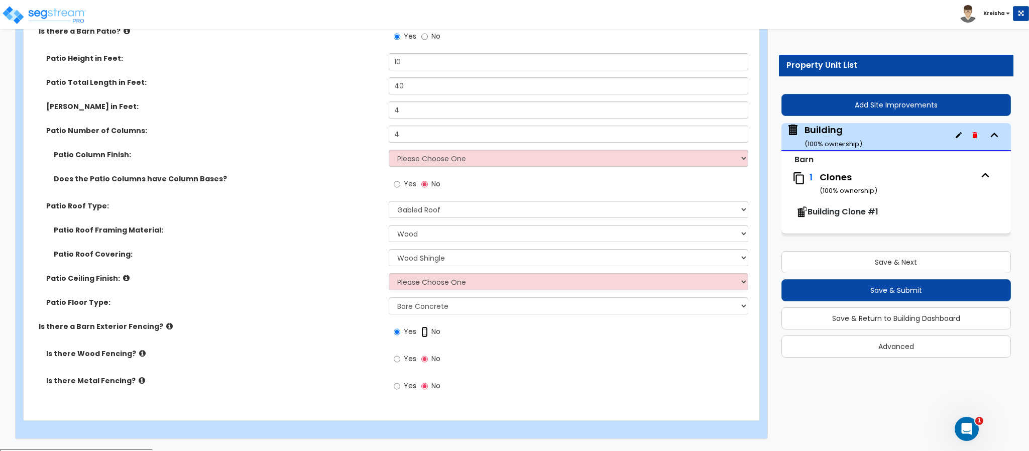
click at [421, 327] on input "No" at bounding box center [424, 332] width 7 height 11
radio input "false"
radio input "true"
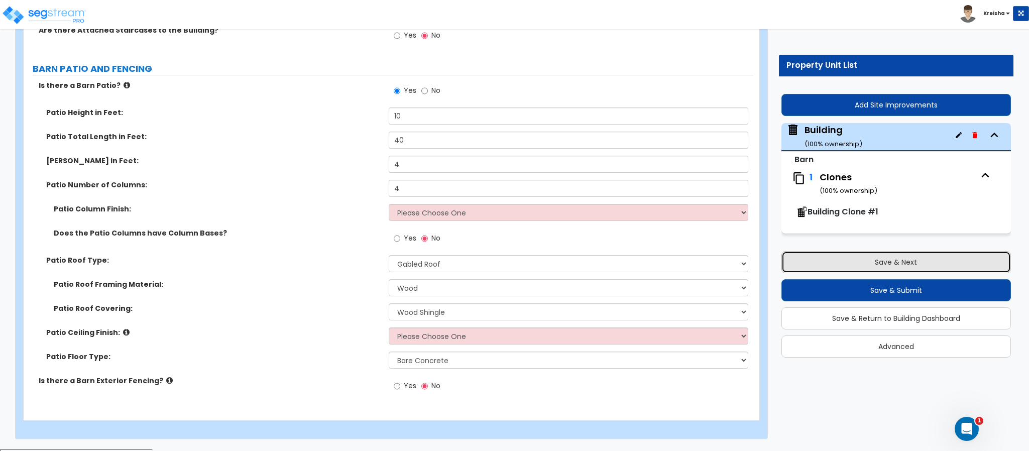
click at [936, 255] on button "Save & Next" at bounding box center [897, 262] width 230 height 22
type input "1540"
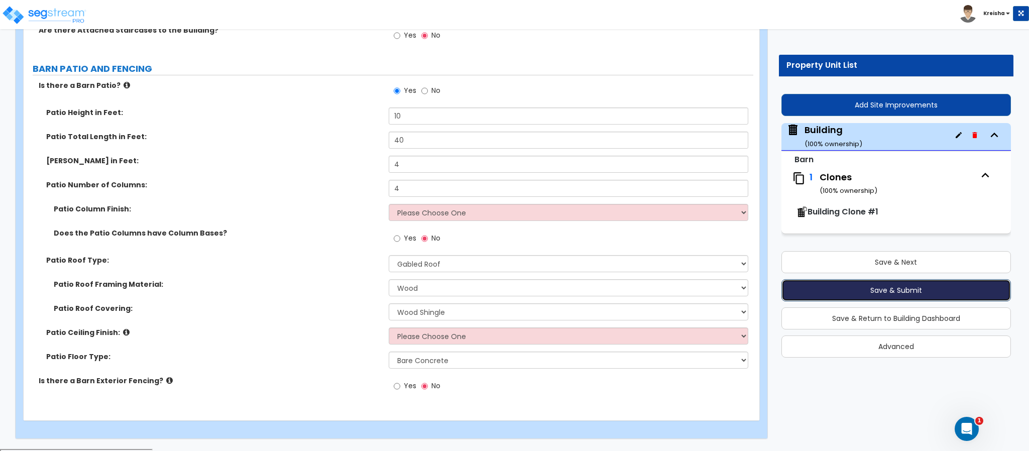
click at [912, 291] on button "Save & Submit" at bounding box center [897, 290] width 230 height 22
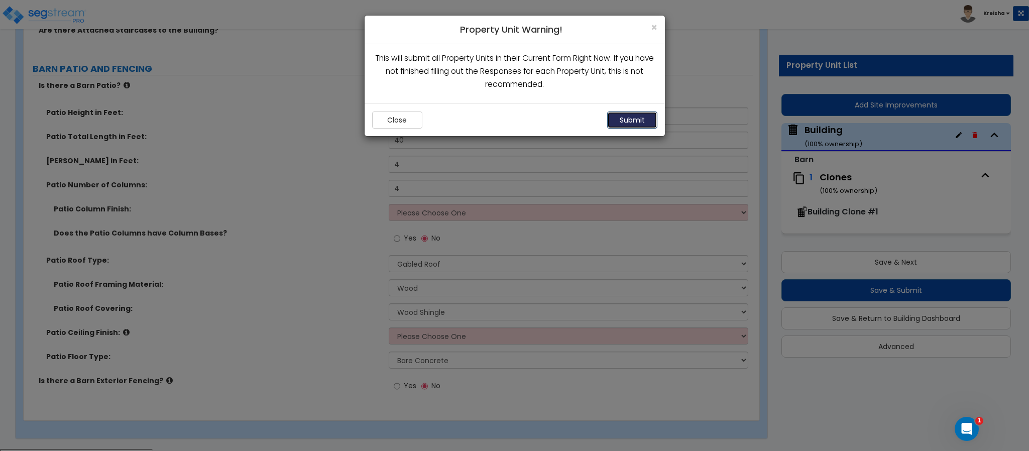
click at [636, 117] on button "Submit" at bounding box center [632, 120] width 50 height 17
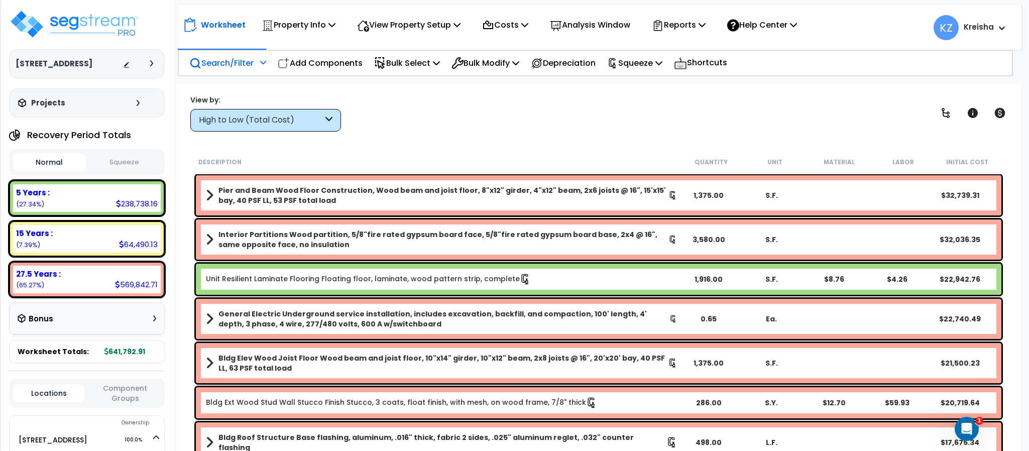
click at [258, 66] on div at bounding box center [262, 66] width 9 height 18
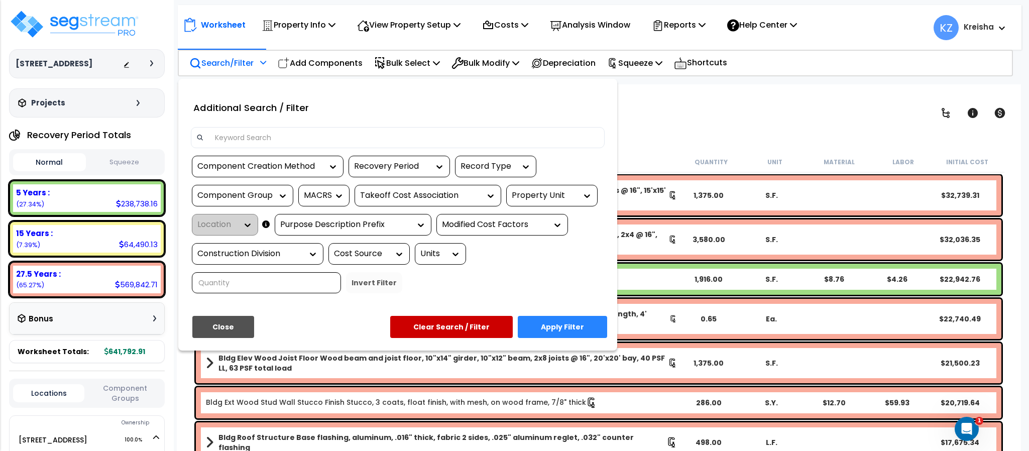
click at [258, 66] on div at bounding box center [514, 225] width 1029 height 451
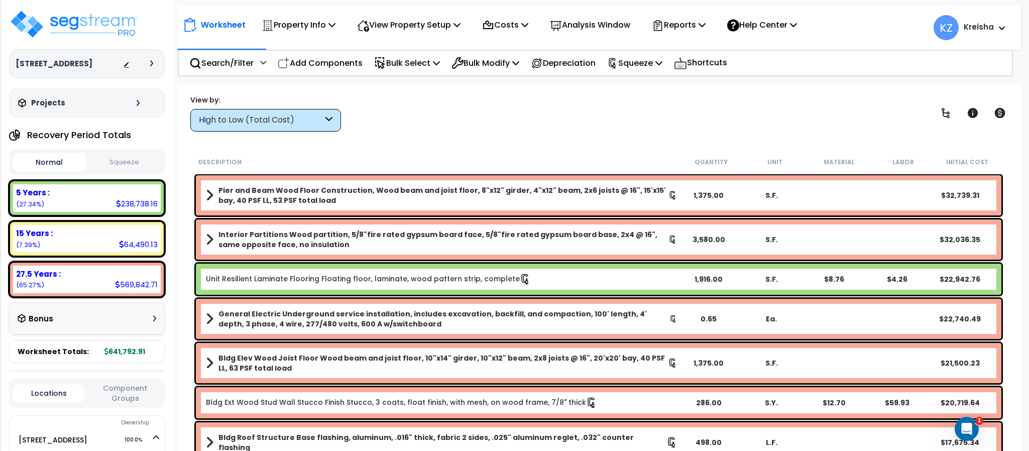
click at [283, 133] on div "Worksheet Property Info Property Setup Add Property Unit Template property Clon…" at bounding box center [599, 309] width 844 height 451
click at [306, 121] on div "High to Low (Total Cost)" at bounding box center [261, 121] width 124 height 12
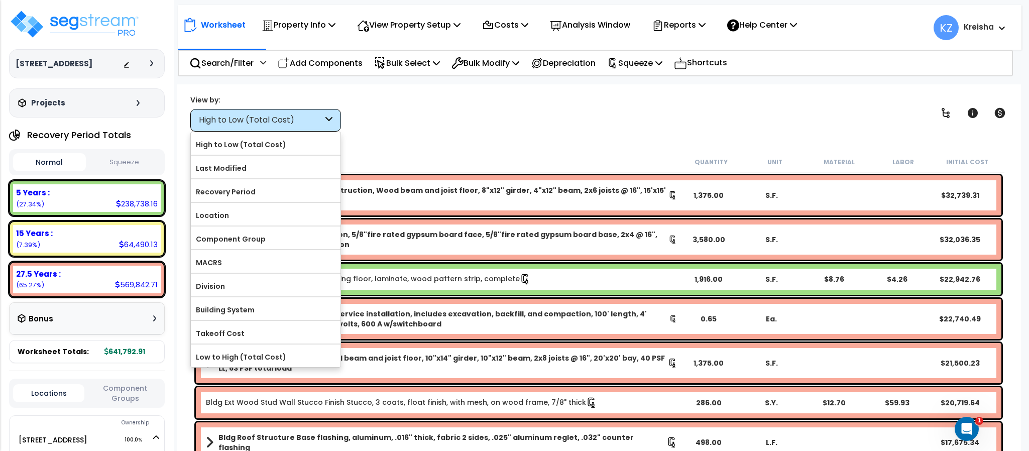
click at [421, 154] on div "Description Quantity Unit Material Labor Initial Cost" at bounding box center [598, 162] width 811 height 21
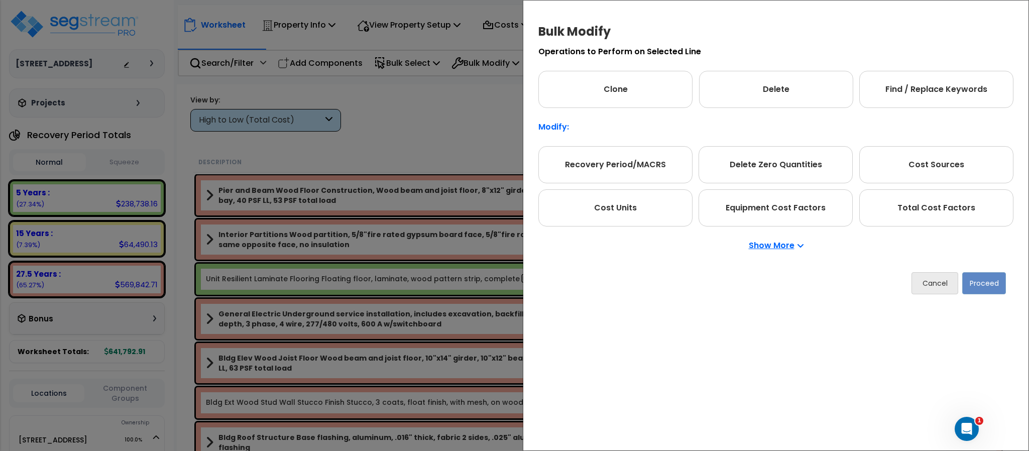
click at [768, 242] on p "Show More" at bounding box center [776, 246] width 55 height 8
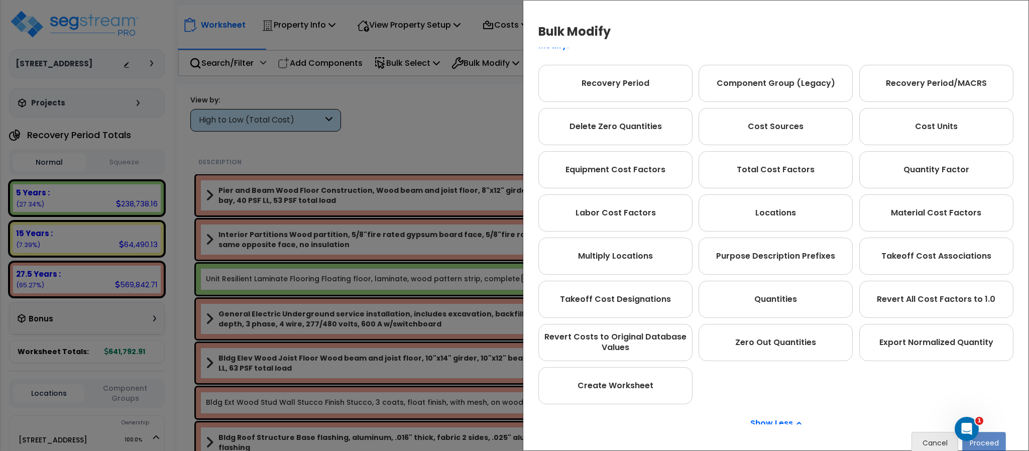
scroll to position [86, 0]
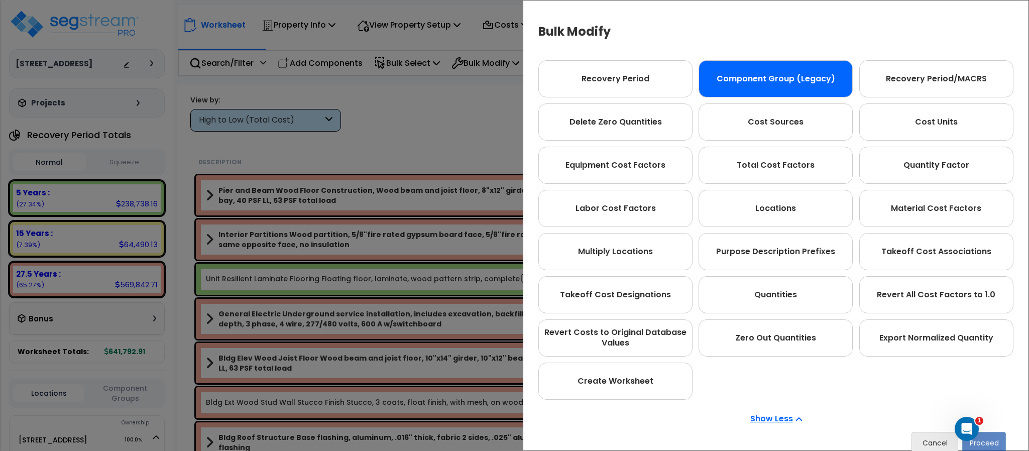
click at [718, 94] on div "Component Group (Legacy)" at bounding box center [776, 78] width 154 height 37
click at [778, 66] on div "Component Group (Legacy)" at bounding box center [776, 78] width 154 height 37
click at [469, 128] on div "Bulk Modify Operations to Perform on Selected Line Clone Delete Find / Replace …" at bounding box center [514, 225] width 1029 height 451
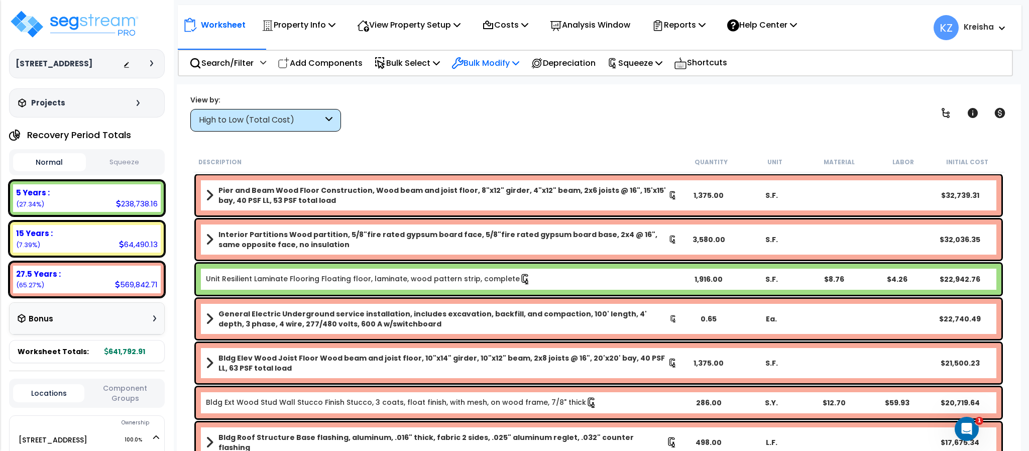
click at [519, 61] on icon at bounding box center [515, 63] width 7 height 8
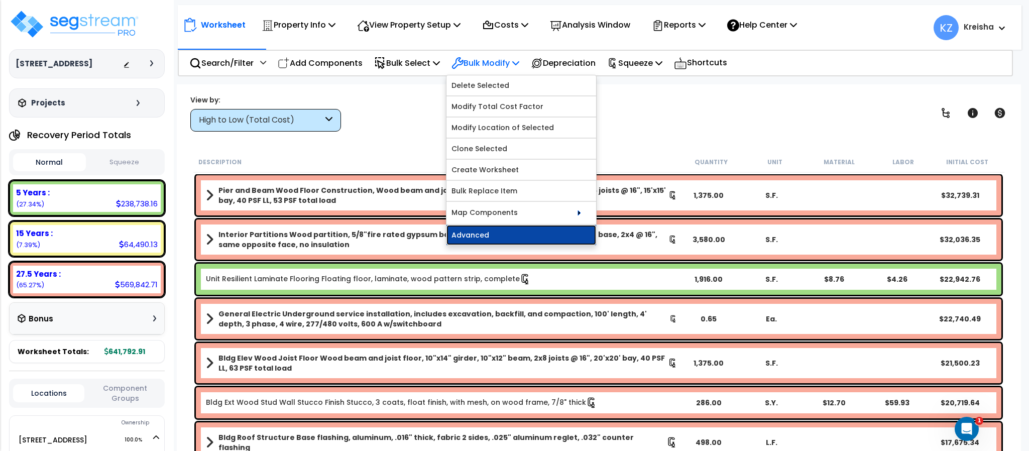
click at [520, 234] on link "Advanced" at bounding box center [522, 235] width 150 height 20
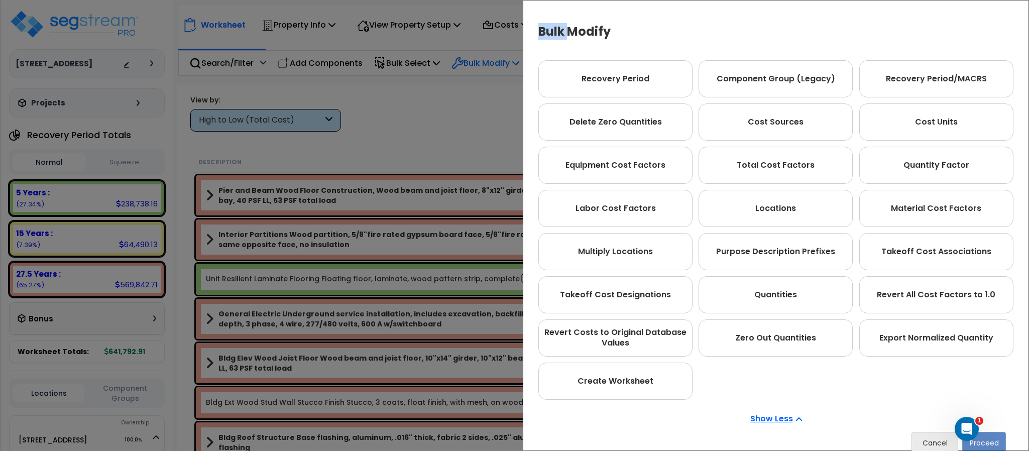
click at [520, 234] on div "Bulk Modify Operations to Perform on Selected Line Clone Delete Find / Replace …" at bounding box center [514, 225] width 1029 height 451
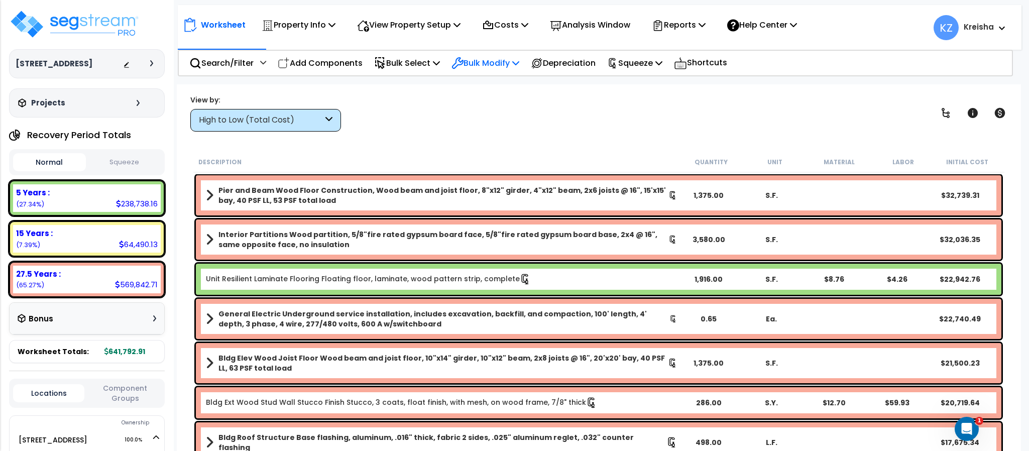
click at [486, 62] on p "Bulk Modify" at bounding box center [486, 63] width 68 height 14
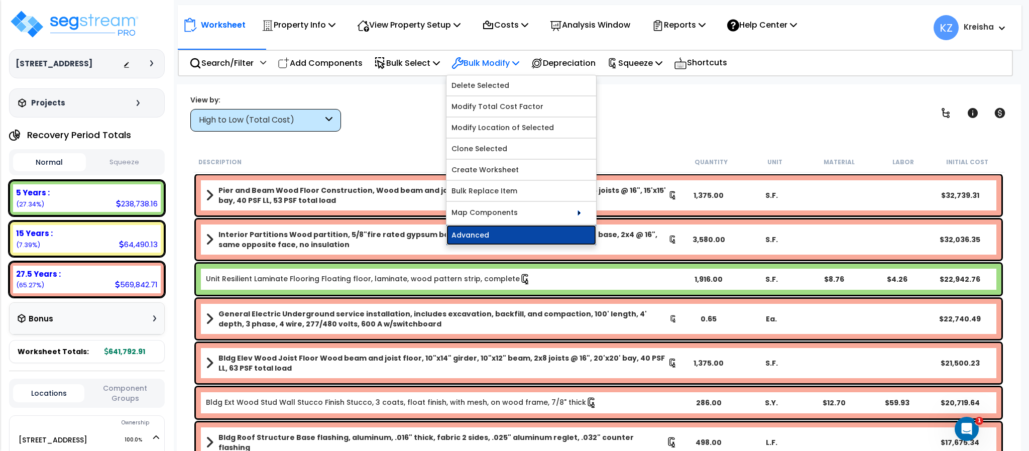
click at [481, 237] on link "Advanced" at bounding box center [522, 235] width 150 height 20
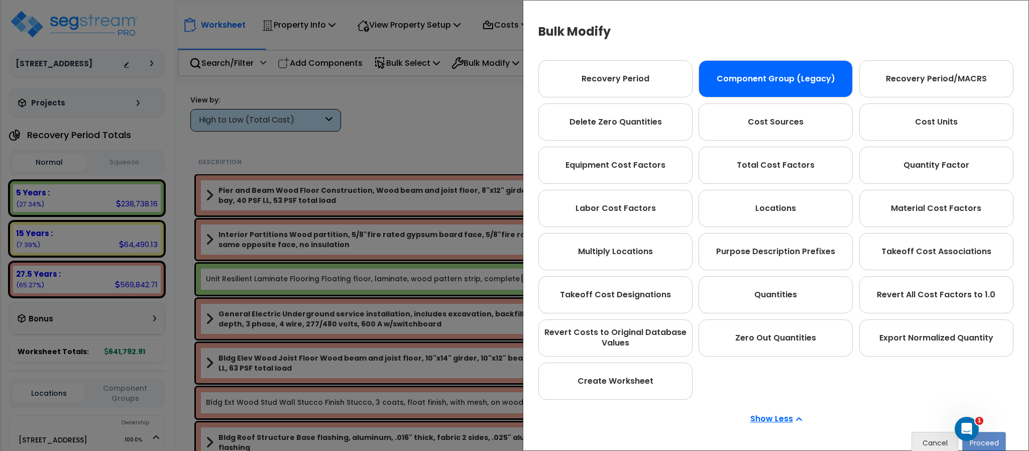
click at [771, 83] on div "Component Group (Legacy)" at bounding box center [776, 78] width 154 height 37
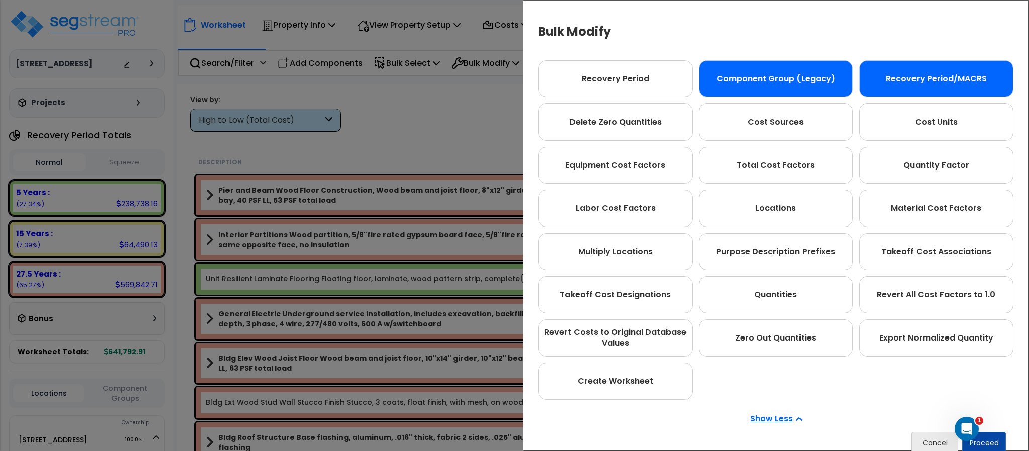
click at [894, 78] on div "Recovery Period/MACRS" at bounding box center [937, 78] width 154 height 37
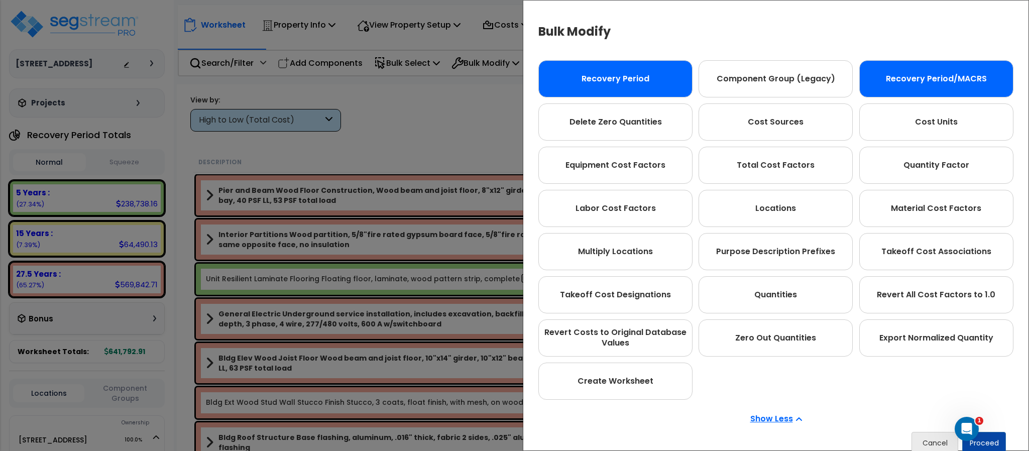
click at [599, 86] on div "Recovery Period" at bounding box center [616, 78] width 154 height 37
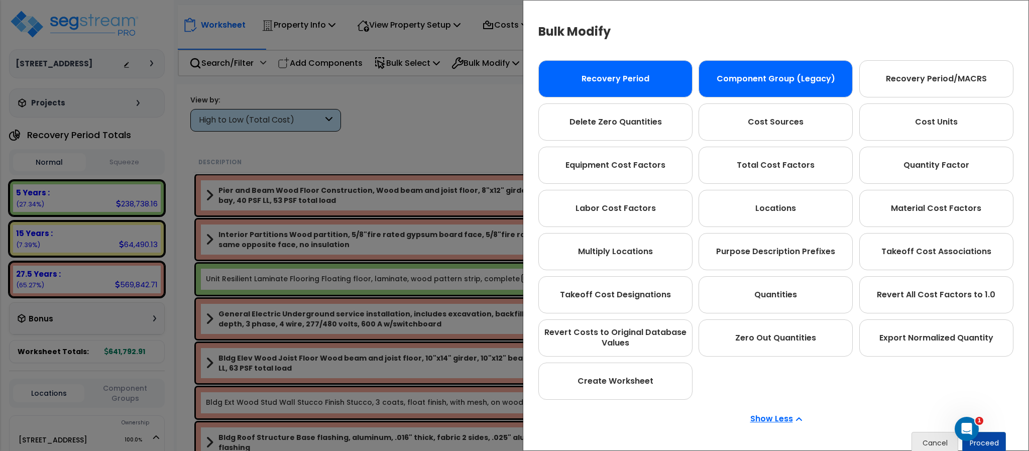
click at [751, 79] on div "Component Group (Legacy)" at bounding box center [776, 78] width 154 height 37
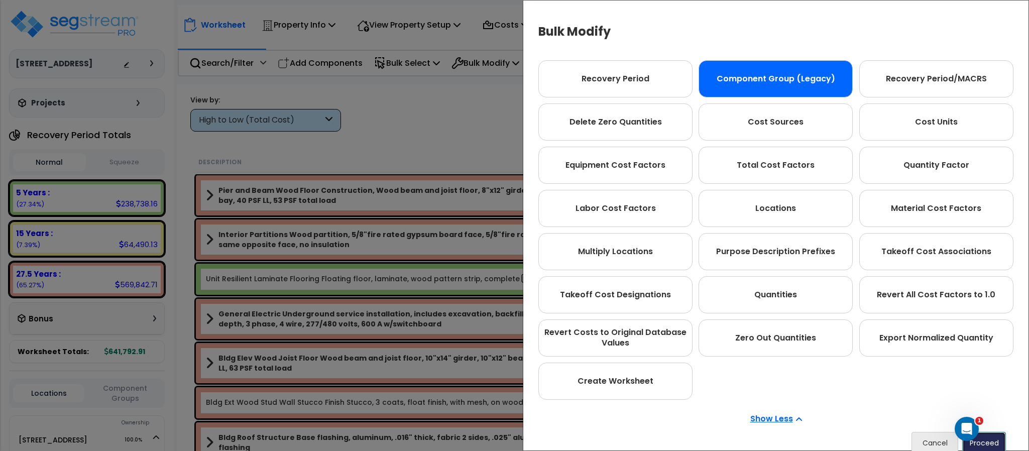
click at [990, 445] on button "Proceed" at bounding box center [985, 443] width 44 height 22
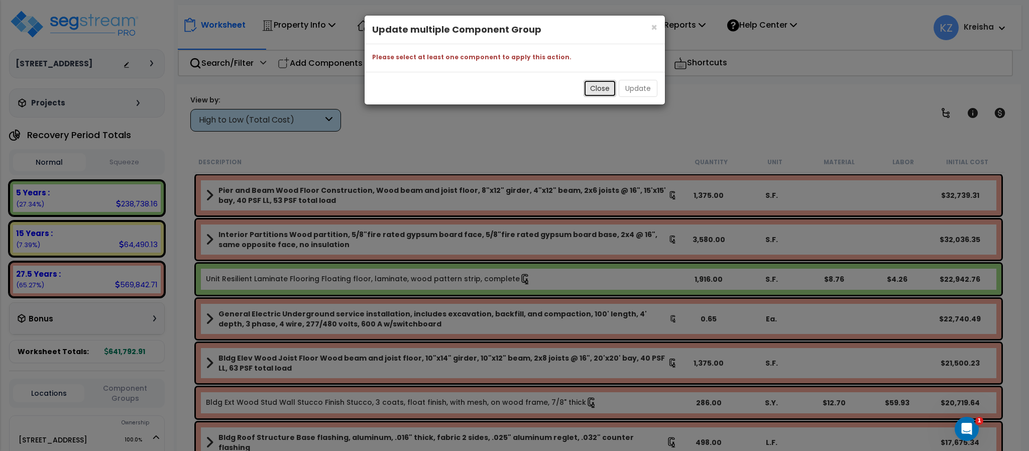
click at [603, 89] on button "Close" at bounding box center [600, 88] width 33 height 17
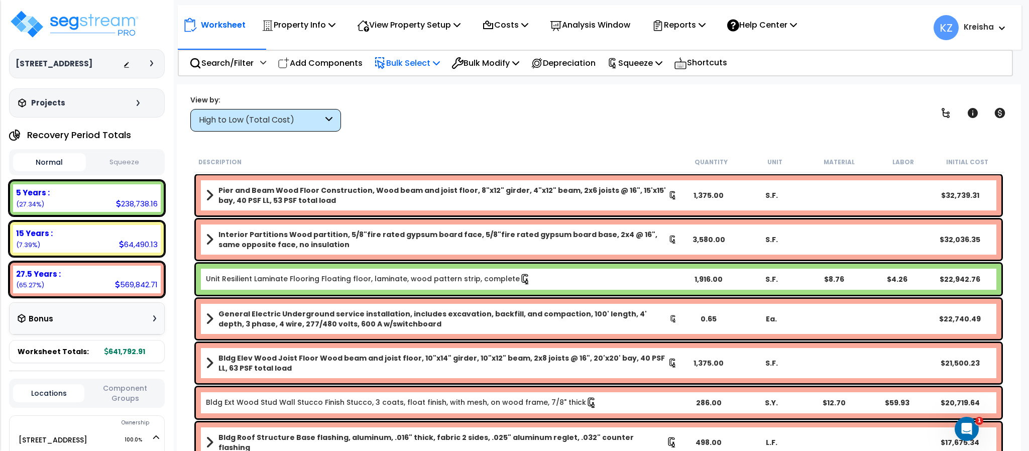
click at [433, 64] on p "Bulk Select" at bounding box center [407, 63] width 66 height 14
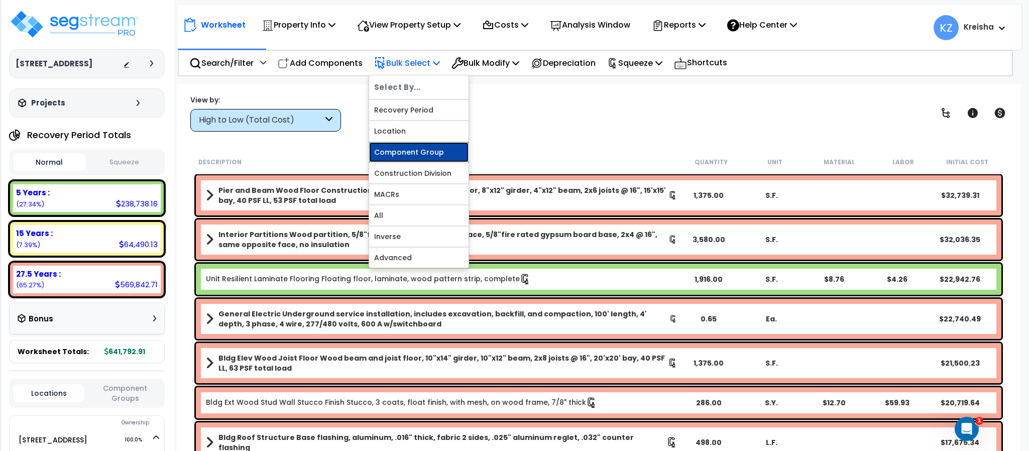
click at [430, 153] on link "Component Group" at bounding box center [418, 152] width 99 height 20
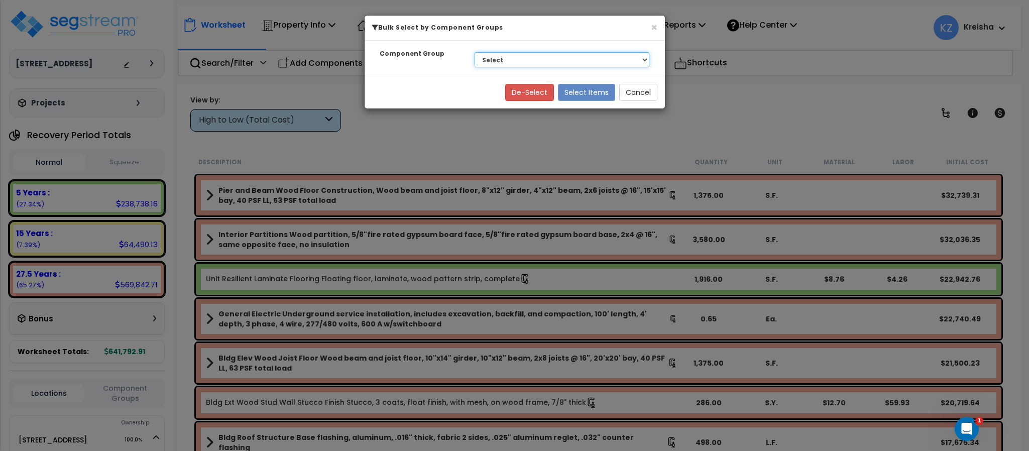
click at [525, 59] on select "Select BLDG CLEARING, GRADING, & EXCAVATION BLDG FOUNDATIONS WOOD SUPERSTRUCTUR…" at bounding box center [562, 59] width 175 height 15
select select "64707"
click at [475, 53] on select "Select BLDG CLEARING, GRADING, & EXCAVATION BLDG FOUNDATIONS WOOD SUPERSTRUCTUR…" at bounding box center [562, 59] width 175 height 15
click at [578, 87] on button "Select Items" at bounding box center [586, 92] width 57 height 17
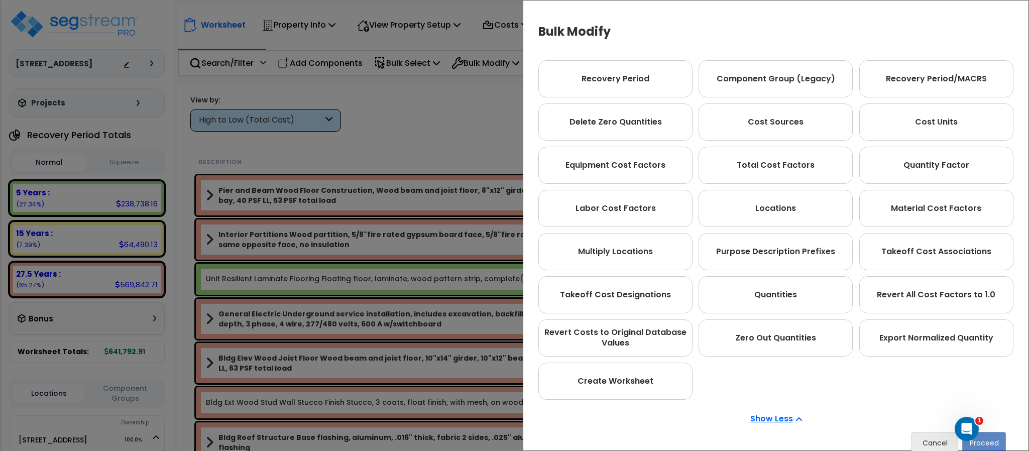
click at [322, 121] on div "Bulk Modify Operations to Perform on Selected Line Clone Delete Find / Replace …" at bounding box center [514, 225] width 1029 height 451
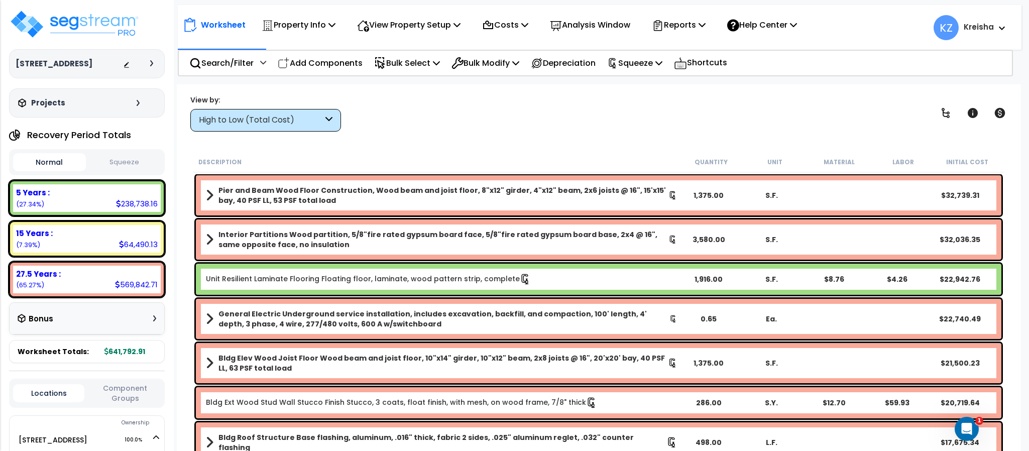
click at [322, 121] on div "High to Low (Total Cost)" at bounding box center [261, 121] width 124 height 12
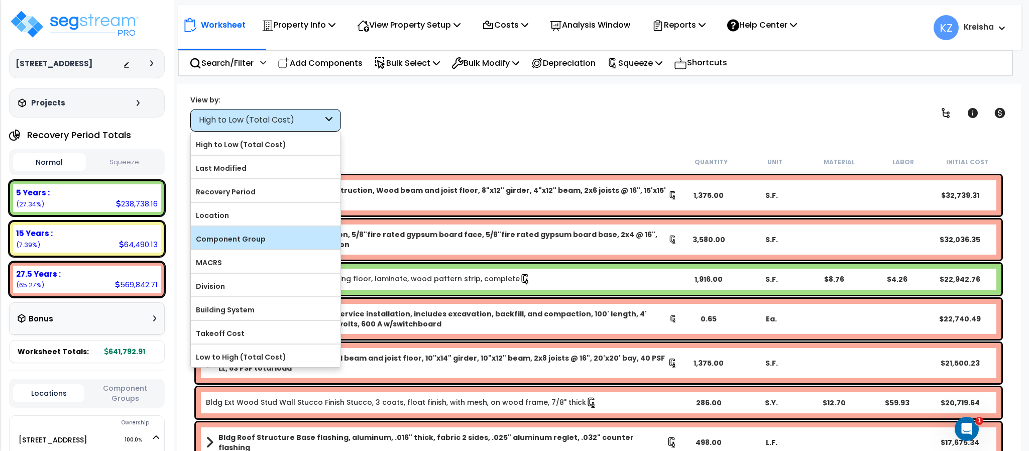
click at [273, 235] on label "Component Group" at bounding box center [266, 239] width 150 height 15
click at [0, 0] on input "Component Group" at bounding box center [0, 0] width 0 height 0
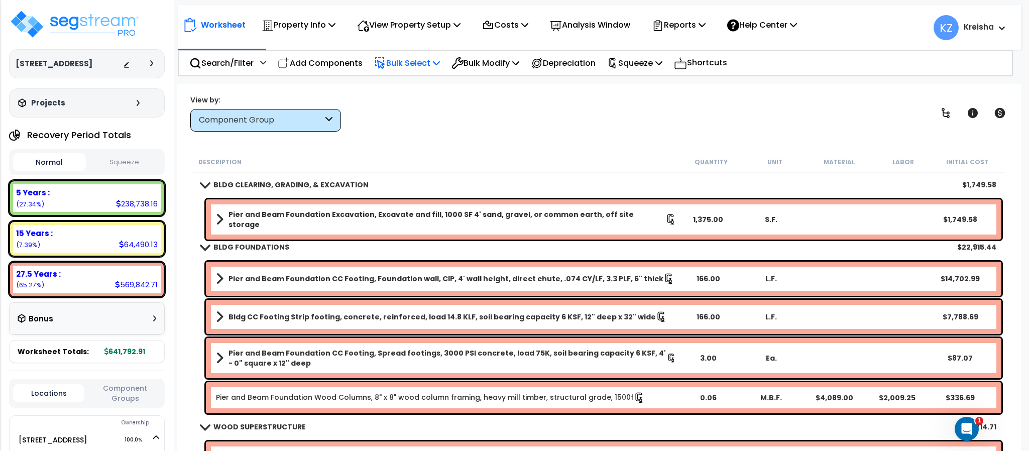
click at [424, 58] on p "Bulk Select" at bounding box center [407, 63] width 66 height 14
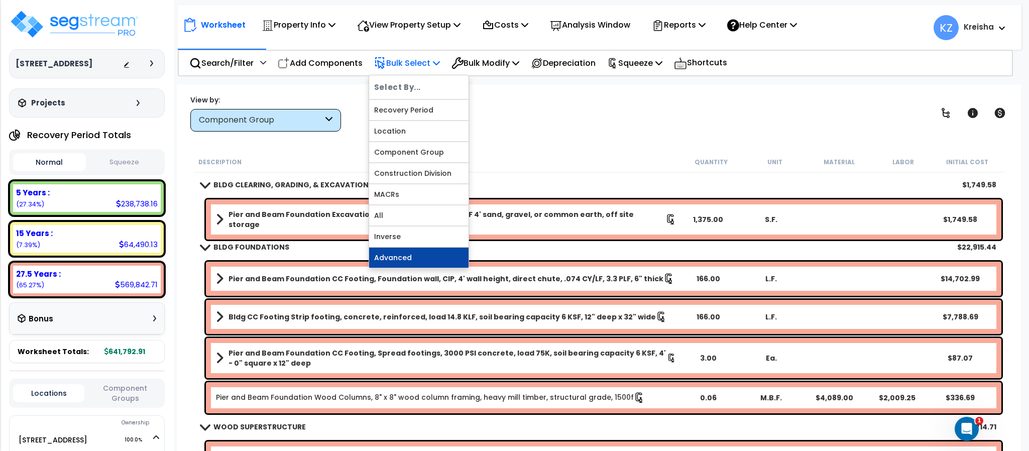
click at [413, 258] on link "Advanced" at bounding box center [418, 258] width 99 height 20
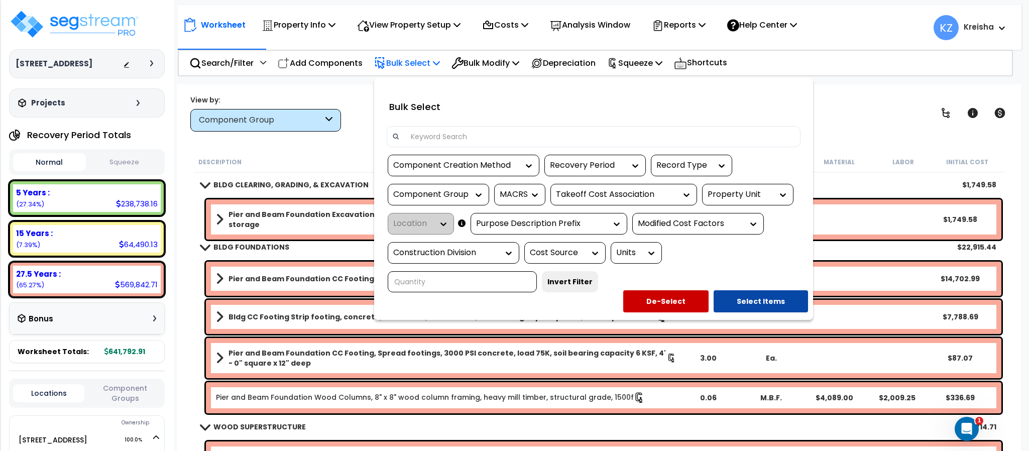
click at [454, 193] on div "Component Group" at bounding box center [430, 195] width 75 height 12
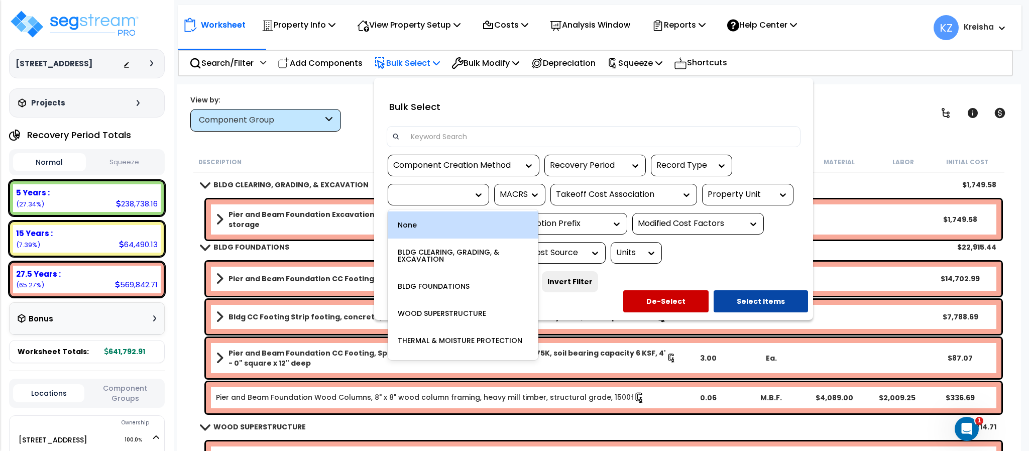
click at [454, 193] on div at bounding box center [430, 195] width 75 height 12
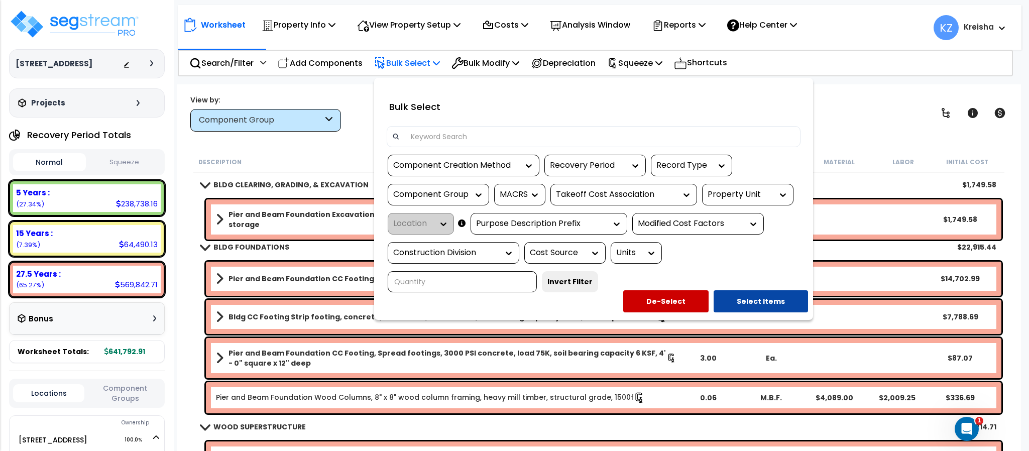
click at [454, 193] on div "Component Group" at bounding box center [430, 195] width 75 height 12
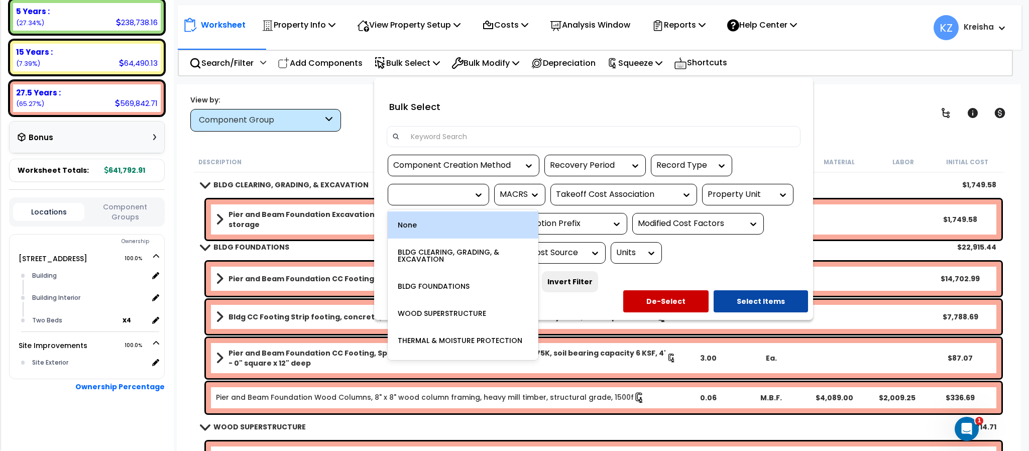
scroll to position [44, 0]
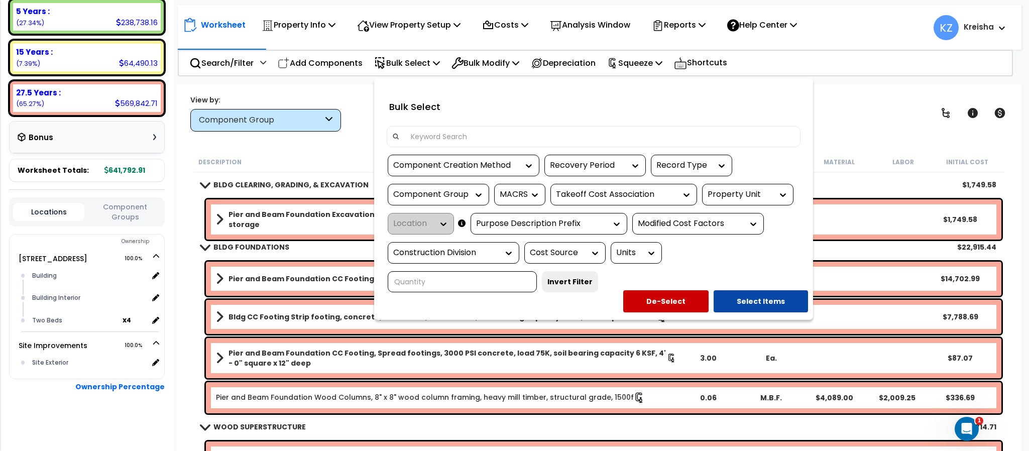
click at [131, 213] on button "Component Groups" at bounding box center [124, 211] width 71 height 21
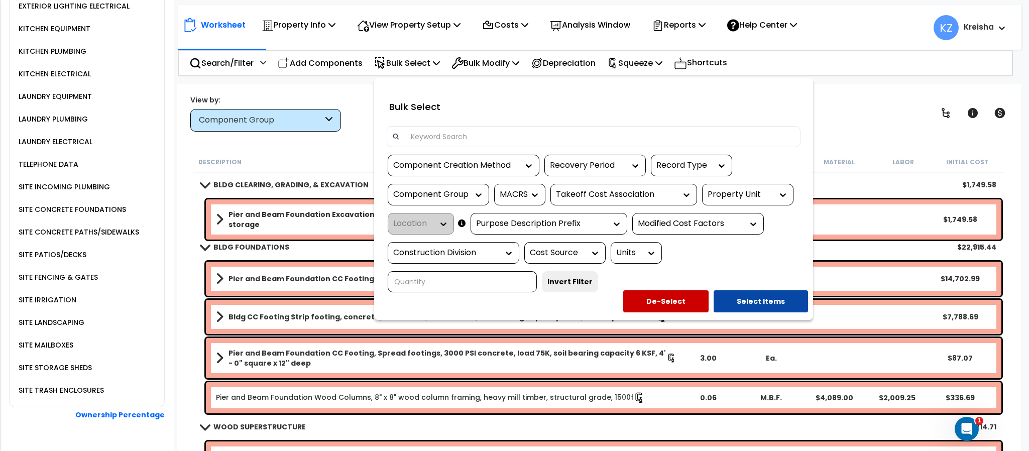
scroll to position [1357, 0]
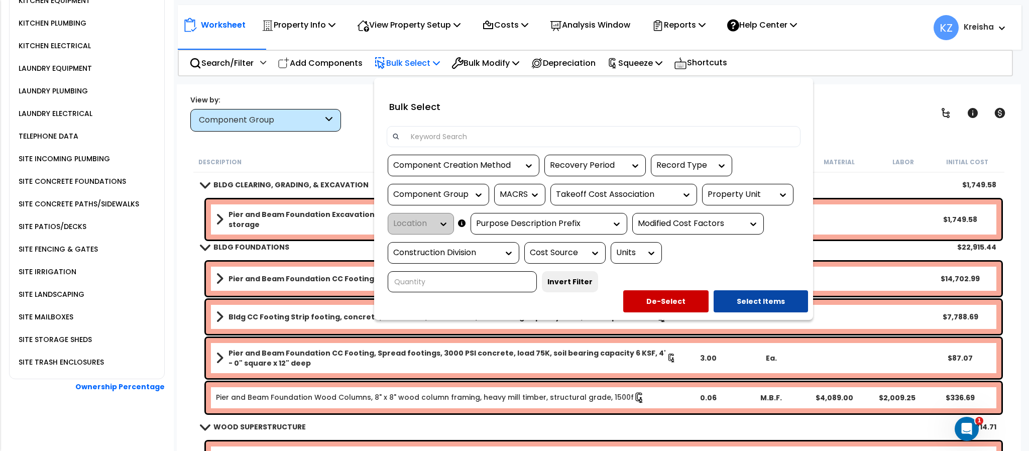
click at [350, 87] on div at bounding box center [514, 225] width 1029 height 451
click at [433, 67] on p "Bulk Select" at bounding box center [407, 63] width 66 height 14
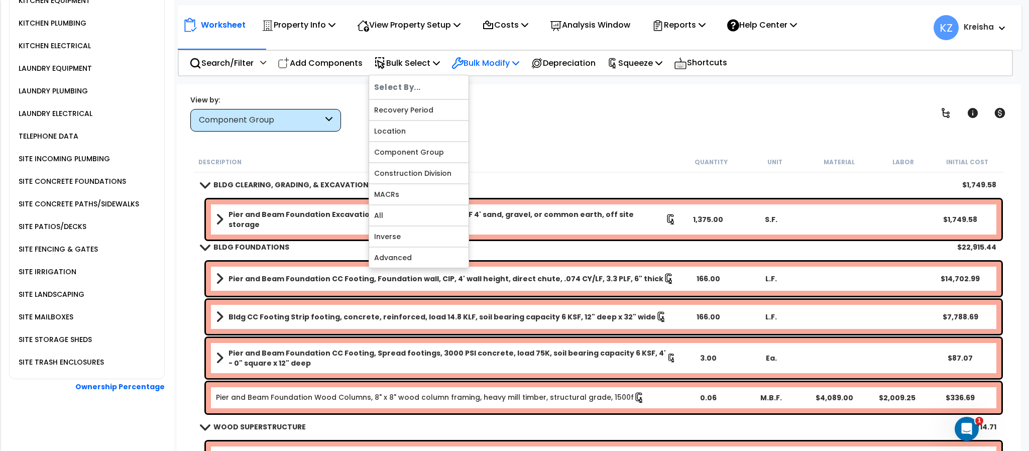
click at [508, 72] on div "Bulk Modify" at bounding box center [486, 63] width 68 height 24
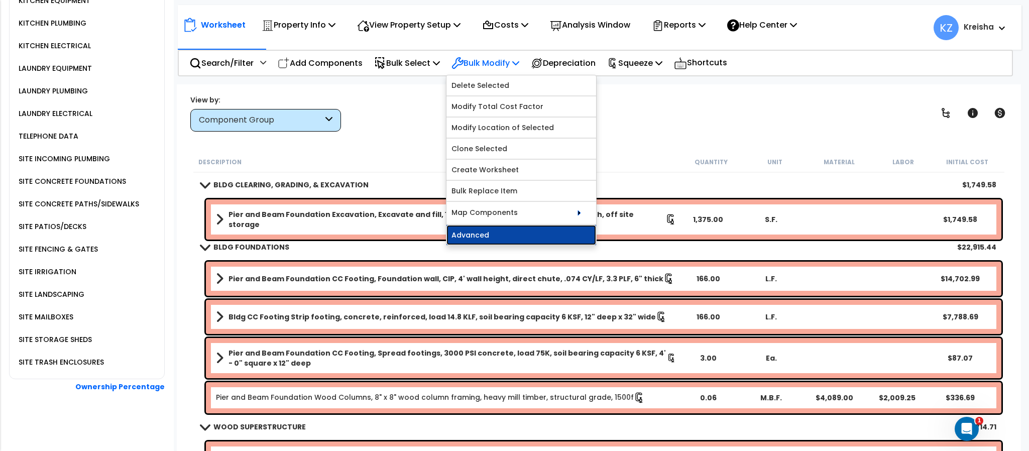
click at [539, 230] on link "Advanced" at bounding box center [522, 235] width 150 height 20
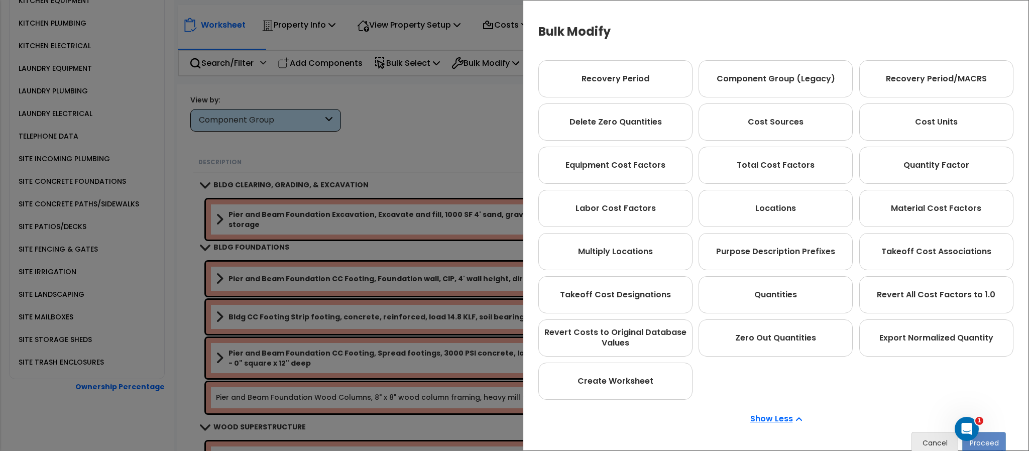
click at [410, 125] on div "Bulk Modify Operations to Perform on Selected Line Clone Delete Find / Replace …" at bounding box center [514, 225] width 1029 height 451
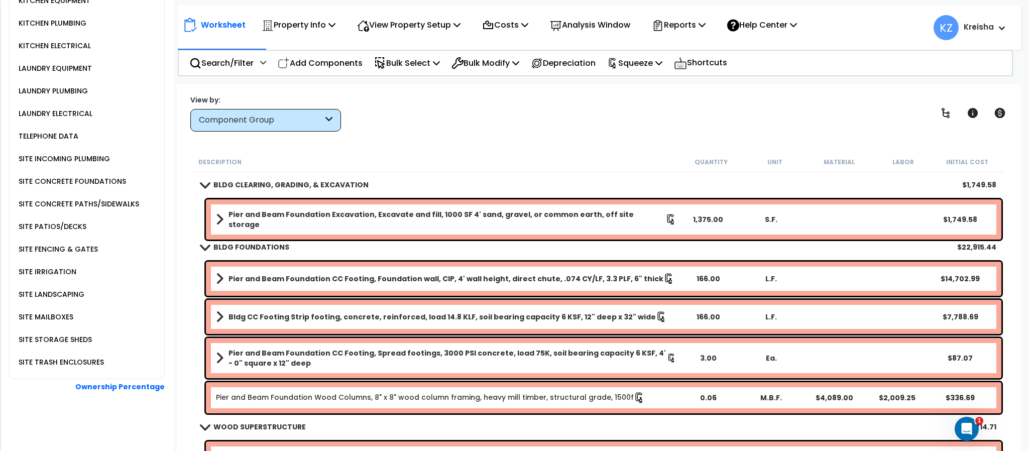
click at [839, 112] on div "View by: Component Group High to Low (Total Cost)" at bounding box center [599, 112] width 824 height 37
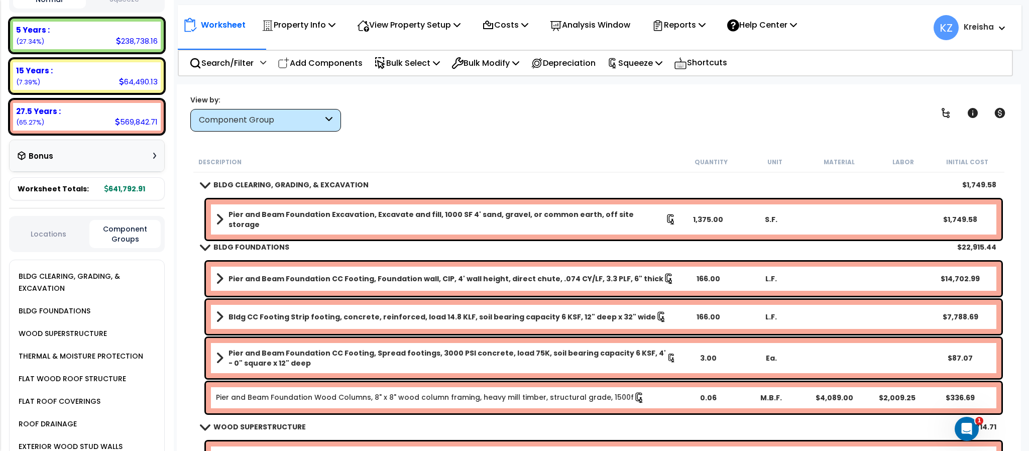
scroll to position [113, 0]
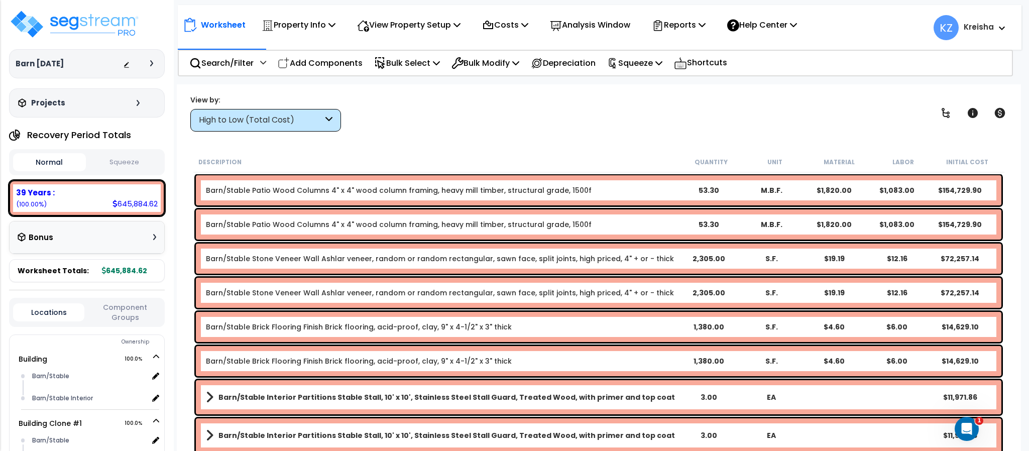
click at [294, 125] on div "High to Low (Total Cost)" at bounding box center [261, 121] width 124 height 12
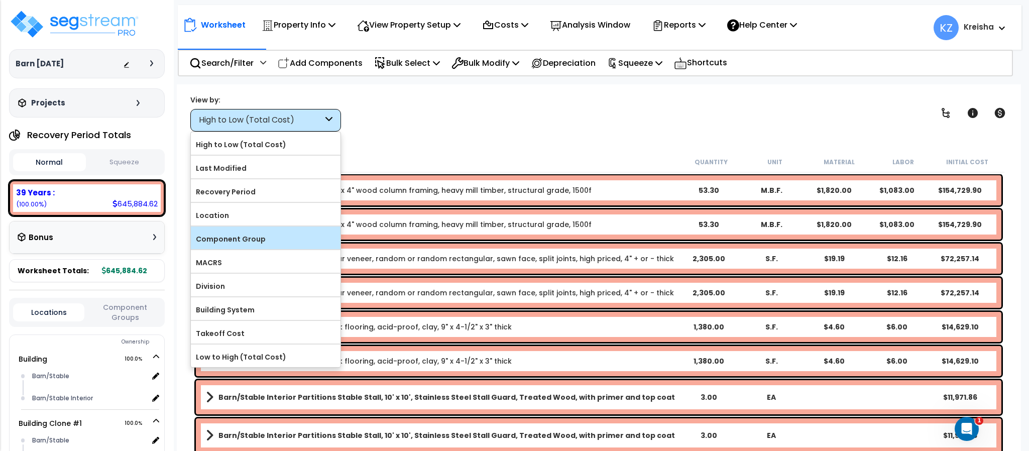
click at [265, 246] on label "Component Group" at bounding box center [266, 239] width 150 height 15
click at [0, 0] on input "Component Group" at bounding box center [0, 0] width 0 height 0
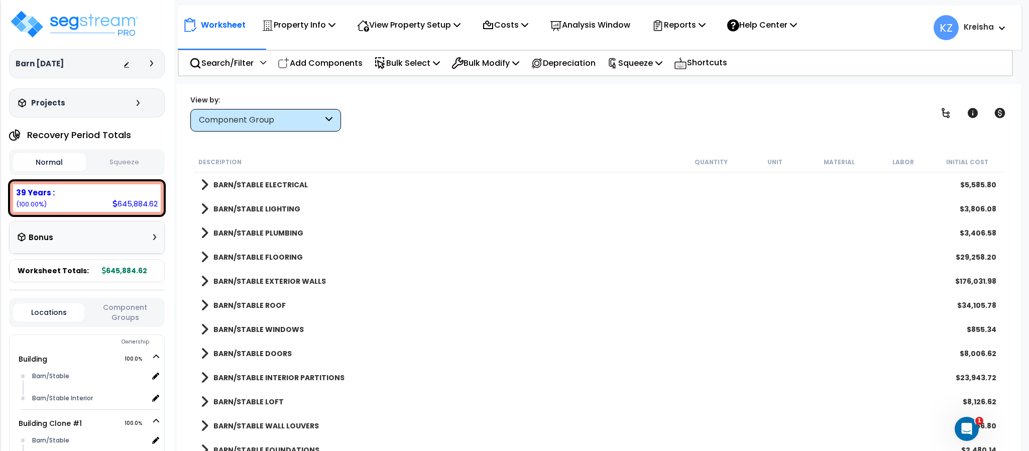
click at [443, 125] on div "View by: Component Group High to Low (Total Cost)" at bounding box center [599, 112] width 824 height 37
click at [941, 107] on icon at bounding box center [946, 113] width 12 height 12
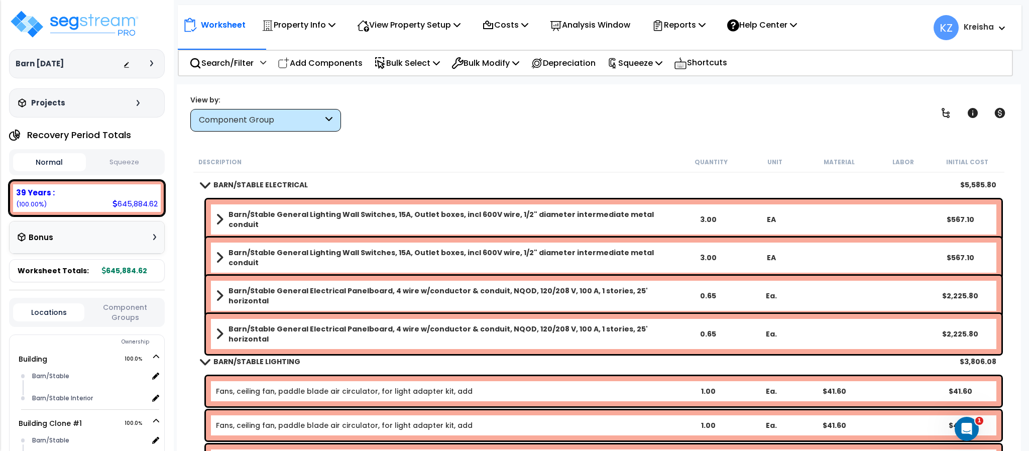
click at [619, 144] on div "Worksheet Property Info Property Setup Add Property Unit Template property Clon…" at bounding box center [599, 309] width 844 height 451
drag, startPoint x: 532, startPoint y: 73, endPoint x: 519, endPoint y: 63, distance: 16.2
click at [519, 63] on div "Bulk Modify Delete Selected Modify Total Cost Factor Modify Location of Selecte…" at bounding box center [485, 63] width 79 height 24
click at [519, 63] on p "Bulk Modify" at bounding box center [486, 63] width 68 height 14
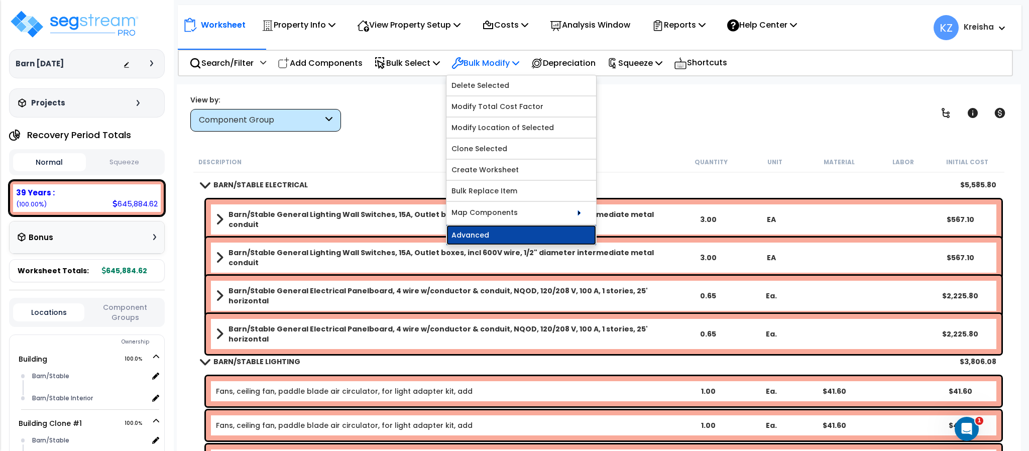
click at [540, 238] on link "Advanced" at bounding box center [522, 235] width 150 height 20
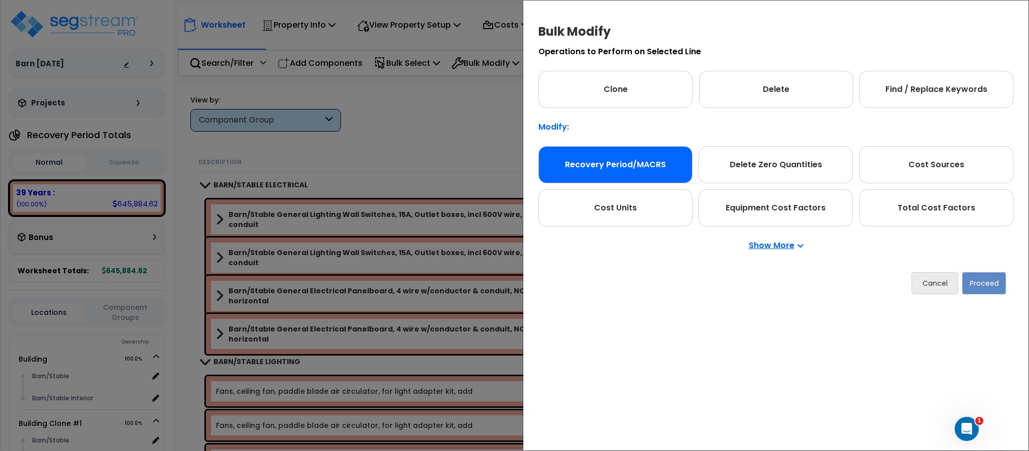
click at [624, 181] on div "Recovery Period/MACRS" at bounding box center [616, 164] width 154 height 37
click at [988, 282] on button "Proceed" at bounding box center [985, 283] width 44 height 22
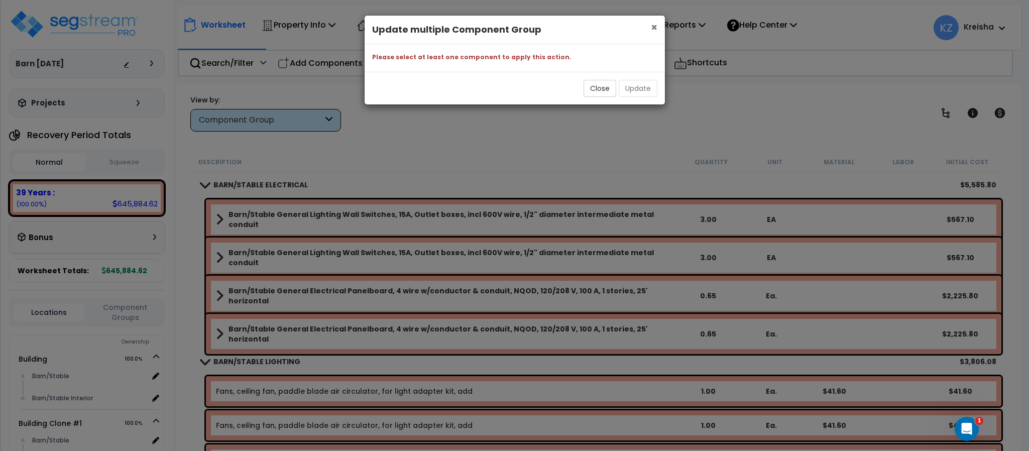
click at [654, 26] on span "×" at bounding box center [654, 27] width 7 height 15
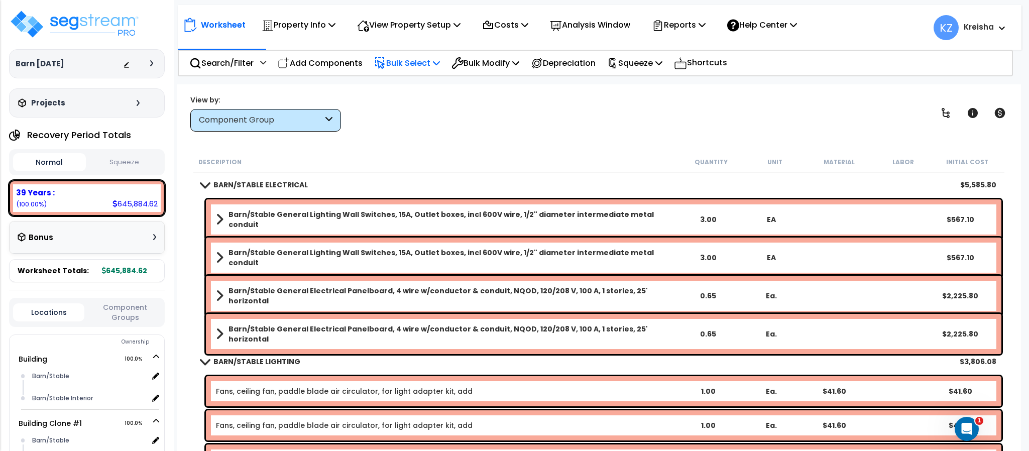
click at [426, 68] on p "Bulk Select" at bounding box center [407, 63] width 66 height 14
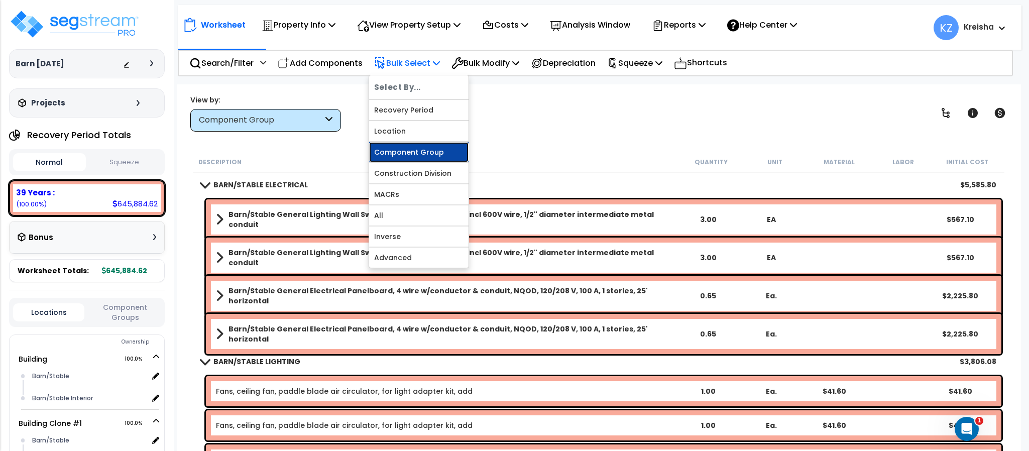
click at [427, 150] on link "Component Group" at bounding box center [418, 152] width 99 height 20
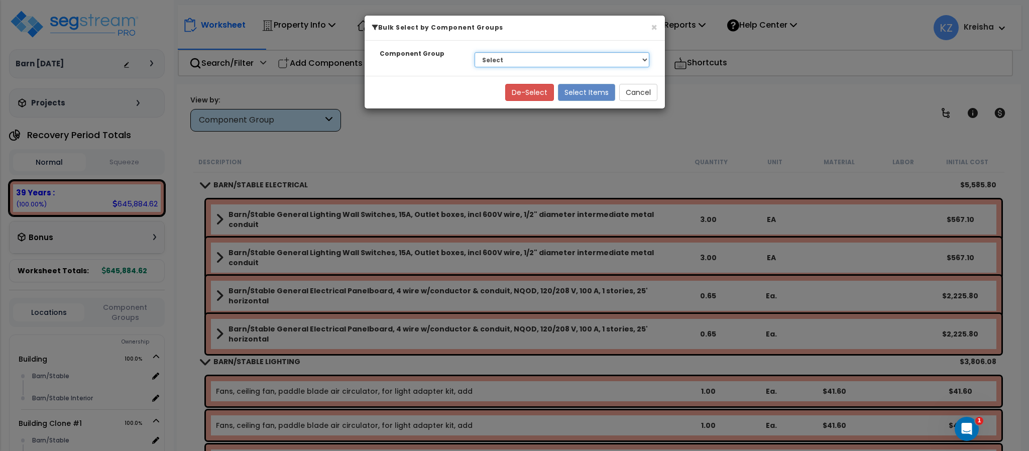
click at [517, 66] on select "Select BARN/STABLE ELECTRICAL BARN/STABLE LIGHTING BARN/STABLE PLUMBING BARN/ST…" at bounding box center [562, 59] width 175 height 15
select select "62038"
click at [475, 53] on select "Select BARN/STABLE ELECTRICAL BARN/STABLE LIGHTING BARN/STABLE PLUMBING BARN/ST…" at bounding box center [562, 59] width 175 height 15
click at [591, 83] on div "De-Select Select Items Cancel" at bounding box center [515, 92] width 300 height 33
click at [589, 94] on button "Select Items" at bounding box center [586, 92] width 57 height 17
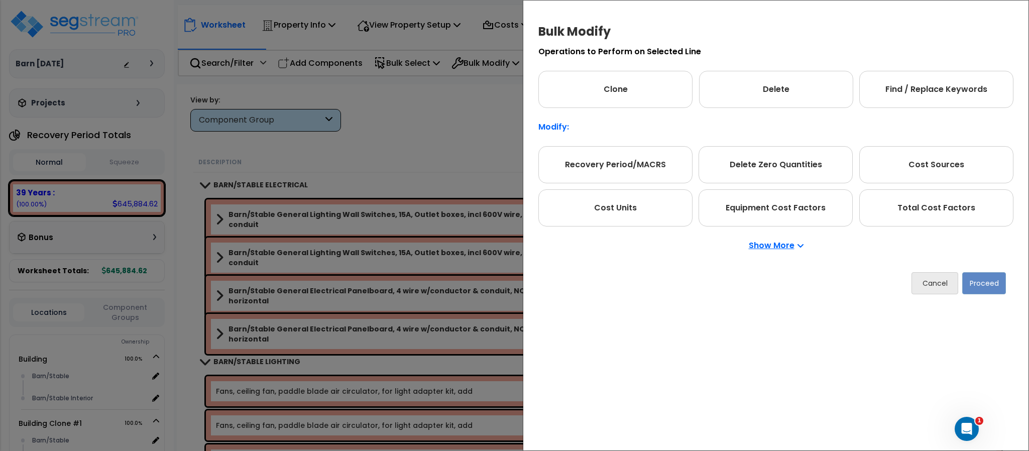
click at [774, 245] on p "Show More" at bounding box center [776, 246] width 55 height 8
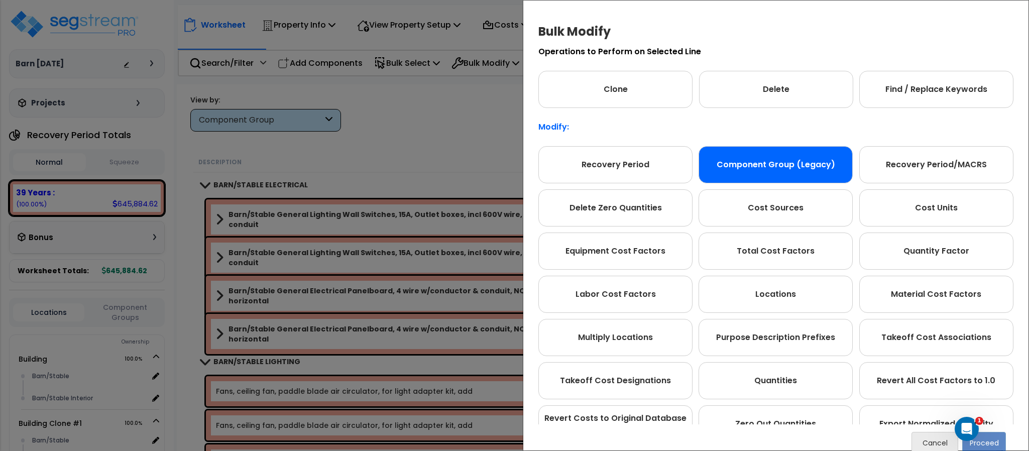
click at [787, 163] on div "Component Group (Legacy)" at bounding box center [776, 164] width 154 height 37
click at [994, 448] on button "Proceed" at bounding box center [985, 443] width 44 height 22
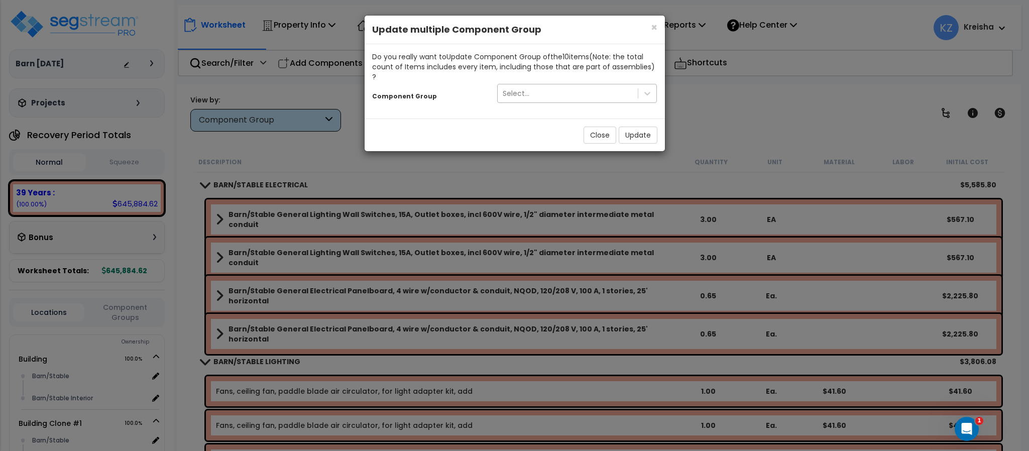
click at [611, 87] on div "Select..." at bounding box center [568, 93] width 141 height 16
click at [655, 29] on span "×" at bounding box center [654, 27] width 7 height 15
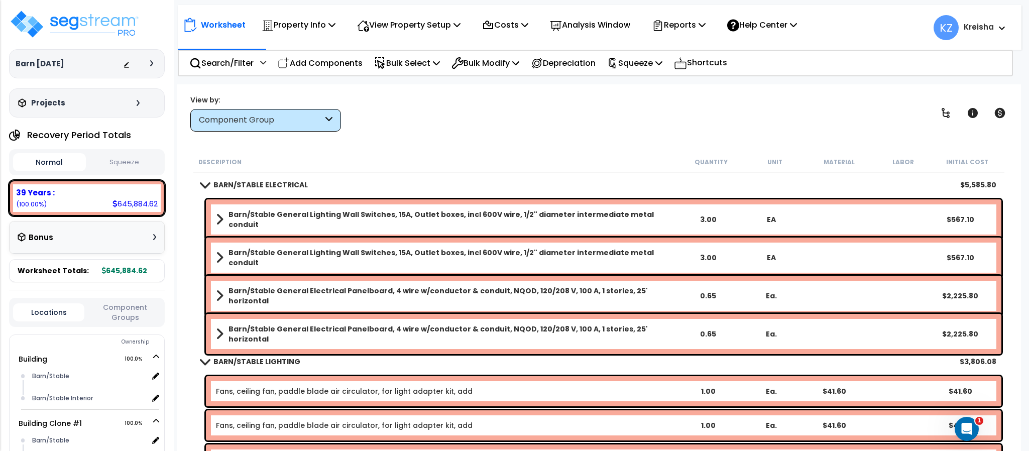
click at [490, 94] on div "View by: Component Group High to Low (Total Cost)" at bounding box center [599, 112] width 824 height 37
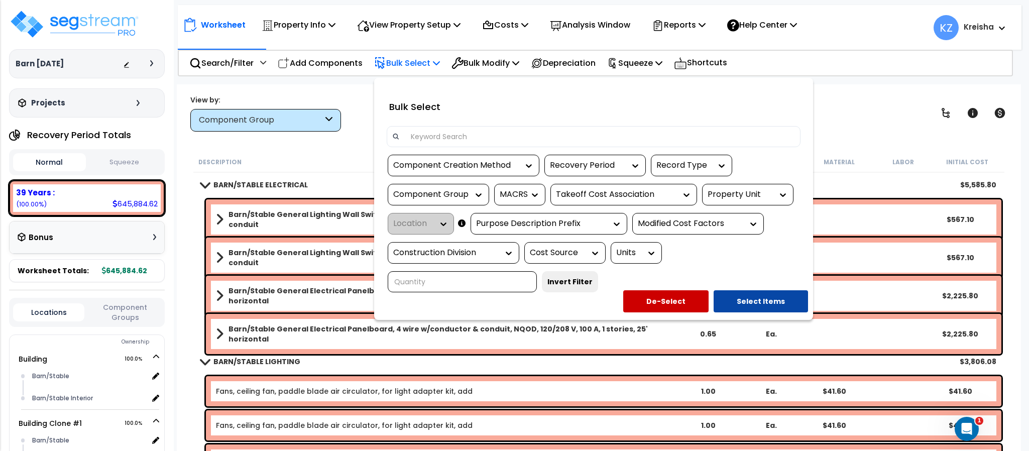
click at [469, 189] on div "Component Group" at bounding box center [430, 195] width 75 height 12
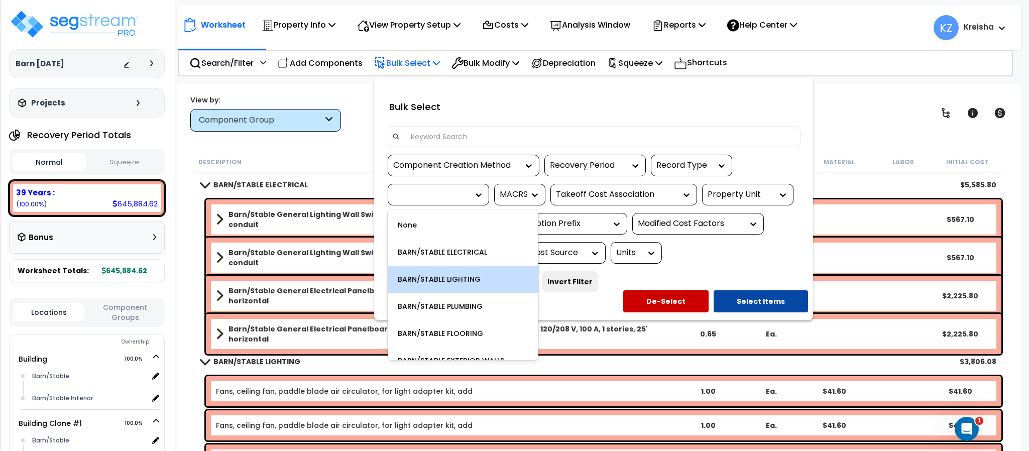
click at [466, 276] on div "BARN/STABLE LIGHTING" at bounding box center [463, 279] width 151 height 27
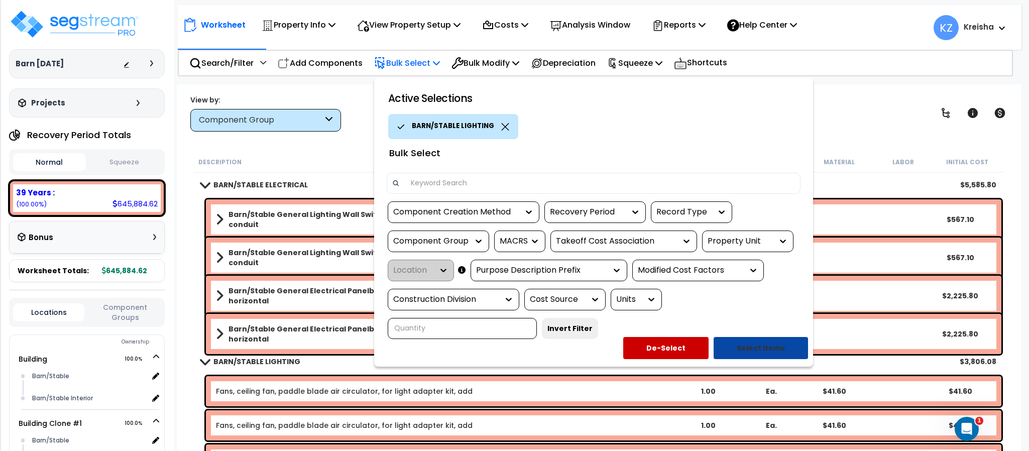
click at [748, 347] on button "Select Items" at bounding box center [761, 348] width 94 height 22
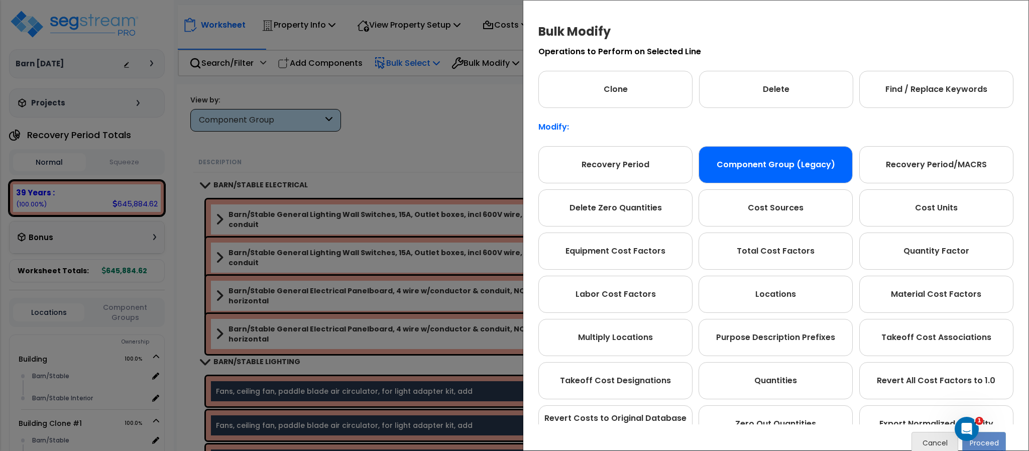
click at [753, 162] on div "Component Group (Legacy)" at bounding box center [776, 164] width 154 height 37
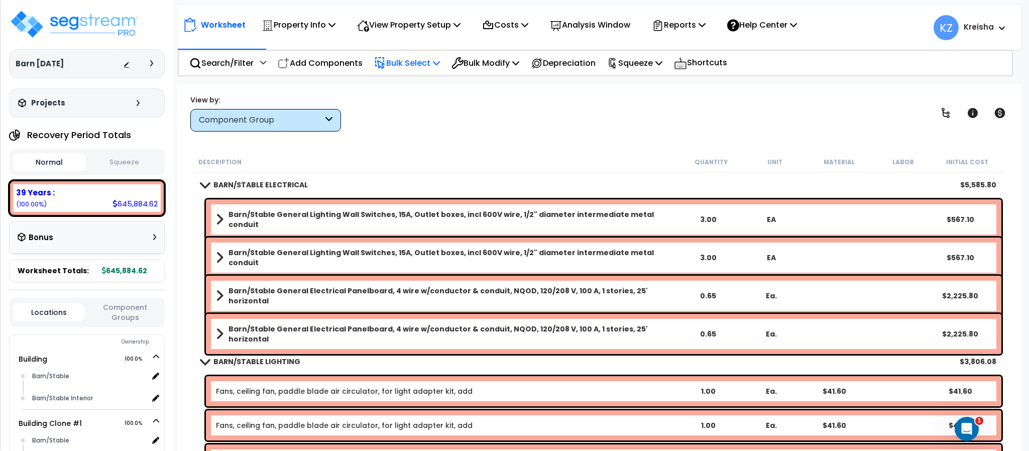
click at [440, 104] on div "View by: Component Group High to Low (Total Cost)" at bounding box center [599, 112] width 824 height 37
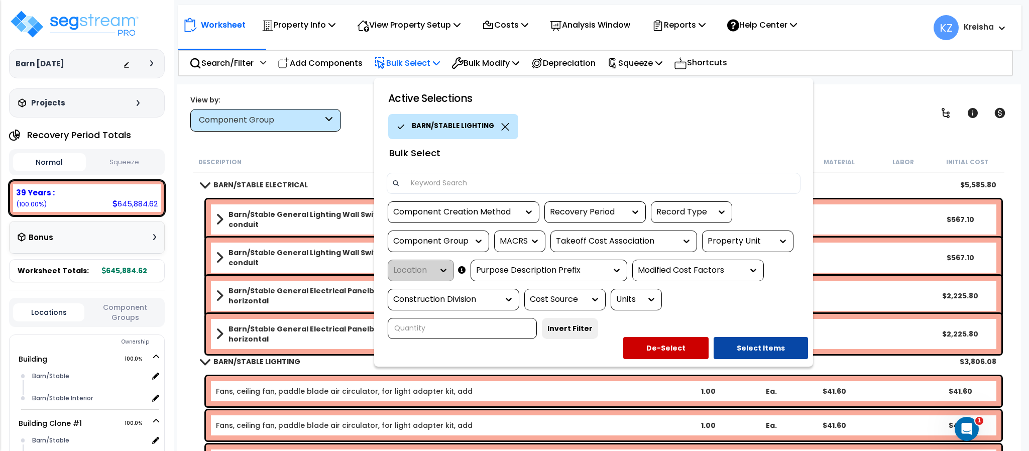
click at [469, 250] on div "Component Group" at bounding box center [438, 242] width 101 height 22
click at [498, 60] on div at bounding box center [514, 225] width 1029 height 451
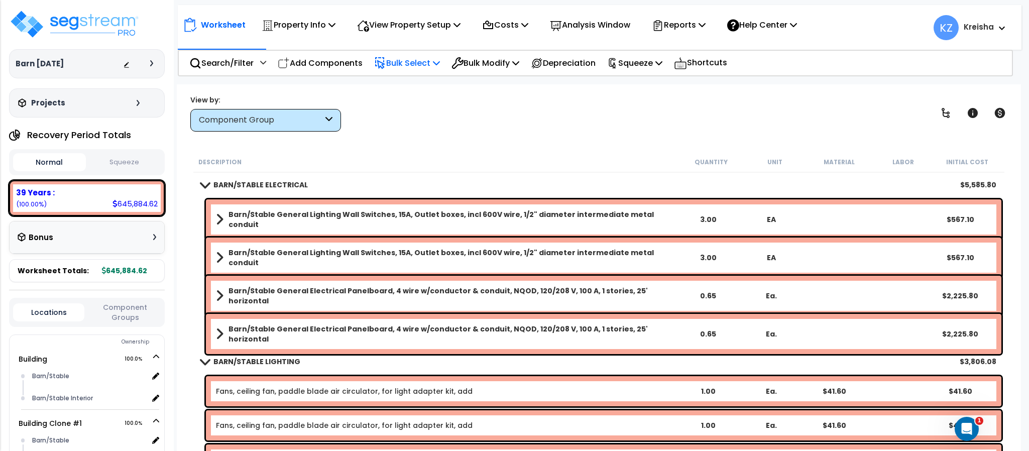
click at [498, 60] on p "Bulk Modify" at bounding box center [486, 63] width 68 height 14
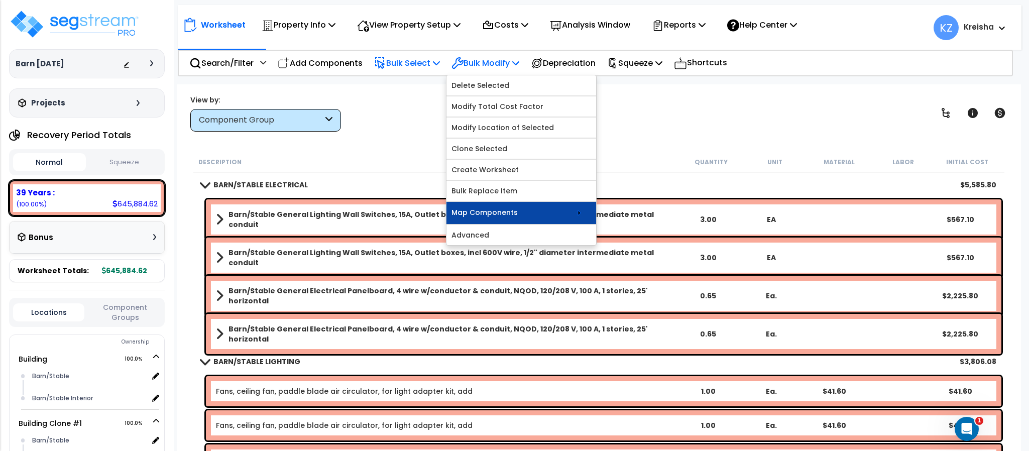
click at [525, 219] on link "Map Components" at bounding box center [522, 213] width 150 height 22
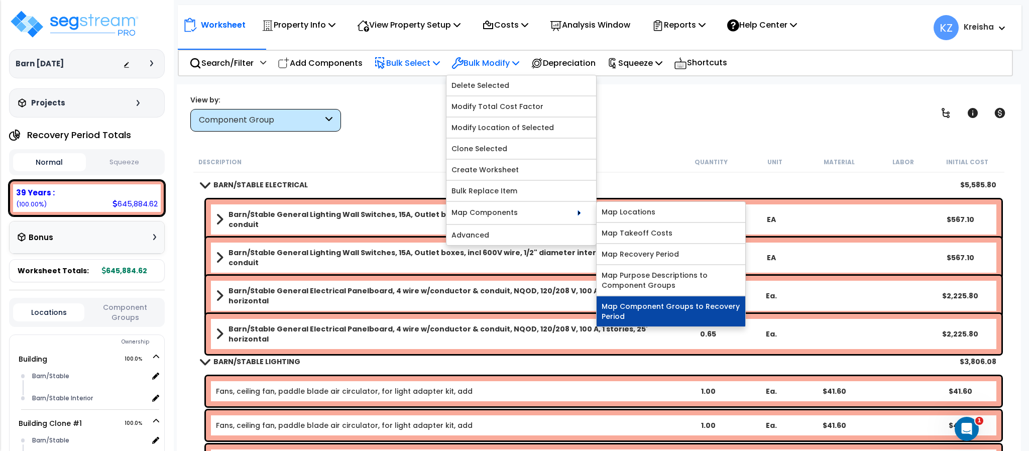
click at [687, 321] on link "Map Component Groups to Recovery Period" at bounding box center [671, 311] width 149 height 30
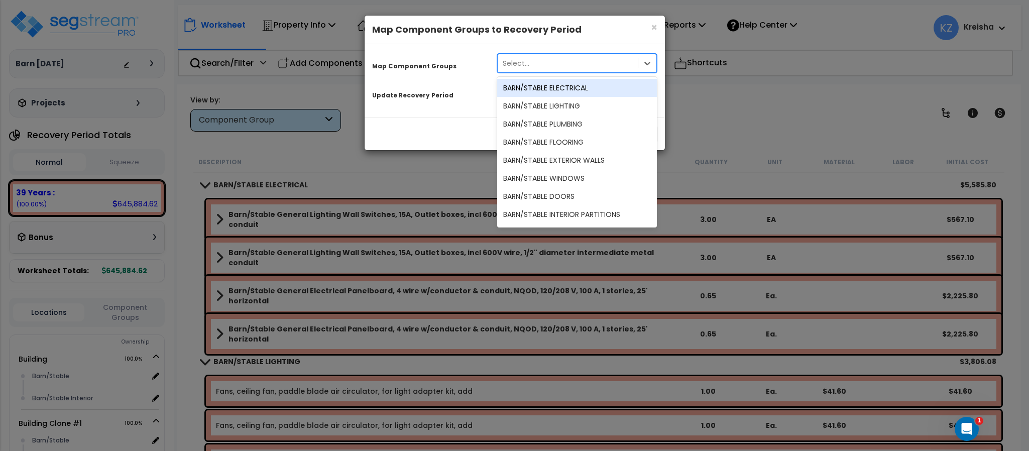
click at [529, 73] on div "Select..." at bounding box center [577, 63] width 160 height 19
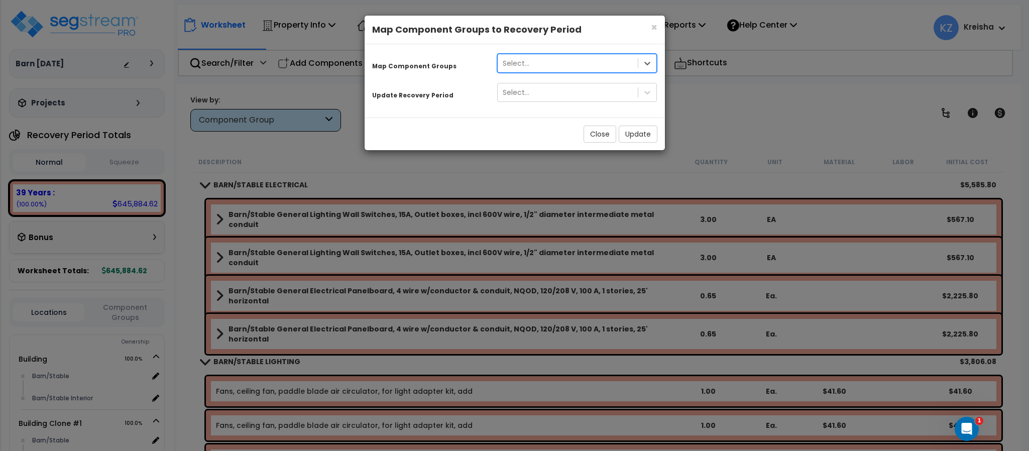
click at [529, 73] on div "Select..." at bounding box center [577, 63] width 160 height 19
click at [653, 35] on span "×" at bounding box center [654, 27] width 7 height 15
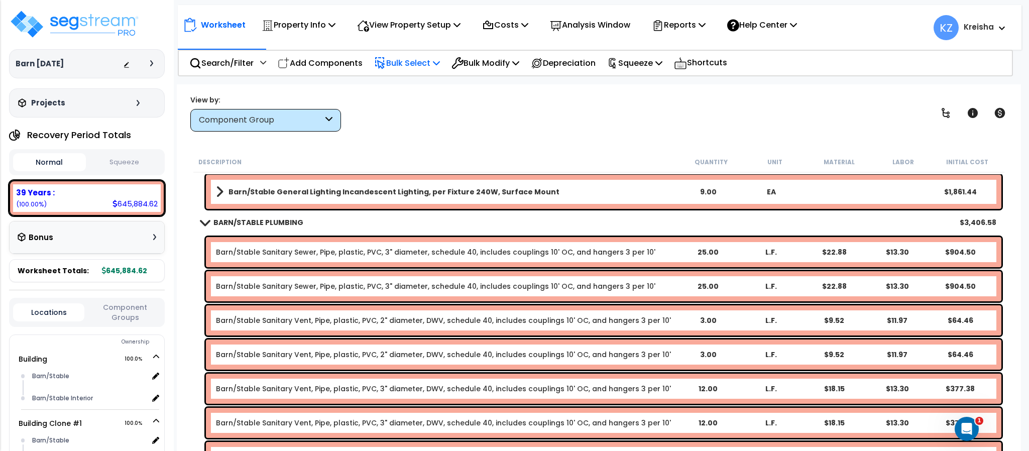
scroll to position [310, 0]
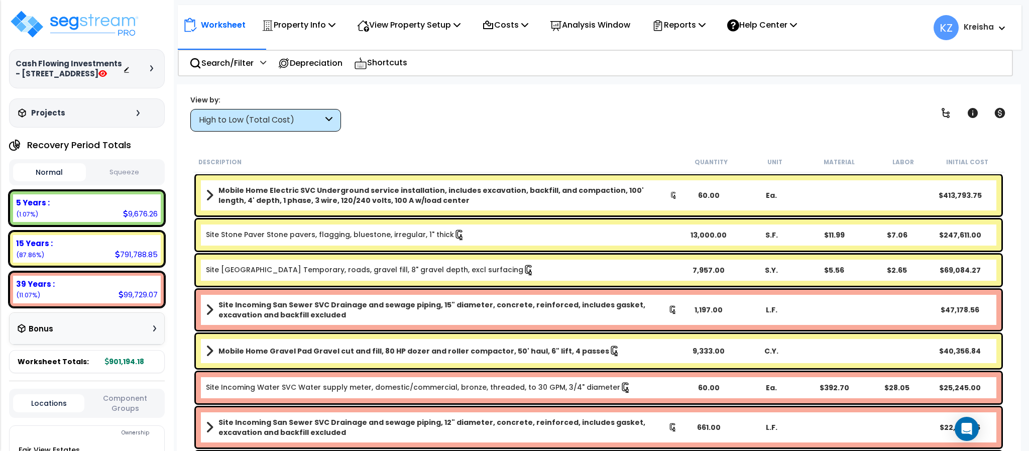
click at [311, 112] on div "High to Low (Total Cost)" at bounding box center [265, 120] width 151 height 23
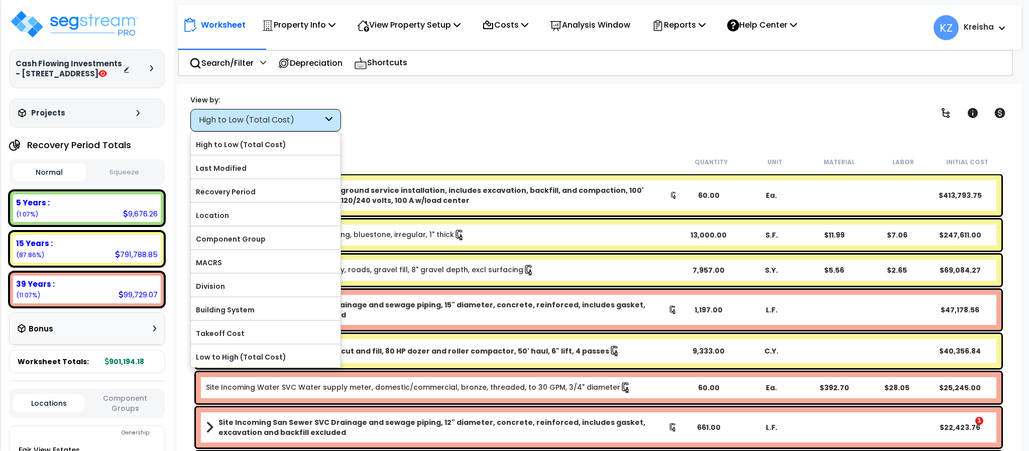
click at [330, 115] on icon at bounding box center [329, 121] width 7 height 12
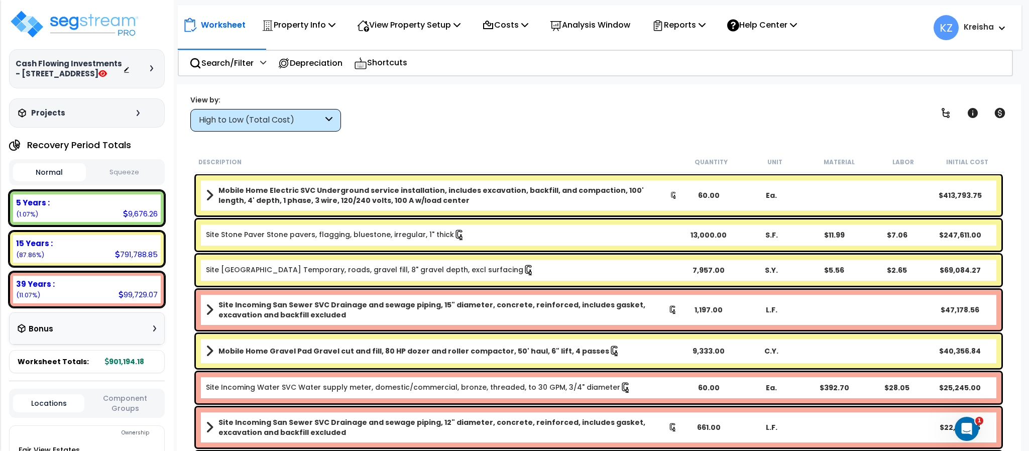
click at [330, 115] on icon at bounding box center [329, 121] width 7 height 12
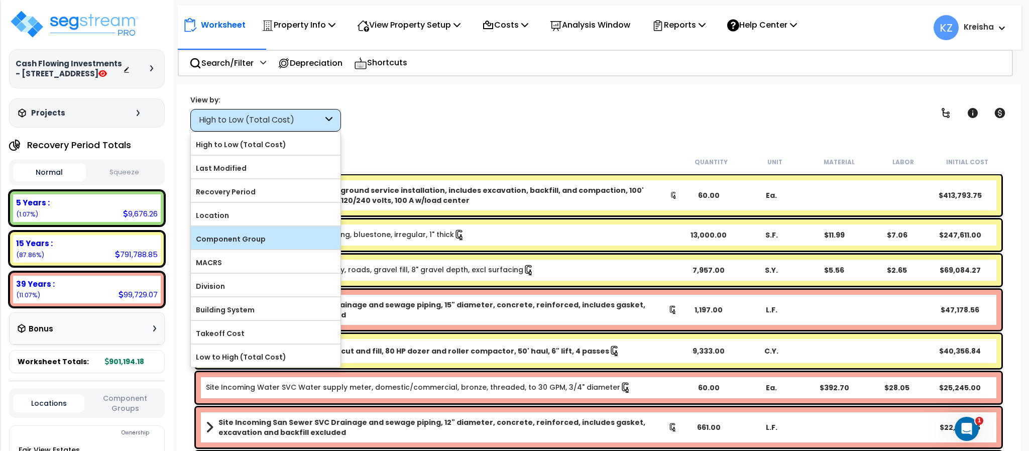
click at [280, 239] on label "Component Group" at bounding box center [266, 239] width 150 height 15
click at [0, 0] on input "Component Group" at bounding box center [0, 0] width 0 height 0
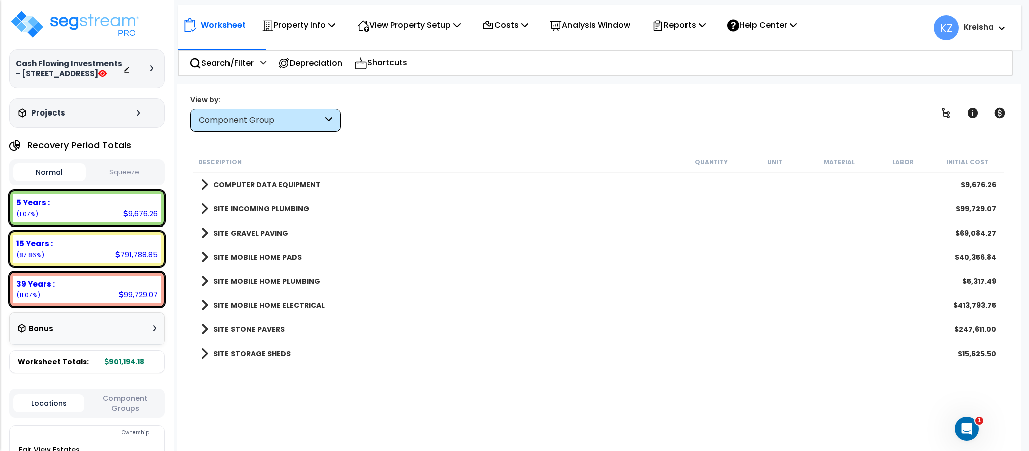
click at [265, 206] on b "SITE INCOMING PLUMBING" at bounding box center [262, 209] width 96 height 10
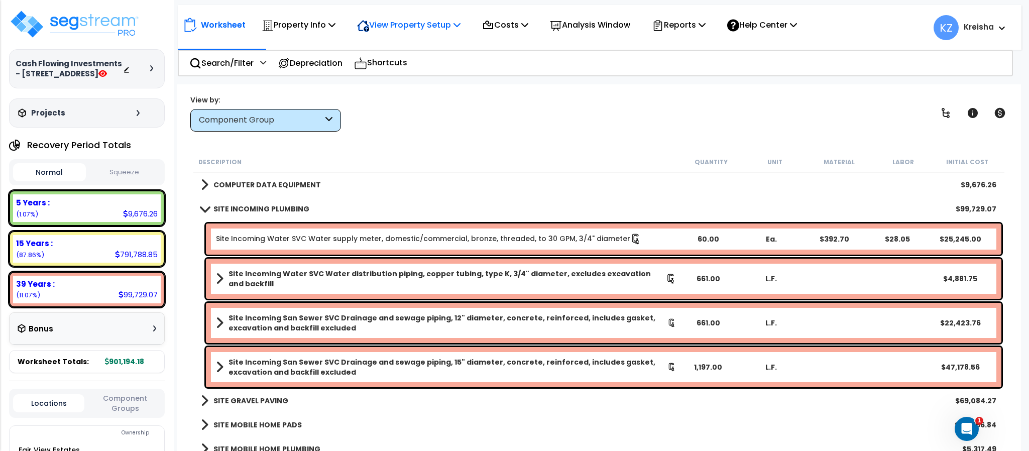
click at [407, 29] on p "View Property Setup" at bounding box center [408, 25] width 103 height 14
click at [407, 68] on link "View Questionnaire" at bounding box center [401, 69] width 99 height 20
click at [564, 153] on div "Description Quantity Unit Material Labor Initial Cost" at bounding box center [598, 162] width 811 height 21
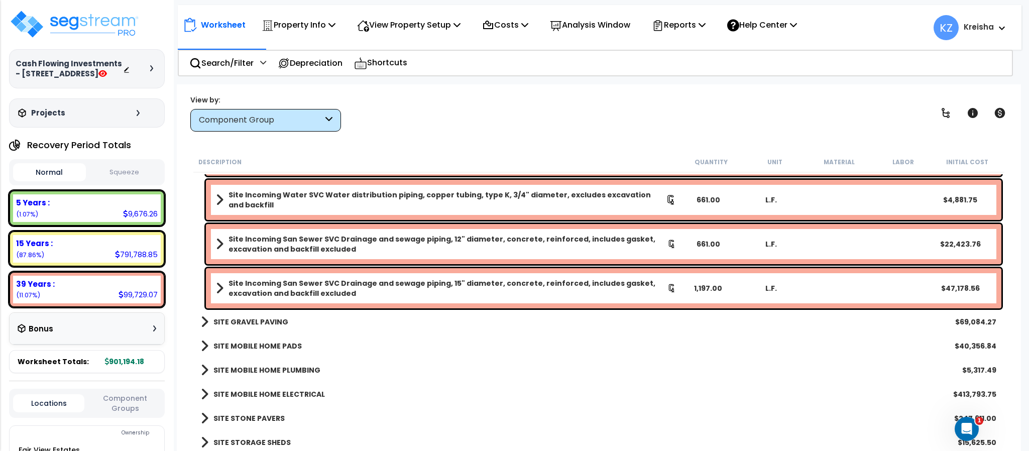
scroll to position [44, 0]
click at [291, 401] on div "SITE MOBILE HOME ELECTRICAL $413,793.75" at bounding box center [599, 394] width 806 height 24
click at [292, 391] on b "SITE MOBILE HOME ELECTRICAL" at bounding box center [270, 394] width 112 height 10
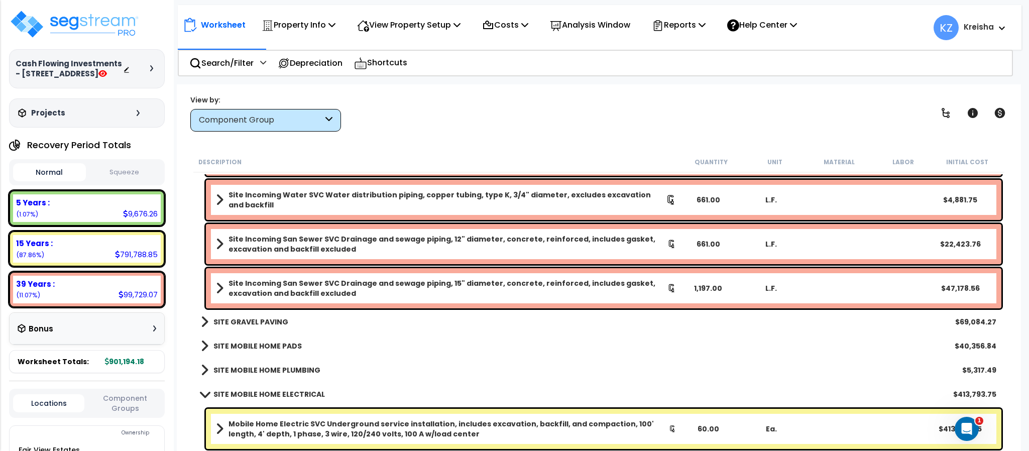
scroll to position [123, 0]
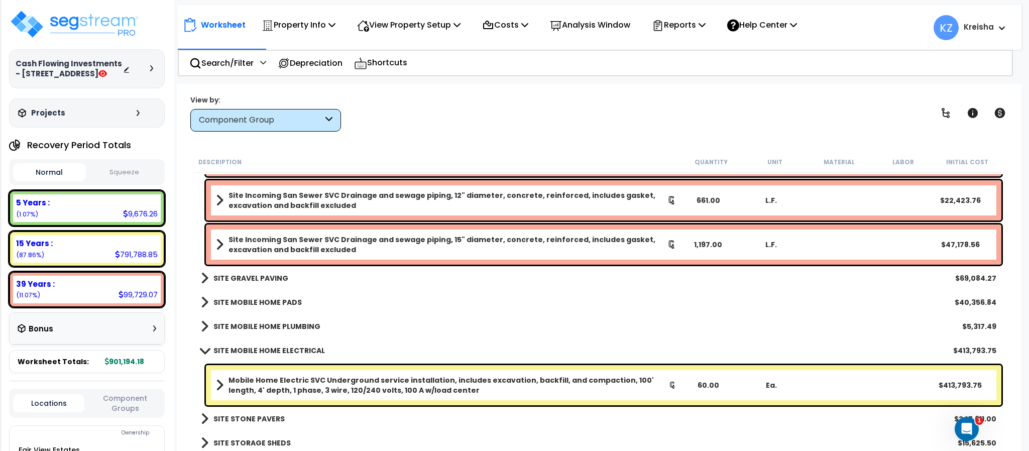
click at [294, 329] on b "SITE MOBILE HOME PLUMBING" at bounding box center [267, 327] width 107 height 10
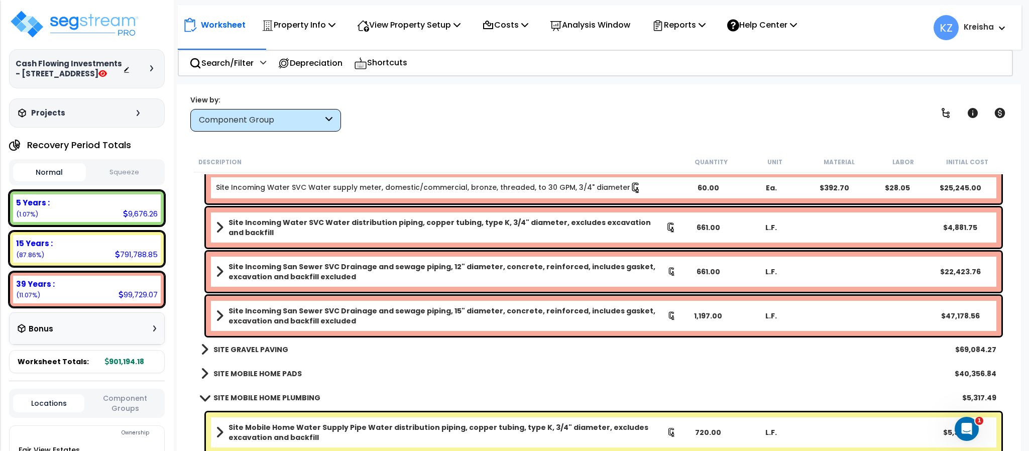
scroll to position [50, 0]
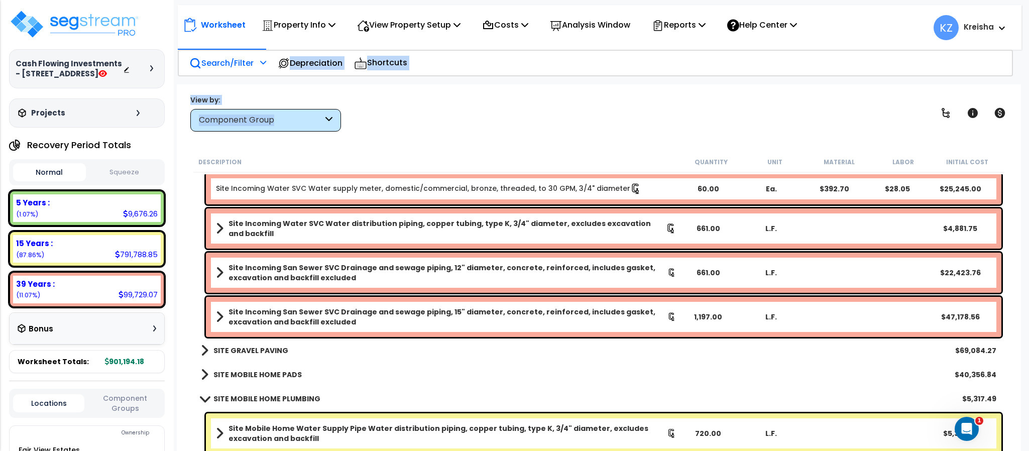
drag, startPoint x: 438, startPoint y: 128, endPoint x: 270, endPoint y: 52, distance: 183.9
click at [270, 84] on div "Worksheet Property Info Property Setup Add Property Unit Template property Clon…" at bounding box center [599, 309] width 844 height 451
click at [246, 53] on div "Search/Filter Additional Search / Filter" at bounding box center [227, 63] width 77 height 24
click at [247, 64] on p "Search/Filter" at bounding box center [221, 63] width 64 height 14
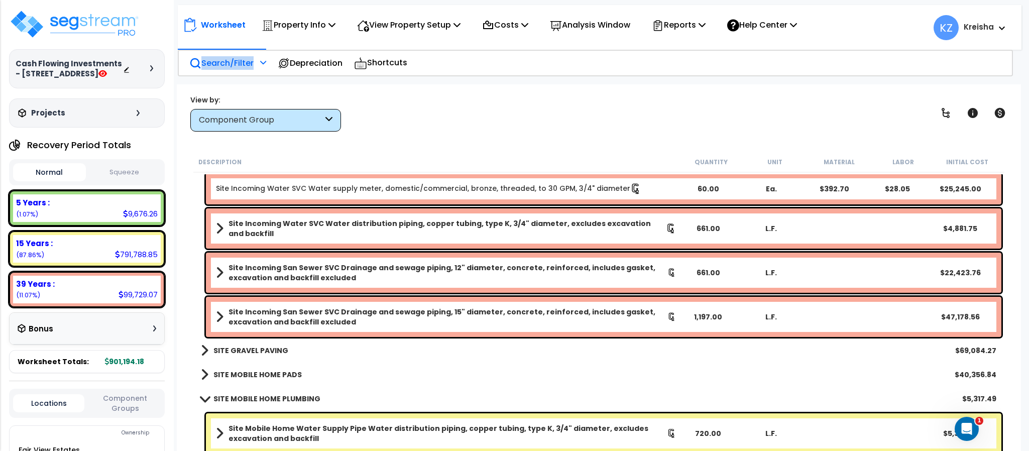
click at [247, 64] on p "Search/Filter" at bounding box center [221, 63] width 64 height 14
click at [504, 113] on div "View by: Component Group High to Low (Total Cost)" at bounding box center [599, 112] width 824 height 37
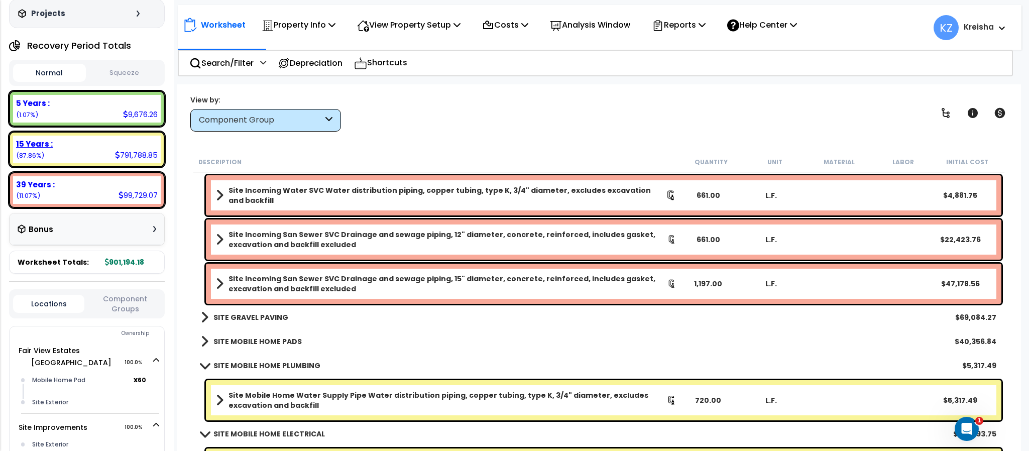
scroll to position [133, 0]
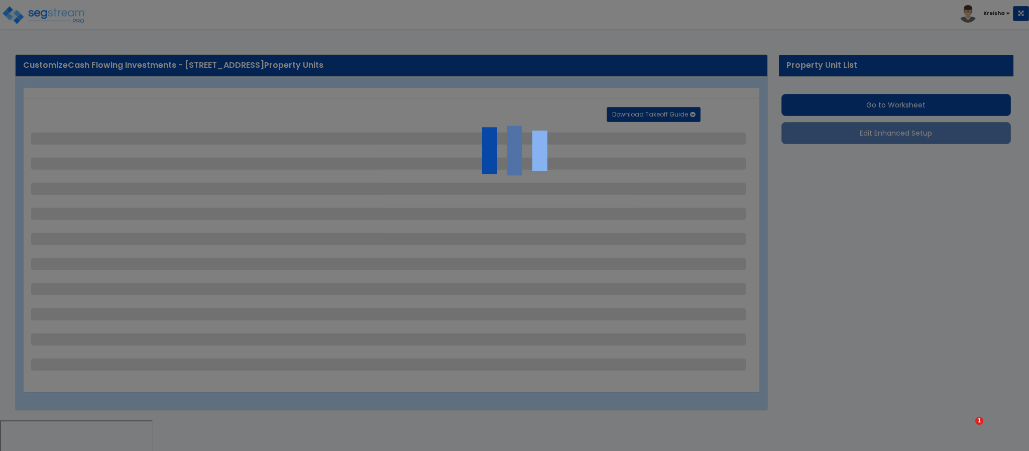
select select "1"
select select "2"
select select "1"
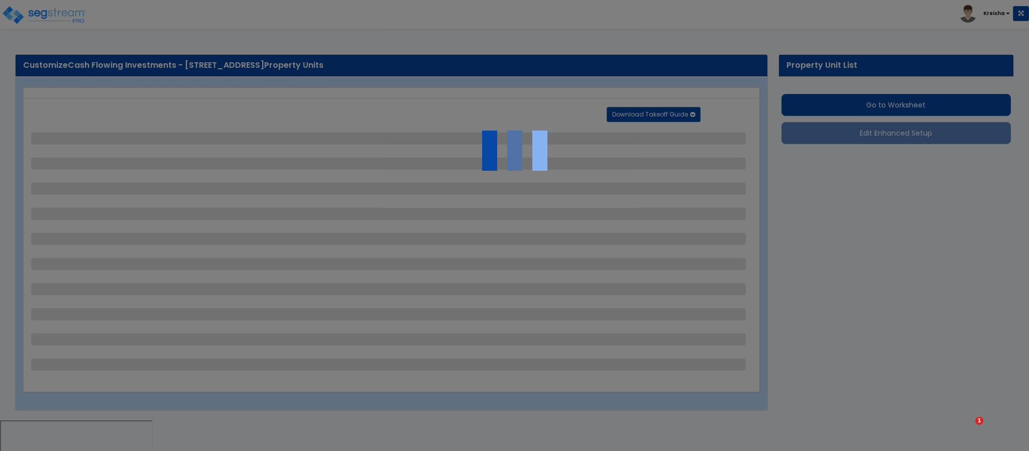
select select "1"
select select "2"
select select "1"
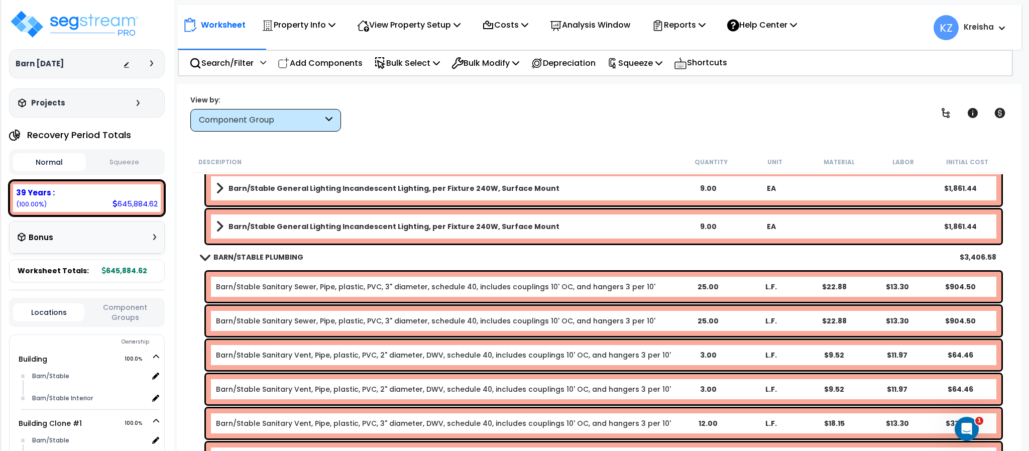
scroll to position [44, 0]
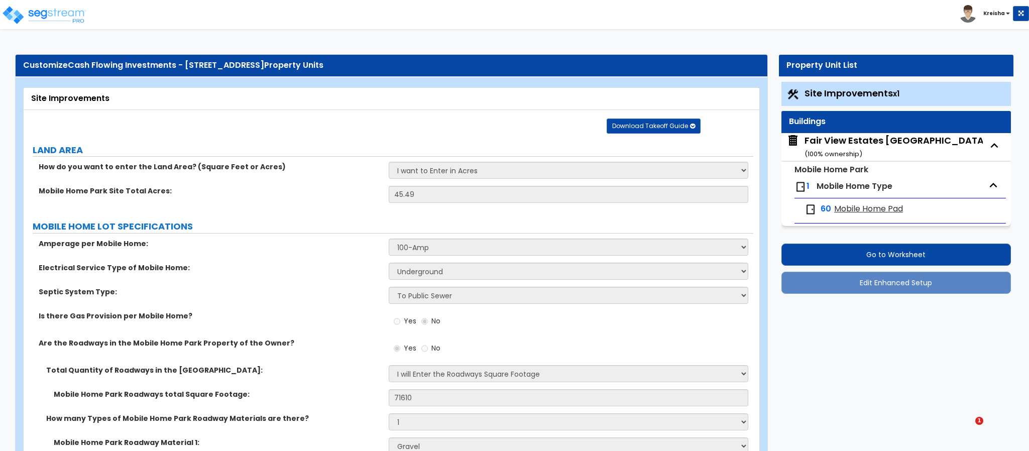
select select "1"
select select "2"
select select "1"
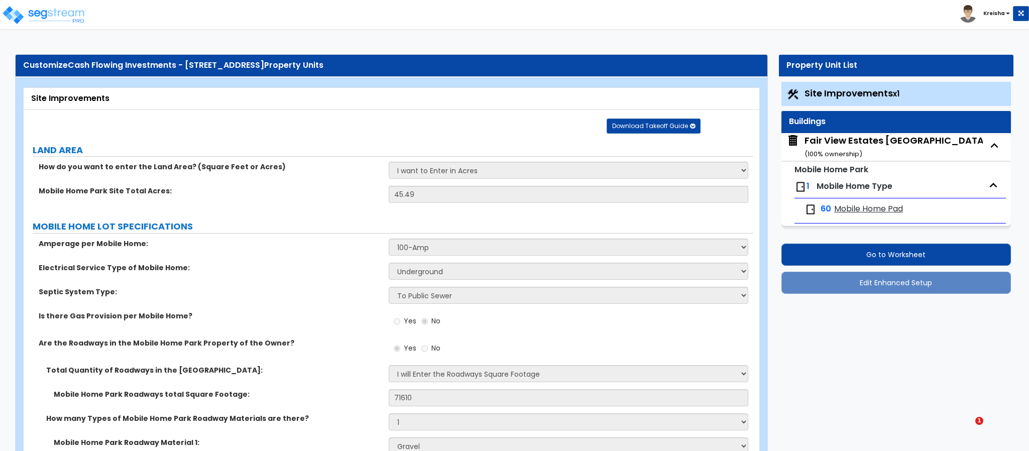
select select "1"
select select "2"
select select "1"
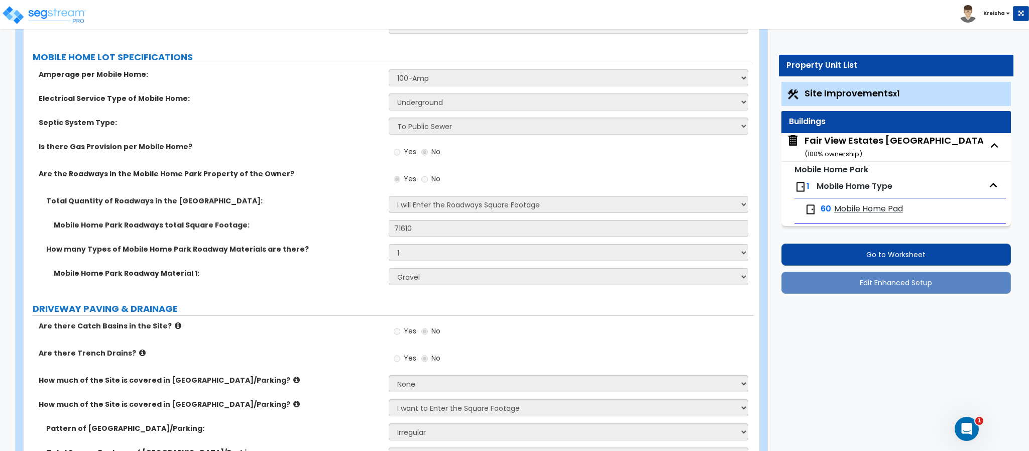
scroll to position [170, 0]
